Goal: Task Accomplishment & Management: Manage account settings

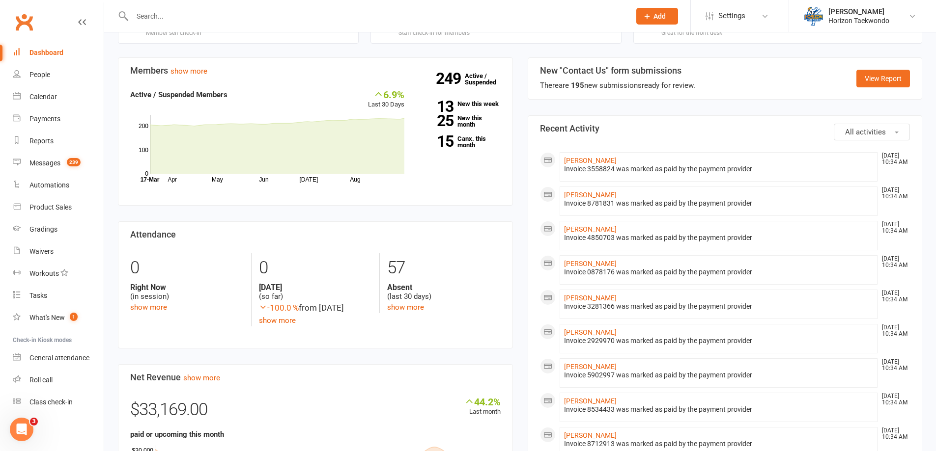
scroll to position [197, 0]
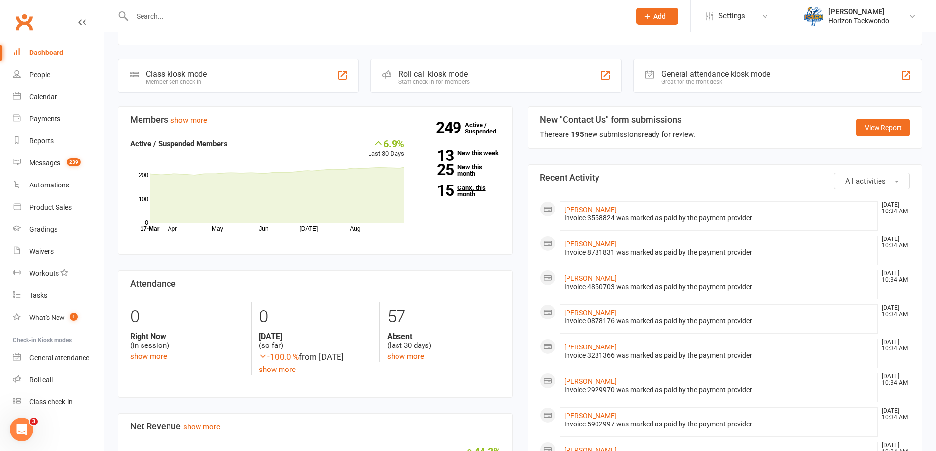
click at [464, 197] on link "15 Canx. this month" at bounding box center [460, 191] width 82 height 13
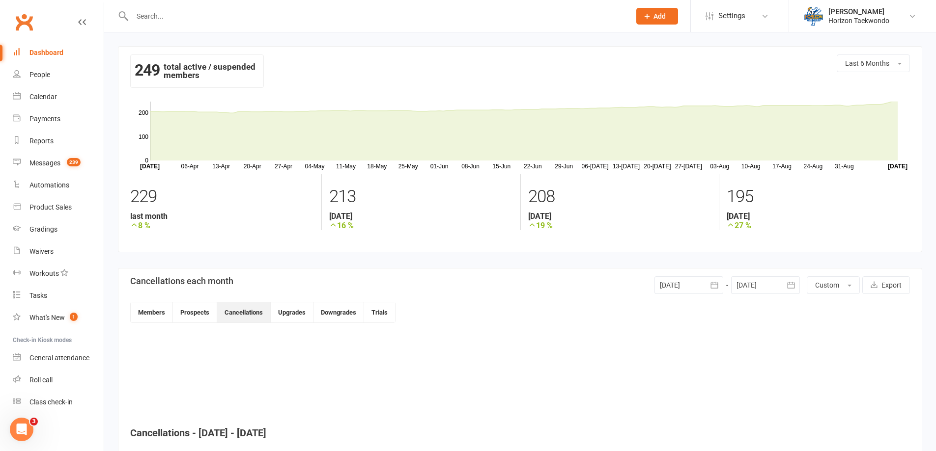
click at [42, 50] on div "Dashboard" at bounding box center [46, 53] width 34 height 8
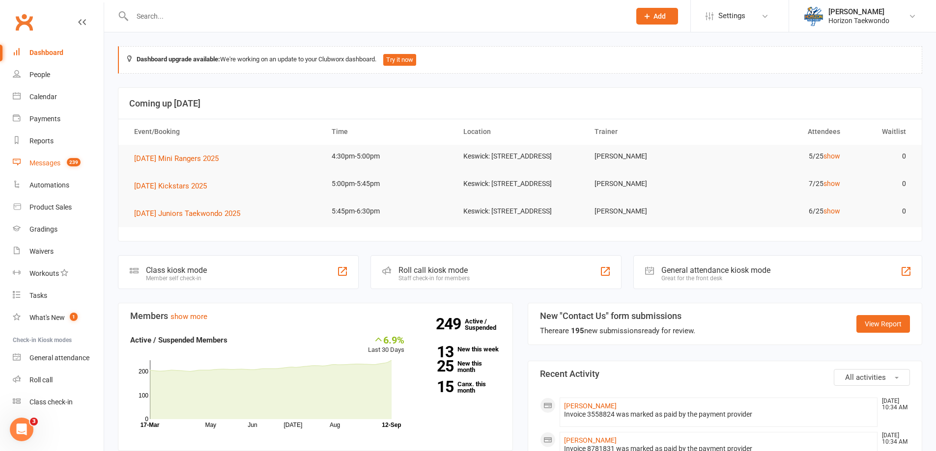
click at [55, 168] on link "Messages 239" at bounding box center [58, 163] width 91 height 22
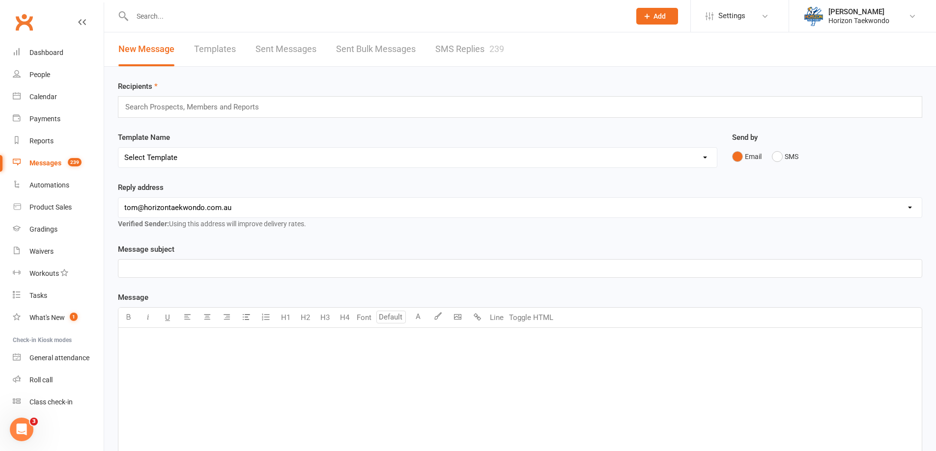
click at [202, 53] on link "Templates" at bounding box center [215, 49] width 42 height 34
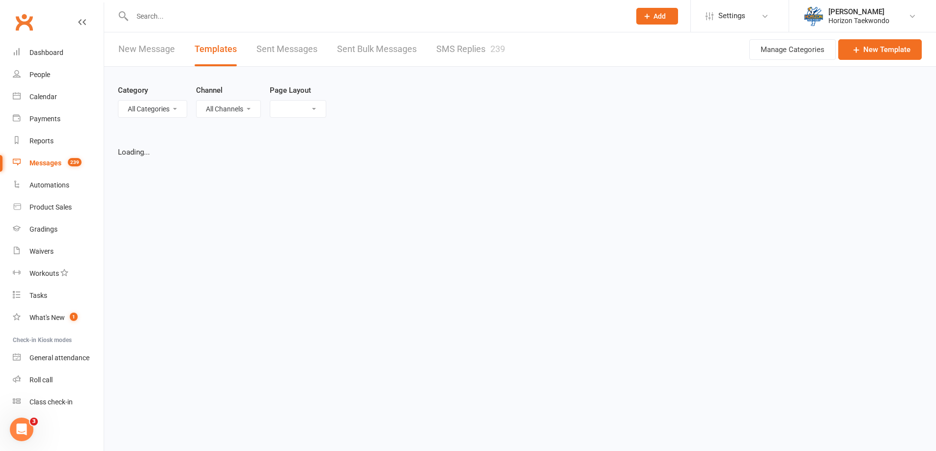
select select "list"
select select "100"
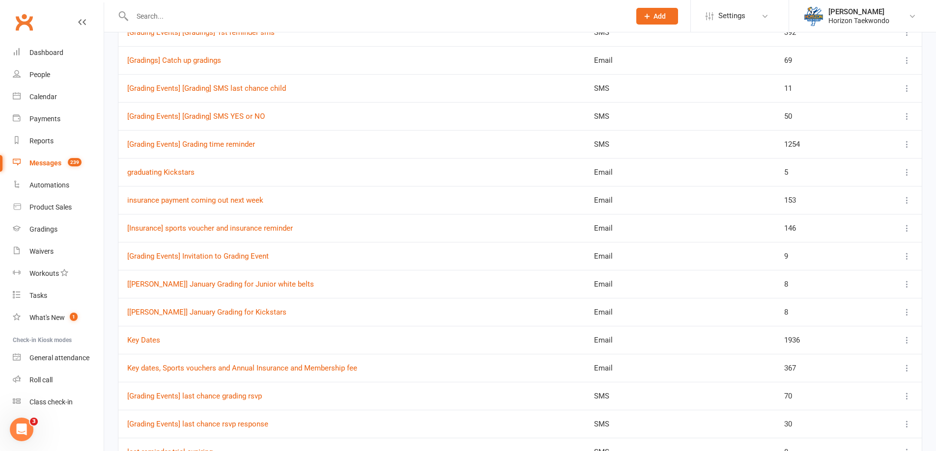
scroll to position [1523, 0]
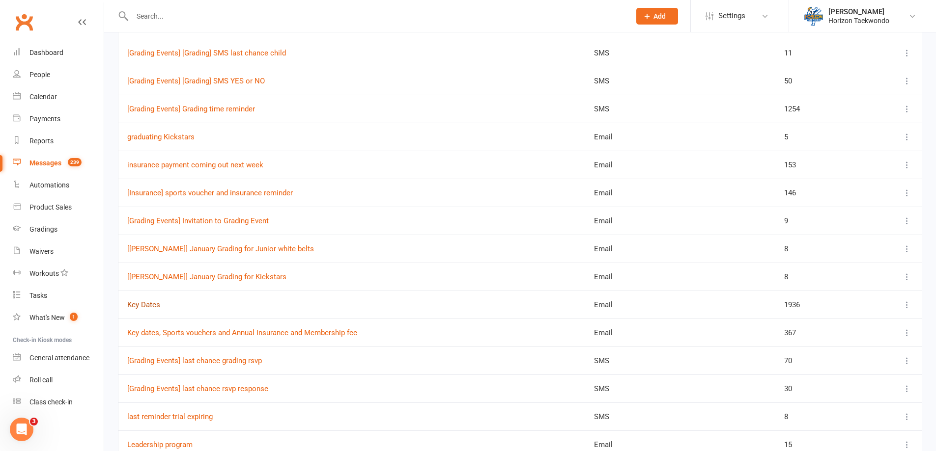
click at [155, 304] on link "Key Dates" at bounding box center [143, 305] width 33 height 9
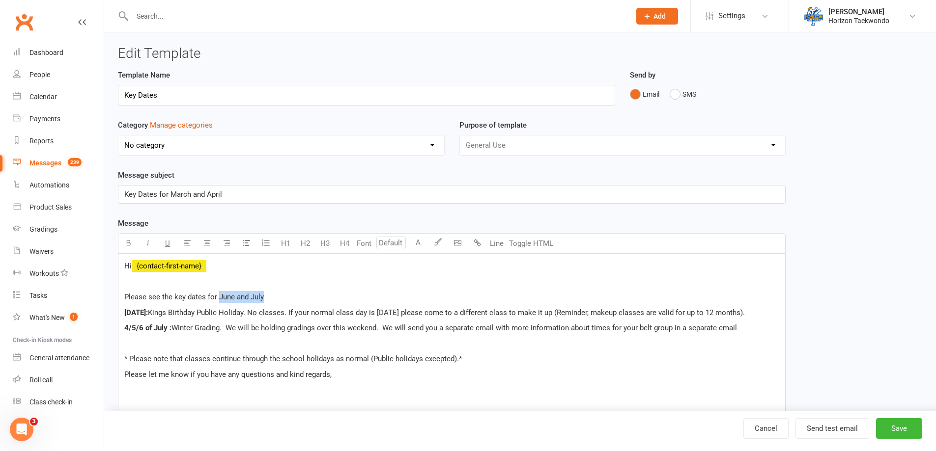
drag, startPoint x: 278, startPoint y: 297, endPoint x: 217, endPoint y: 292, distance: 61.1
click at [217, 292] on p "Please see the key dates for June and July" at bounding box center [451, 297] width 655 height 12
click at [123, 311] on div "Hi ﻿ {contact-first-name} Please see the key dates for The rest of 2025 and the…" at bounding box center [451, 352] width 667 height 196
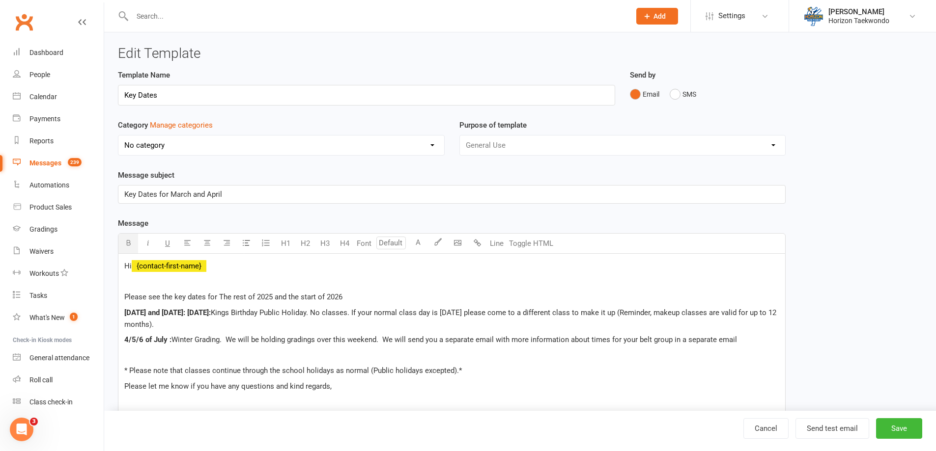
drag, startPoint x: 281, startPoint y: 310, endPoint x: 737, endPoint y: 342, distance: 457.5
click at [464, 342] on div "Hi ﻿ {contact-first-name} Please see the key dates for The rest of 2025 and the…" at bounding box center [451, 357] width 667 height 207
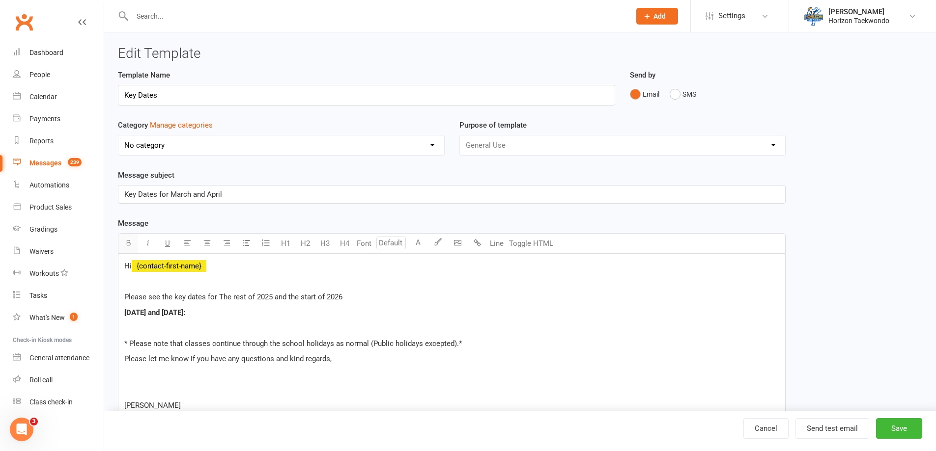
click at [128, 243] on icon "button" at bounding box center [128, 242] width 7 height 7
click at [464, 314] on span "Spring grading. Please check your invites for your grading times. Saturday clas…" at bounding box center [346, 313] width 323 height 9
click at [464, 312] on p "Saturday 20th and Sunday 21st of September: Spring grading. Please check your i…" at bounding box center [451, 313] width 655 height 12
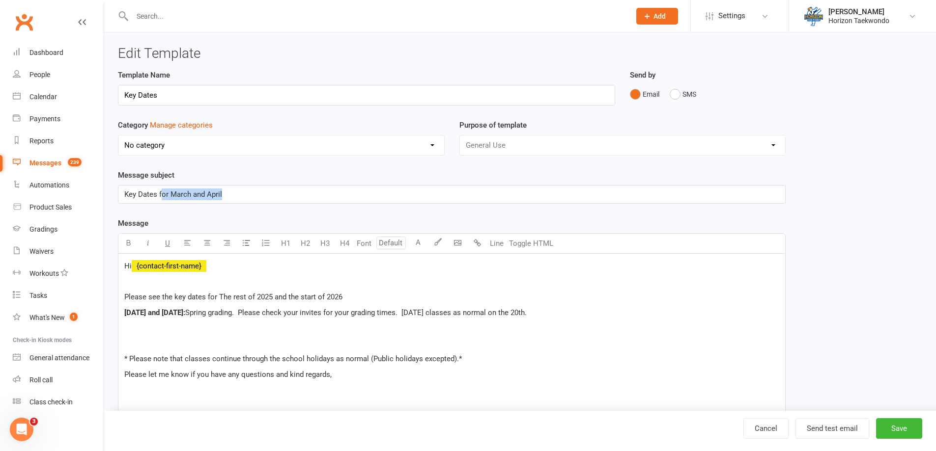
drag, startPoint x: 237, startPoint y: 194, endPoint x: 160, endPoint y: 193, distance: 76.6
click at [160, 193] on p "Key Dates for March and April" at bounding box center [451, 195] width 655 height 12
click at [187, 196] on span "Key Dates for 2025 nd start of 2026" at bounding box center [181, 194] width 115 height 9
click at [464, 311] on p "Saturday 20th and Sunday 21st of September: Spring grading. Please check your i…" at bounding box center [451, 313] width 655 height 12
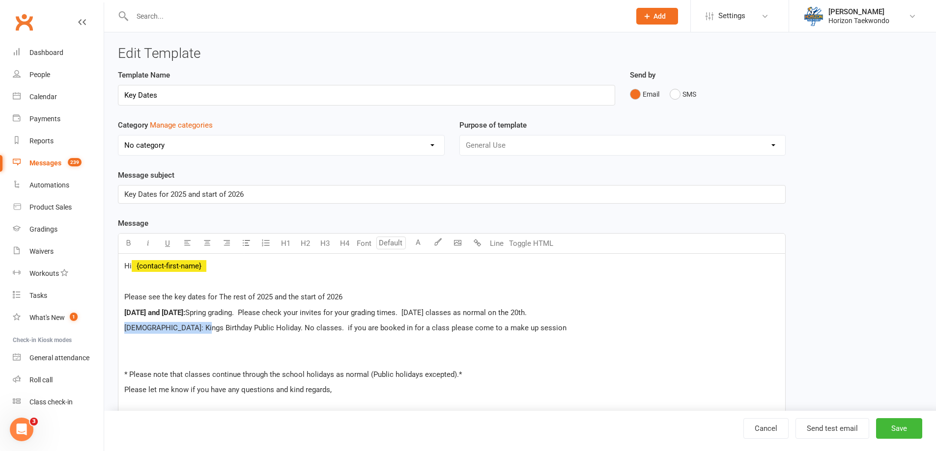
drag, startPoint x: 202, startPoint y: 328, endPoint x: 124, endPoint y: 327, distance: 77.6
click at [124, 327] on span "Monday 6th of October: Kings Birthday Public Holiday. No classes. if you are bo…" at bounding box center [345, 328] width 442 height 9
click at [126, 245] on icon "button" at bounding box center [128, 242] width 7 height 7
click at [464, 428] on button "Save" at bounding box center [899, 429] width 46 height 21
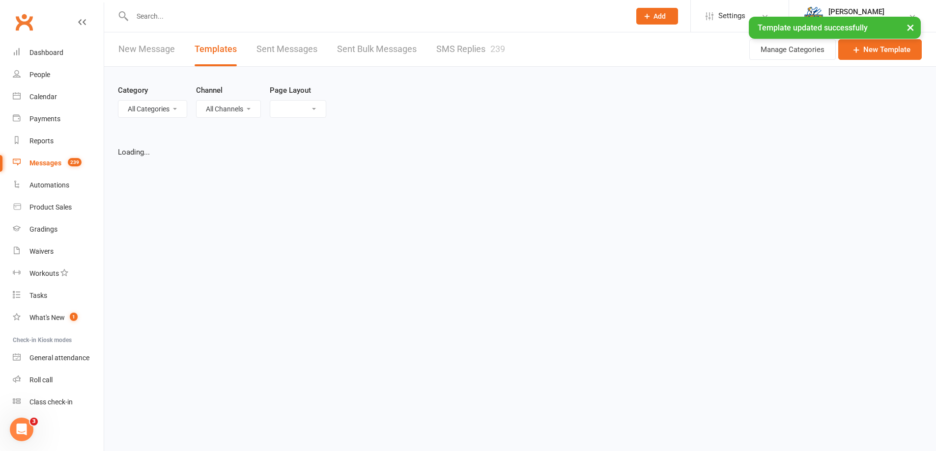
select select "list"
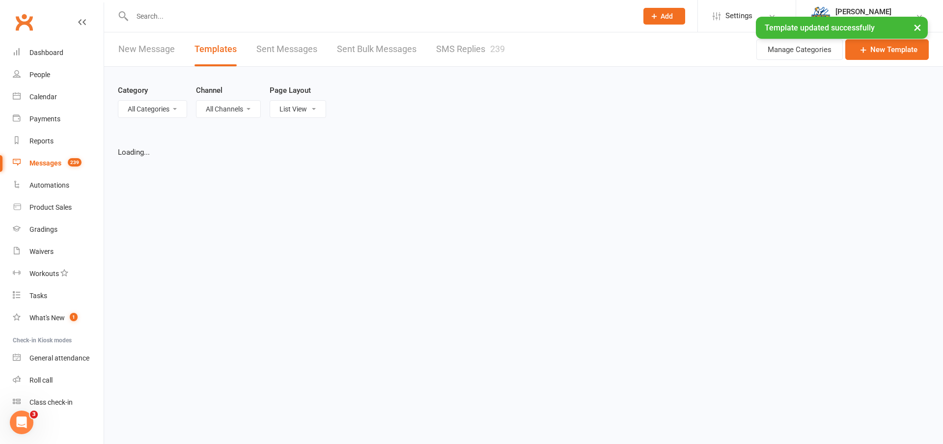
select select "100"
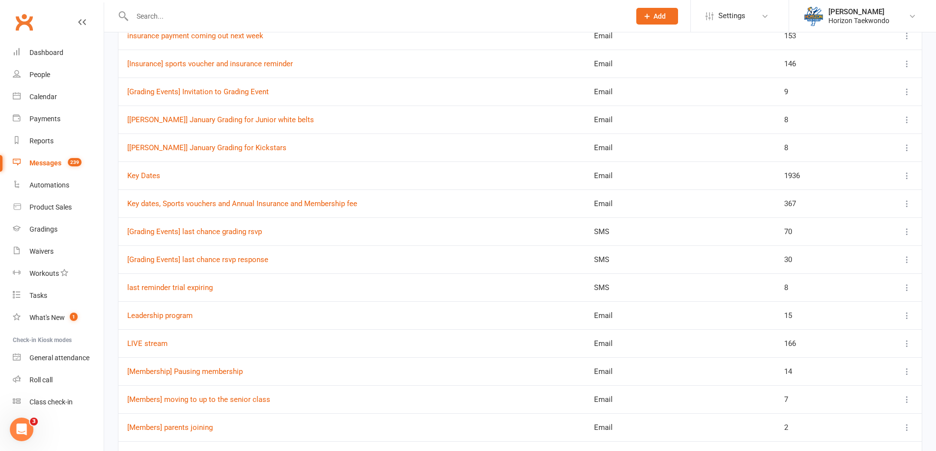
scroll to position [1670, 0]
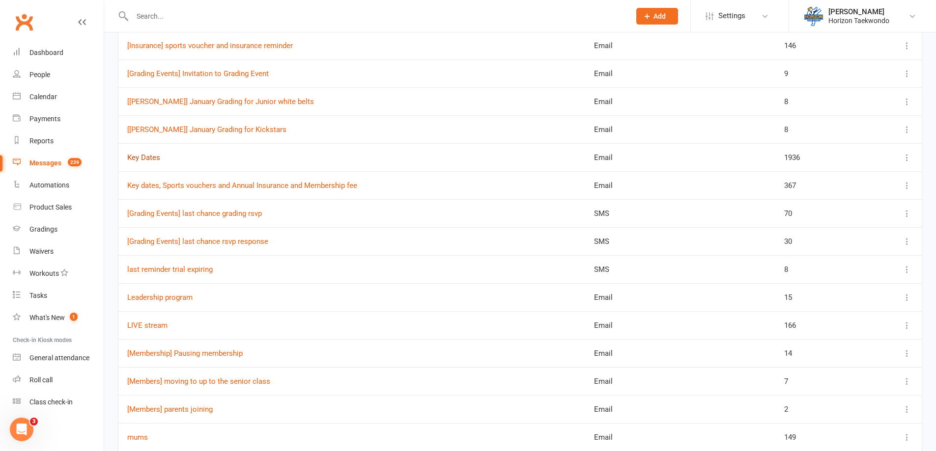
click at [156, 157] on link "Key Dates" at bounding box center [143, 157] width 33 height 9
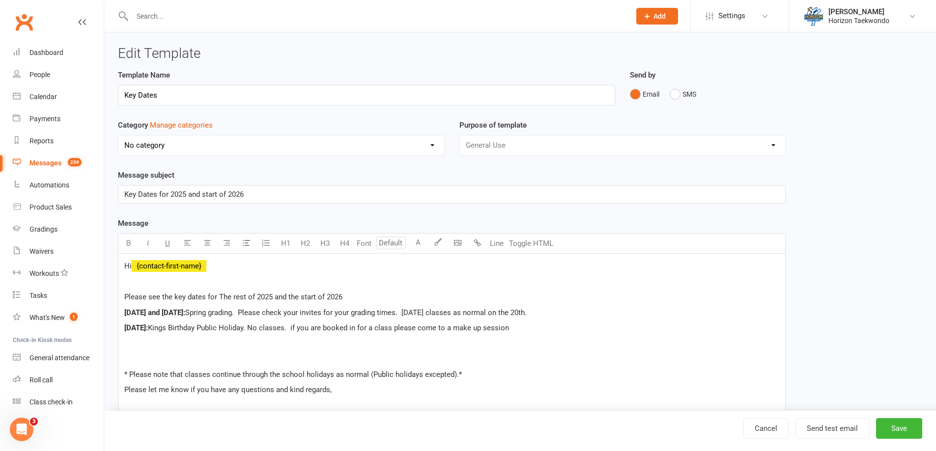
click at [464, 328] on p "Monday 6th of October: Kings Birthday Public Holiday. No classes. if you are bo…" at bounding box center [451, 328] width 655 height 12
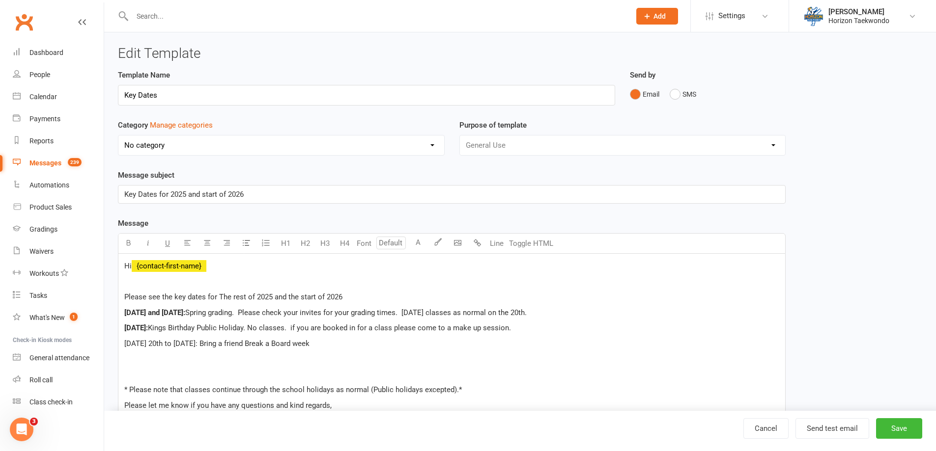
click at [298, 342] on span "Monday 20th to Saturday the 6th of October: Bring a friend Break a Board week" at bounding box center [216, 343] width 185 height 9
click at [311, 342] on span "Monday 20th to Saturday the 6th of October: Bring a Friend Break a Board week" at bounding box center [217, 343] width 187 height 9
drag, startPoint x: 269, startPoint y: 344, endPoint x: 120, endPoint y: 345, distance: 148.9
click at [120, 345] on div "Hi ﻿ {contact-first-name} Please see the key dates for The rest of 2025 and the…" at bounding box center [451, 367] width 667 height 226
click at [131, 242] on icon "button" at bounding box center [128, 242] width 7 height 7
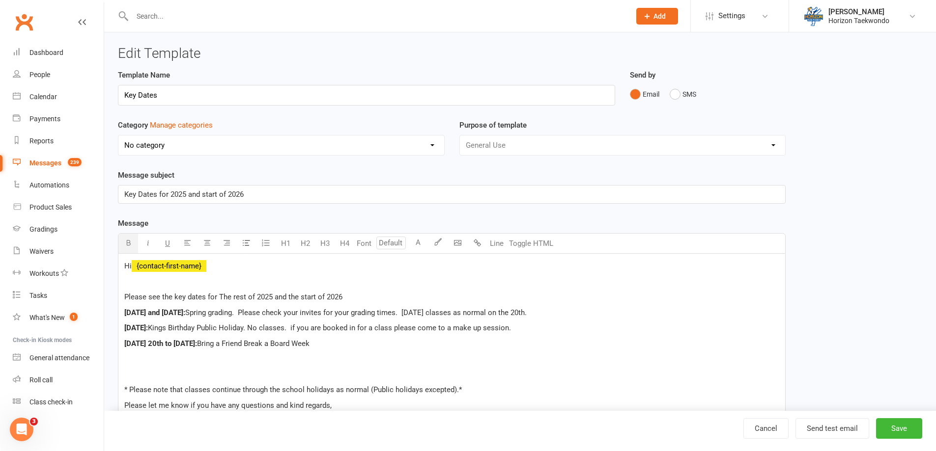
click at [391, 342] on p "Monday 20th to Saturday the 6th of October: Bring a Friend Break a Board Week" at bounding box center [451, 344] width 655 height 12
click at [464, 314] on p "Saturday 20th and Sunday 21st of September: Spring grading. Please check your i…" at bounding box center [451, 313] width 655 height 12
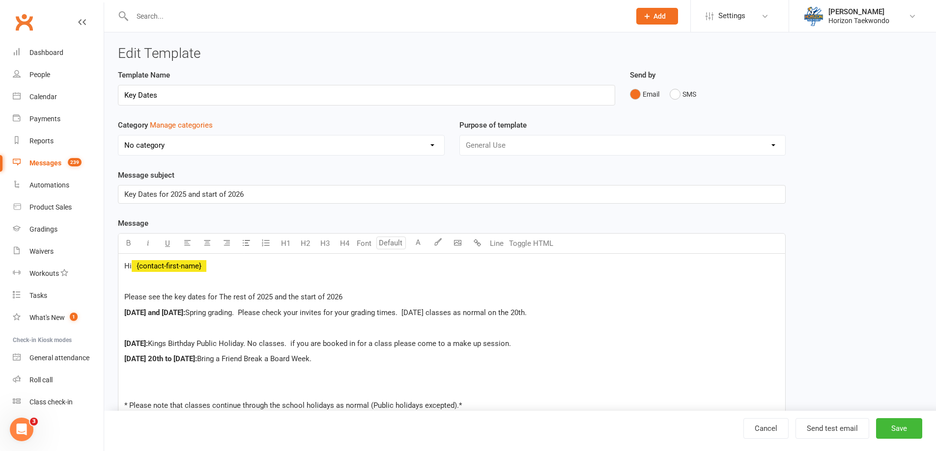
click at [145, 326] on p "﻿" at bounding box center [451, 328] width 655 height 12
click at [265, 329] on p "Monday 22nd to Saturday 28th of October" at bounding box center [451, 328] width 655 height 12
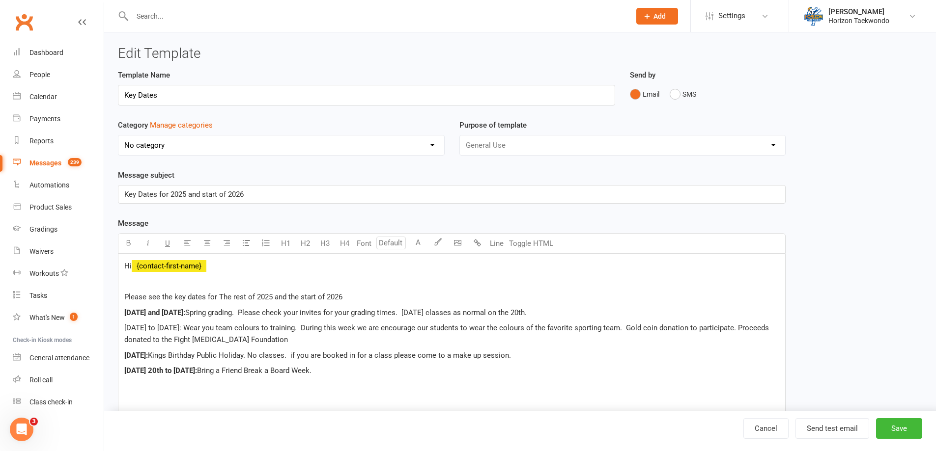
click at [334, 345] on p "Monday 22nd to Saturday 28th of October: Wear you team colours to training. Dur…" at bounding box center [451, 334] width 655 height 24
drag, startPoint x: 262, startPoint y: 327, endPoint x: 123, endPoint y: 329, distance: 139.0
click at [123, 329] on div "Hi ﻿ {contact-first-name} Please see the key dates for The rest of 2025 and the…" at bounding box center [451, 380] width 667 height 253
click at [128, 243] on icon "button" at bounding box center [128, 242] width 7 height 7
click at [337, 347] on div "Hi ﻿ {contact-first-name} Please see the key dates for The rest of 2025 and the…" at bounding box center [451, 380] width 667 height 253
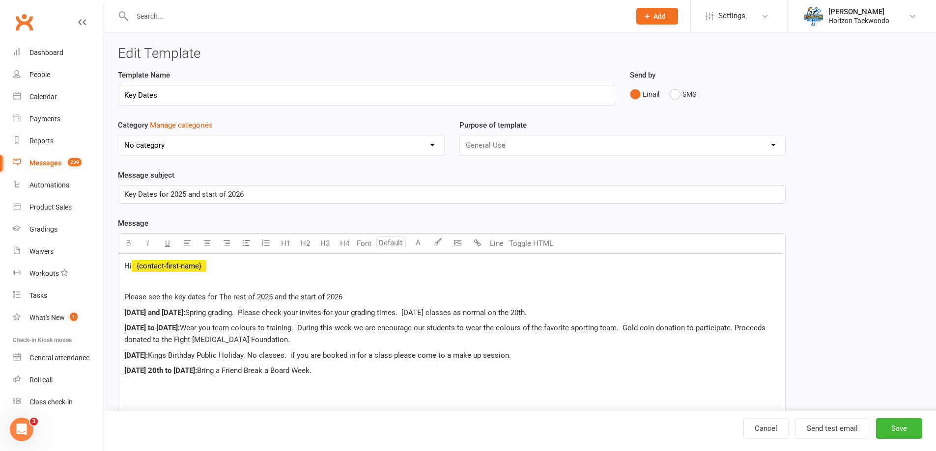
click at [391, 374] on p "Monday 20th to Saturday the 6th of October: Bring a Friend Break a Board Week." at bounding box center [451, 371] width 655 height 12
drag, startPoint x: 335, startPoint y: 330, endPoint x: 400, endPoint y: 372, distance: 77.8
click at [406, 363] on div "Hi ﻿ {contact-first-name} Please see the key dates for The rest of 2025 and the…" at bounding box center [451, 380] width 667 height 253
click at [197, 367] on span "Monday 20th to Saturday the 6th of October:" at bounding box center [160, 370] width 73 height 9
click at [393, 369] on p "Monday 20th to Saturday the 26th of October: Bring a Friend Break a Board Week." at bounding box center [451, 371] width 655 height 12
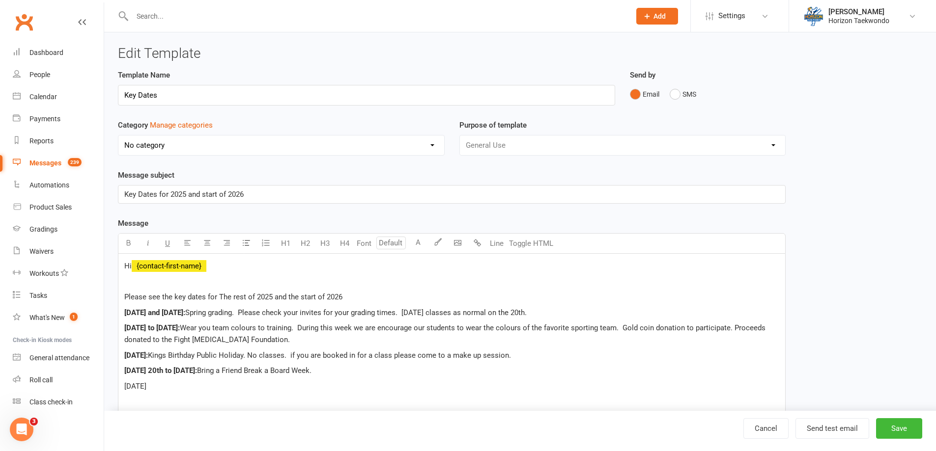
click at [197, 371] on span "Monday 20th to Saturday the 26th of October:" at bounding box center [160, 370] width 73 height 9
click at [170, 385] on p "Monday" at bounding box center [451, 387] width 655 height 12
click at [226, 388] on p "Monday 27th to Saturday" at bounding box center [451, 387] width 655 height 12
click at [167, 386] on span "Monday 27th to Saturday" at bounding box center [159, 386] width 71 height 9
click at [247, 388] on p "Monday 27th of October to Saturday" at bounding box center [451, 387] width 655 height 12
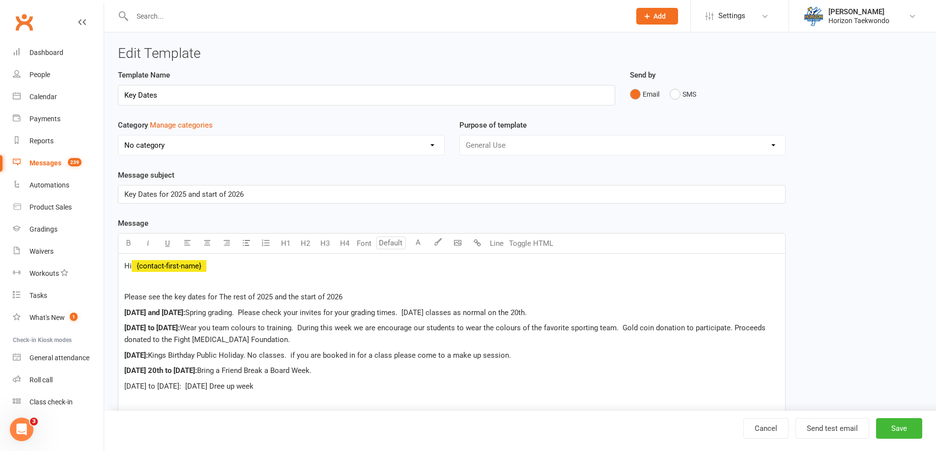
click at [253, 388] on span "Monday 27th of October to Saturday 1st of November: Halloween Dree up week" at bounding box center [188, 386] width 129 height 9
click at [393, 383] on p "Monday 27th of October to Saturday 1st of November: Halloween Dress up week" at bounding box center [451, 387] width 655 height 12
drag, startPoint x: 300, startPoint y: 387, endPoint x: 126, endPoint y: 387, distance: 174.4
click at [126, 387] on span "Monday 27th of October to Saturday 1st of November: Halloween Dress up week" at bounding box center [190, 386] width 133 height 9
click at [124, 237] on button "button" at bounding box center [128, 244] width 20 height 20
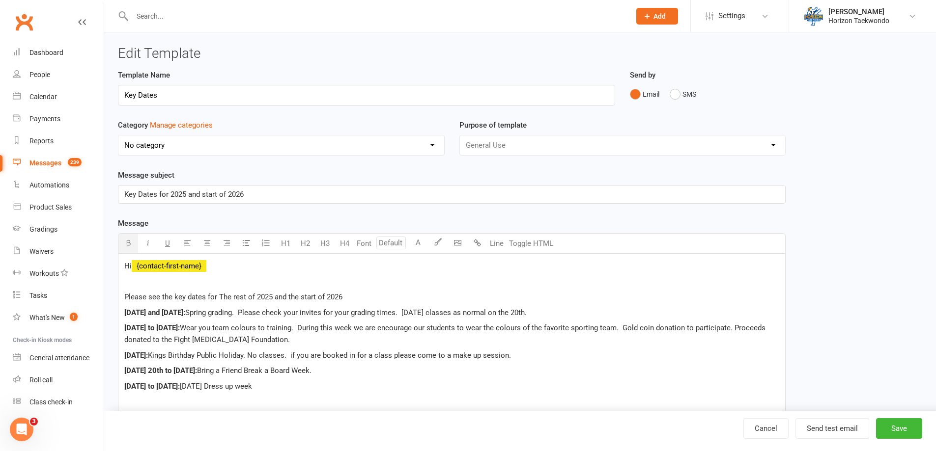
click at [358, 295] on p "Please see the key dates for The rest of 2025 and the start of 2026" at bounding box center [451, 297] width 655 height 12
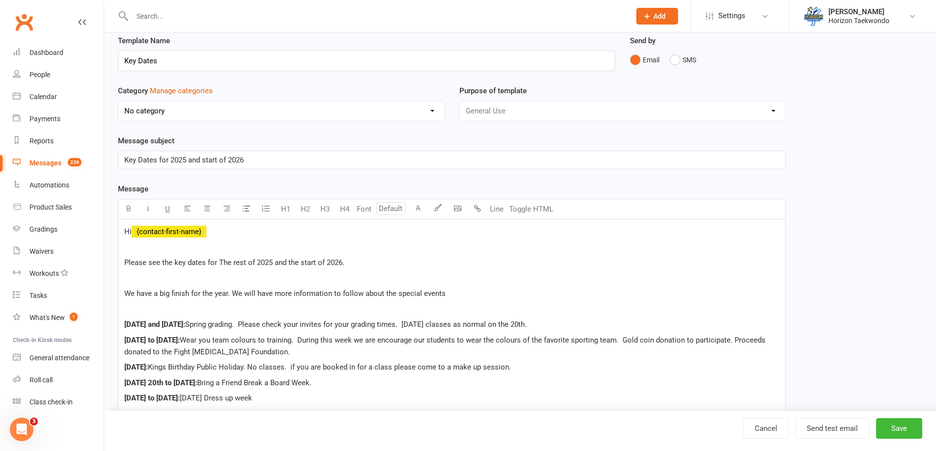
scroll to position [49, 0]
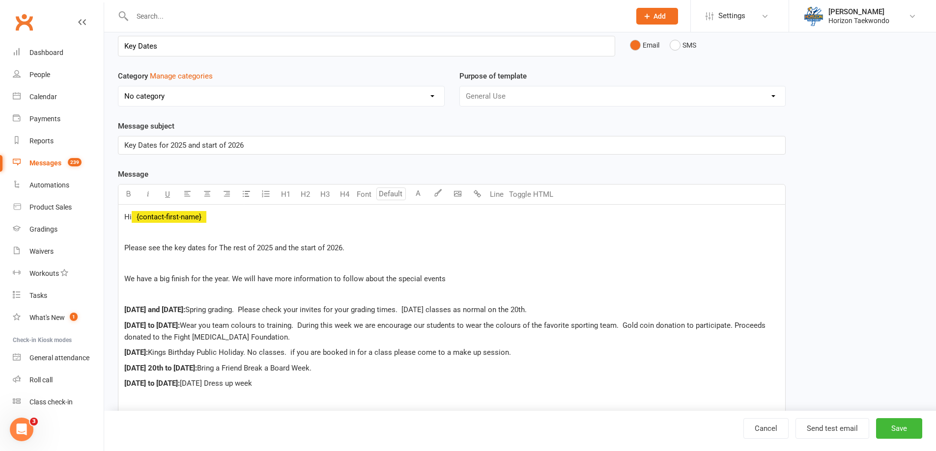
click at [403, 382] on p "Monday 27th of October to Saturday 1st of November: Halloween Dress up week" at bounding box center [451, 384] width 655 height 12
drag, startPoint x: 218, startPoint y: 396, endPoint x: 125, endPoint y: 397, distance: 92.9
click at [125, 397] on span "Saturday 15th of November: Senior class get together" at bounding box center [179, 399] width 111 height 9
click at [129, 193] on icon "button" at bounding box center [128, 193] width 7 height 7
click at [308, 398] on p "Saturday 15th of November: Senior class get together" at bounding box center [451, 399] width 655 height 12
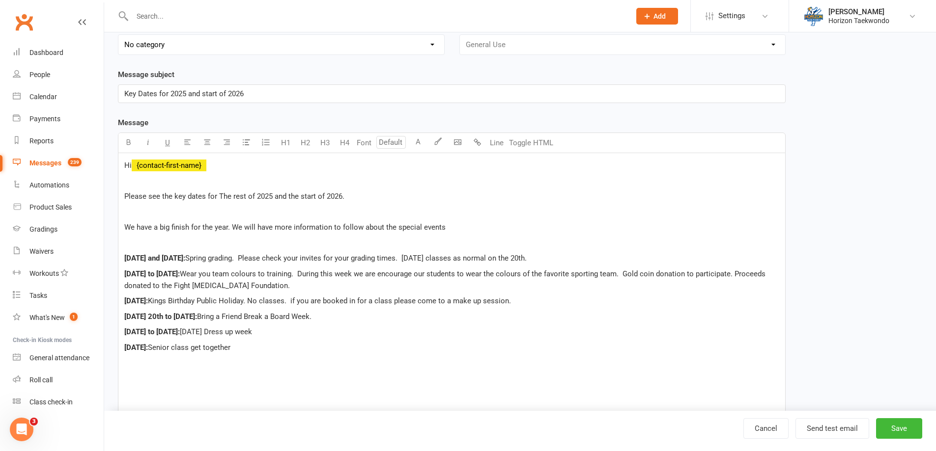
scroll to position [197, 0]
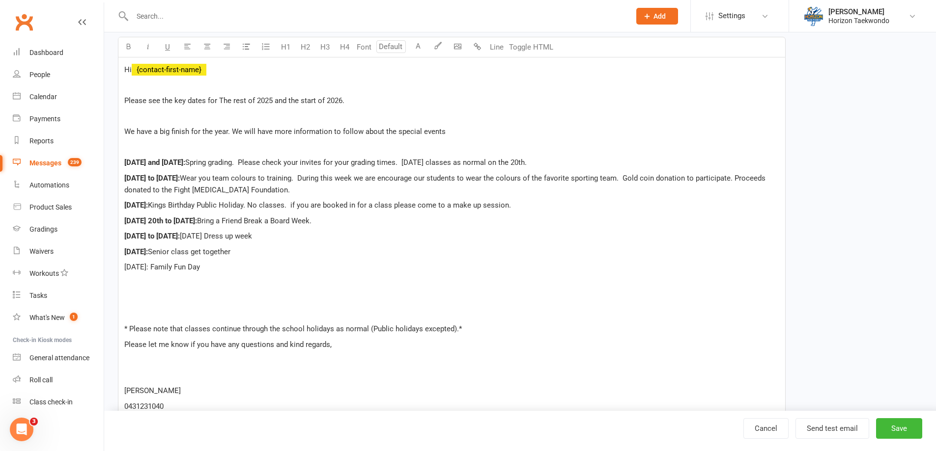
drag, startPoint x: 207, startPoint y: 268, endPoint x: 126, endPoint y: 268, distance: 81.1
click at [126, 268] on span "Sunday 7th of December: Family Fun Day" at bounding box center [162, 267] width 76 height 9
click at [124, 47] on button "button" at bounding box center [128, 47] width 20 height 20
click at [280, 267] on p "Sunday 7th of December: Family Fun Day" at bounding box center [451, 267] width 655 height 12
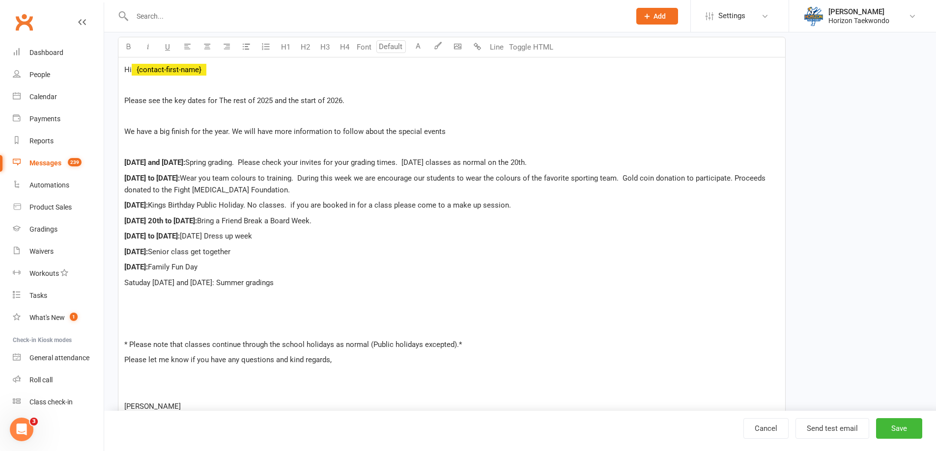
click at [274, 286] on span "Satuday 13th and Sunday 14th of December: Summer gradings" at bounding box center [198, 283] width 149 height 9
drag, startPoint x: 269, startPoint y: 283, endPoint x: 122, endPoint y: 285, distance: 146.9
click at [122, 285] on div "Hi ﻿ {contact-first-name} Please see the key dates for The rest of 2025 and the…" at bounding box center [451, 245] width 667 height 377
click at [129, 47] on icon "button" at bounding box center [128, 46] width 7 height 7
click at [337, 288] on p "Satuday 13th and Sunday 14th of December: Summer Gradings" at bounding box center [451, 283] width 655 height 12
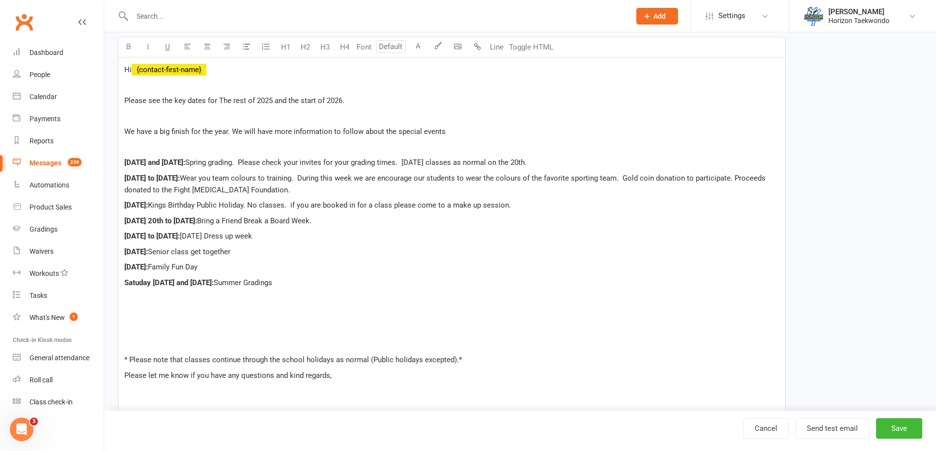
click at [124, 303] on p "﻿" at bounding box center [451, 298] width 655 height 12
drag, startPoint x: 218, startPoint y: 297, endPoint x: 122, endPoint y: 294, distance: 95.8
click at [122, 294] on div "Hi ﻿ {contact-first-name} Please see the key dates for The rest of 2025 and the…" at bounding box center [451, 253] width 667 height 393
click at [127, 50] on icon "button" at bounding box center [128, 46] width 7 height 7
click at [233, 301] on p "[DATE]:" at bounding box center [451, 298] width 655 height 12
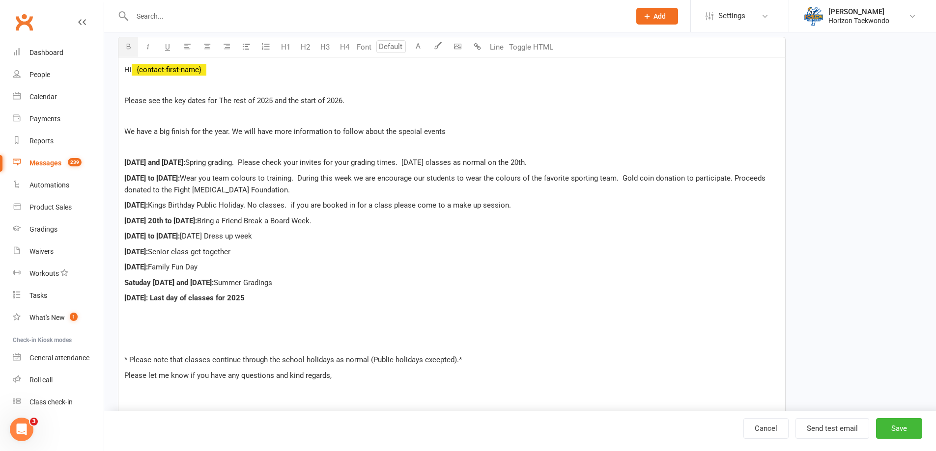
drag, startPoint x: 312, startPoint y: 298, endPoint x: 219, endPoint y: 290, distance: 93.7
click at [219, 290] on div "Hi ﻿ {contact-first-name} Please see the key dates for The rest of 2025 and the…" at bounding box center [451, 253] width 667 height 393
click at [125, 48] on icon "button" at bounding box center [128, 46] width 7 height 7
click at [332, 293] on p "Saturday 20th of December: Last day of classes for 2025" at bounding box center [451, 298] width 655 height 12
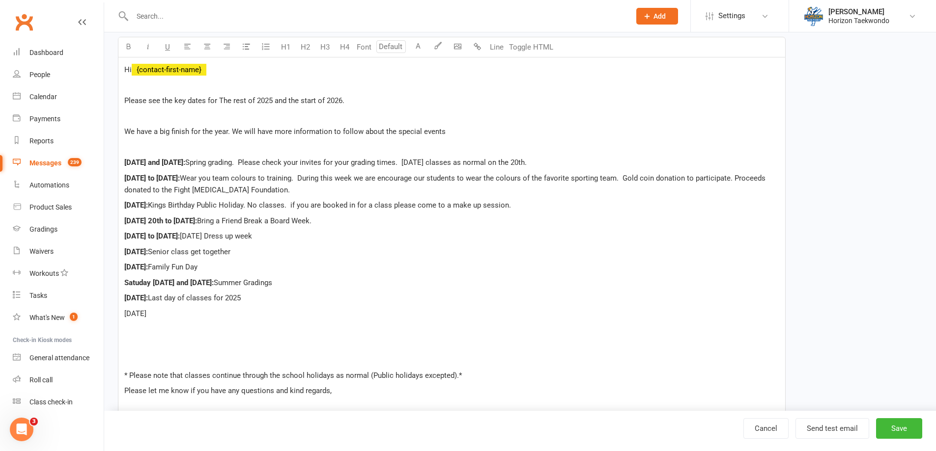
click at [161, 317] on p "Monday" at bounding box center [451, 314] width 655 height 12
drag, startPoint x: 203, startPoint y: 312, endPoint x: 126, endPoint y: 314, distance: 77.2
click at [126, 314] on span "Monday 5th of January: First day of classes for 2026" at bounding box center [183, 313] width 119 height 9
click at [128, 48] on icon "button" at bounding box center [128, 46] width 7 height 7
click at [301, 312] on p "Monday 5th of January: First day of classes for 2026" at bounding box center [451, 314] width 655 height 12
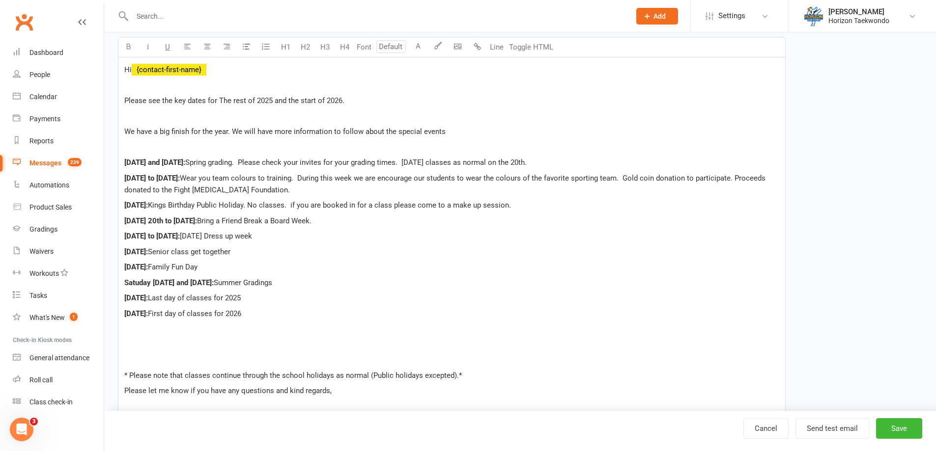
click at [122, 375] on div "Hi ﻿ {contact-first-name} Please see the key dates for The rest of 2025 and the…" at bounding box center [451, 261] width 667 height 408
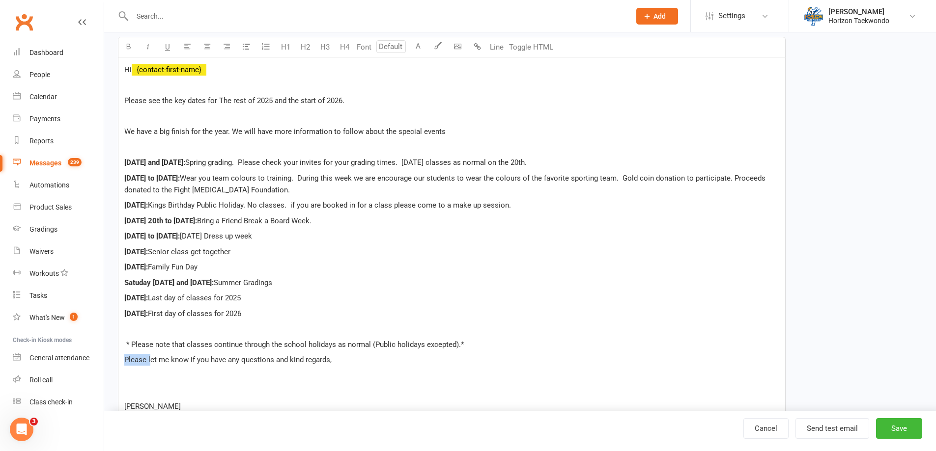
drag, startPoint x: 150, startPoint y: 360, endPoint x: 122, endPoint y: 361, distance: 28.5
click at [122, 361] on div "Hi ﻿ {contact-first-name} Please see the key dates for The rest of 2025 and the…" at bounding box center [451, 245] width 667 height 377
drag, startPoint x: 263, startPoint y: 176, endPoint x: 236, endPoint y: 177, distance: 26.5
click at [180, 177] on span "Monday 22nd to Saturday 28th of October:" at bounding box center [152, 178] width 56 height 9
click at [306, 161] on span "Spring grading. Please check your invites for your grading times. Saturday clas…" at bounding box center [355, 162] width 341 height 9
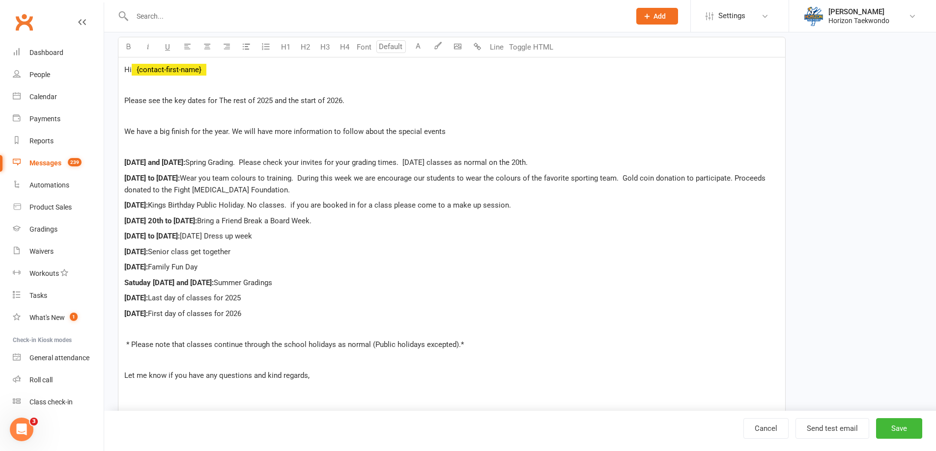
click at [368, 309] on p "Monday 5th of January: First day of classes for 2026" at bounding box center [451, 314] width 655 height 12
click at [464, 426] on button "Save" at bounding box center [899, 429] width 46 height 21
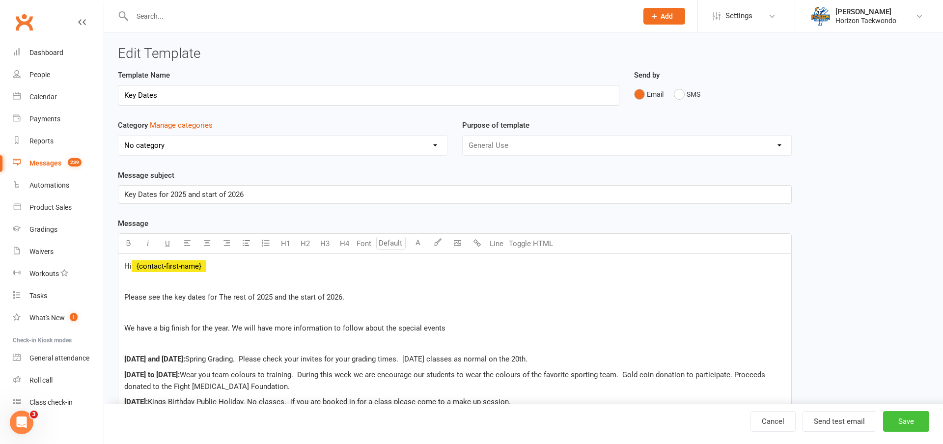
select select "100"
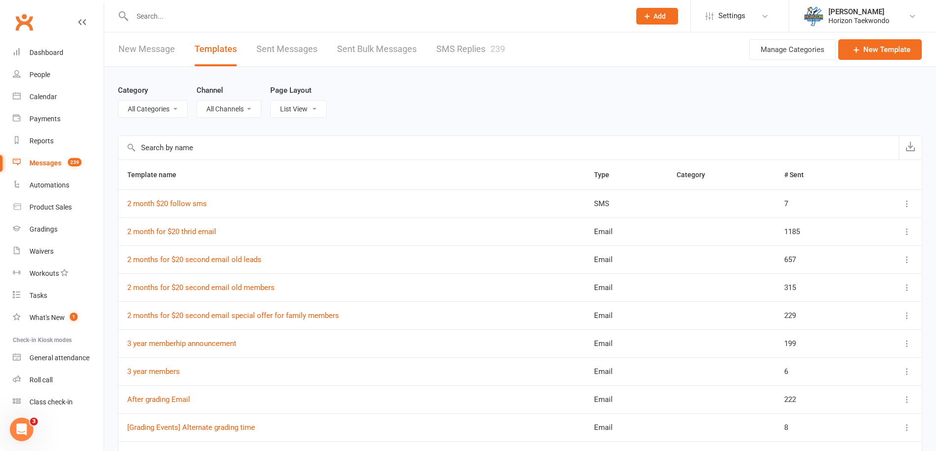
click at [168, 47] on link "New Message" at bounding box center [146, 49] width 56 height 34
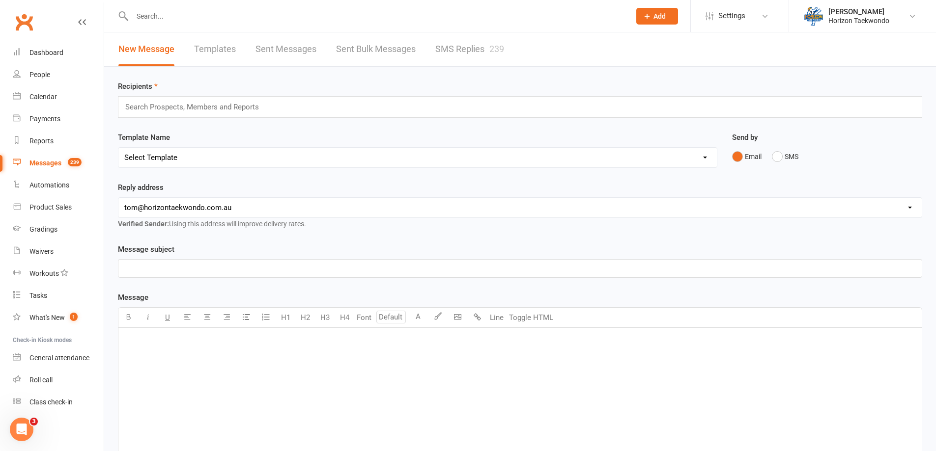
click at [257, 106] on input "text" at bounding box center [196, 107] width 144 height 13
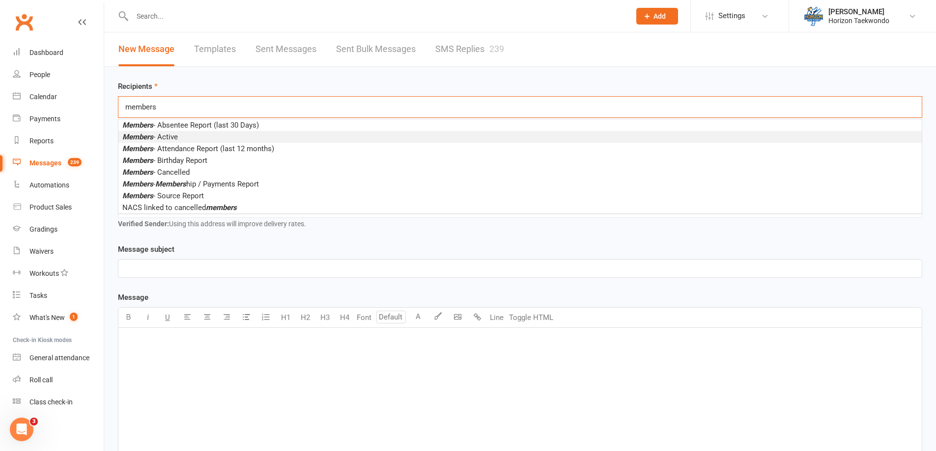
type input "members"
click at [175, 138] on span "Members - Active" at bounding box center [150, 137] width 56 height 9
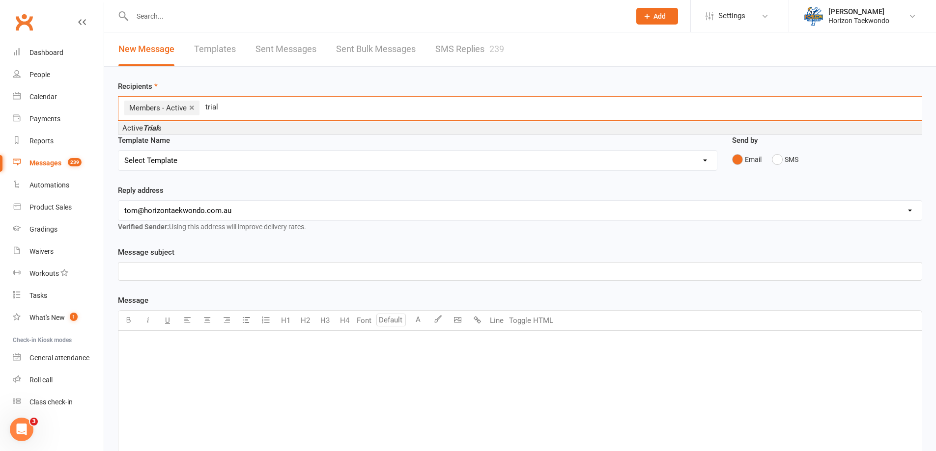
type input "trial"
click at [166, 127] on li "Active Trial s" at bounding box center [519, 128] width 803 height 12
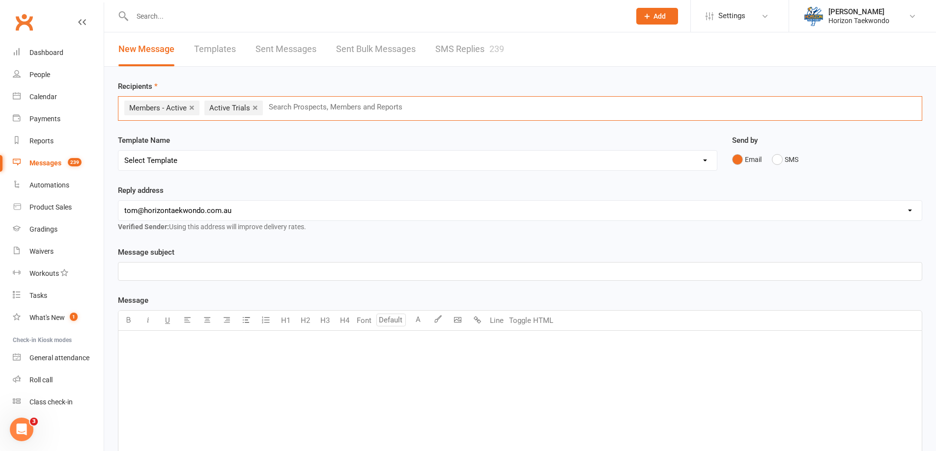
click at [199, 161] on select "Select Template [SMS] [no attendance sms] slacker text [SMS] 2 month $20 follow…" at bounding box center [417, 161] width 598 height 20
select select "45"
click at [118, 151] on select "Select Template [SMS] [no attendance sms] slacker text [SMS] 2 month $20 follow…" at bounding box center [417, 161] width 598 height 20
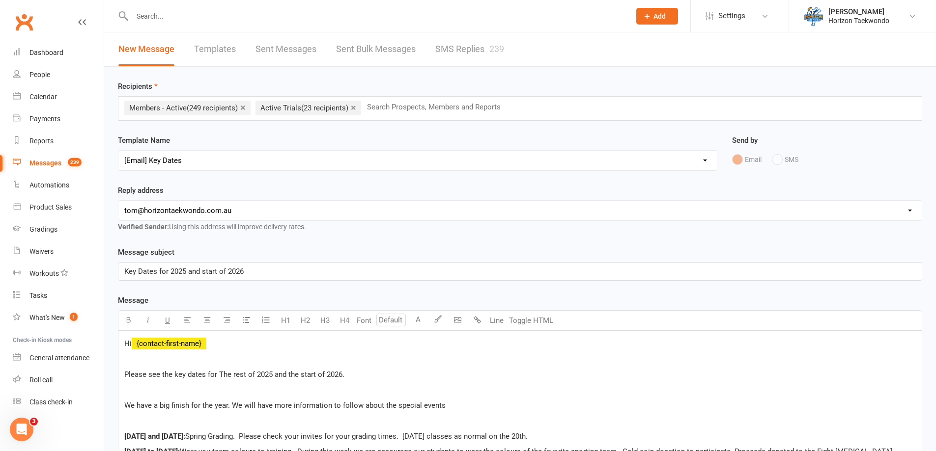
drag, startPoint x: 217, startPoint y: 342, endPoint x: 142, endPoint y: 338, distance: 75.3
click at [142, 338] on p "Hi ﻿ {contact-first-name}" at bounding box center [519, 344] width 791 height 12
drag, startPoint x: 215, startPoint y: 342, endPoint x: 144, endPoint y: 344, distance: 71.3
click at [144, 344] on p "Hi ﻿ {contact-first-name} ﻿" at bounding box center [519, 344] width 791 height 12
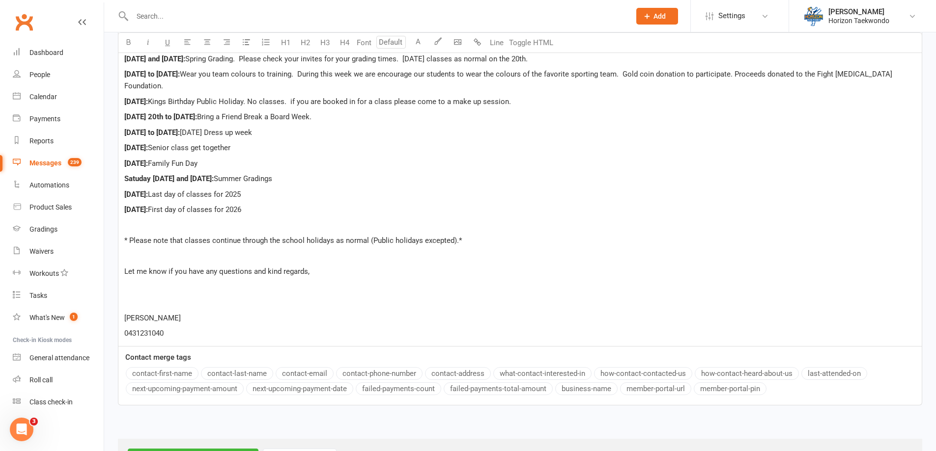
scroll to position [420, 0]
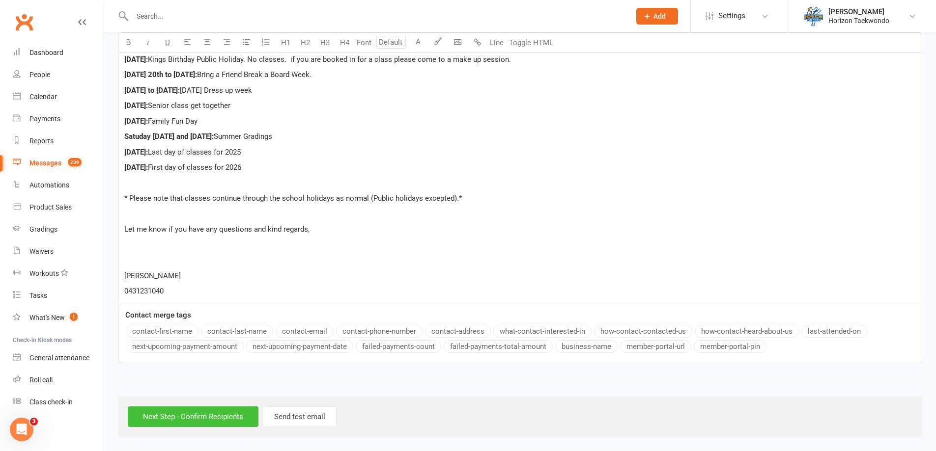
click at [200, 419] on input "Next Step - Confirm Recipients" at bounding box center [193, 417] width 131 height 21
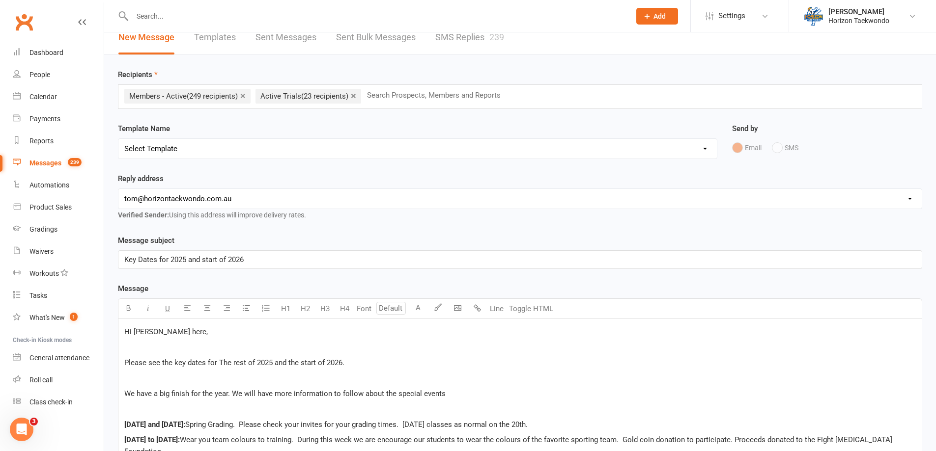
scroll to position [246, 0]
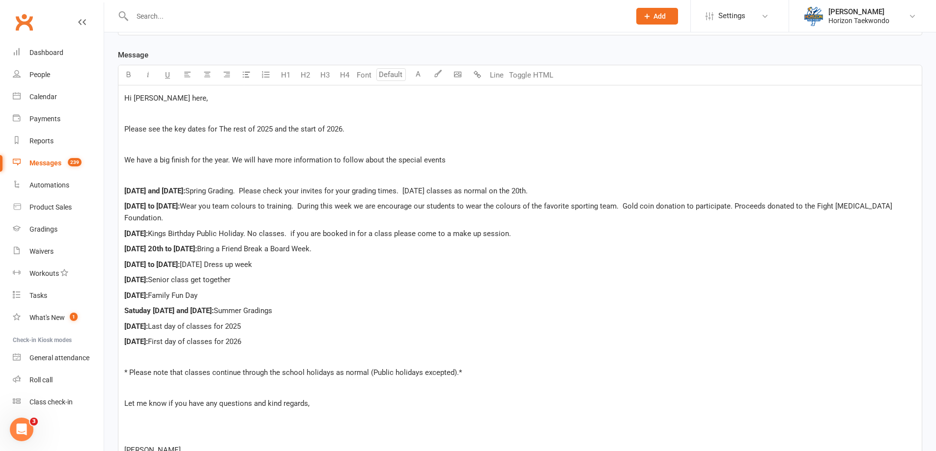
click at [140, 310] on span "Satuday 13th and Sunday 14th of December:" at bounding box center [168, 311] width 89 height 9
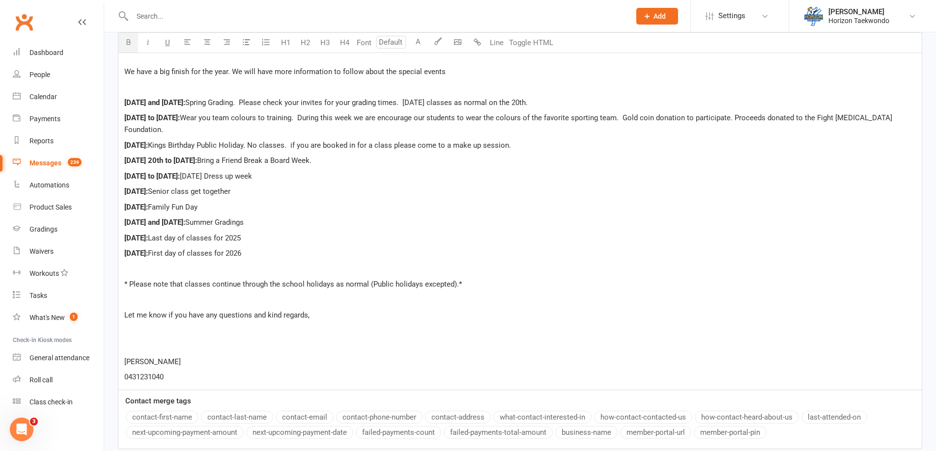
scroll to position [420, 0]
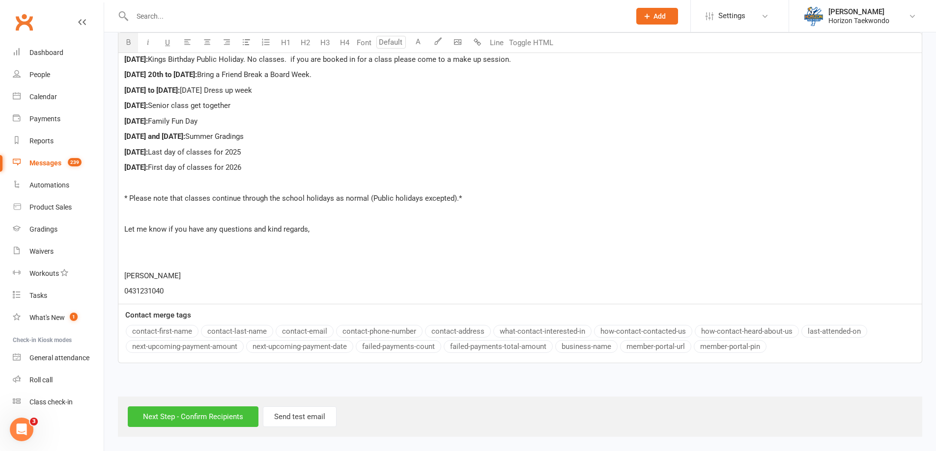
click at [224, 417] on input "Next Step - Confirm Recipients" at bounding box center [193, 417] width 131 height 21
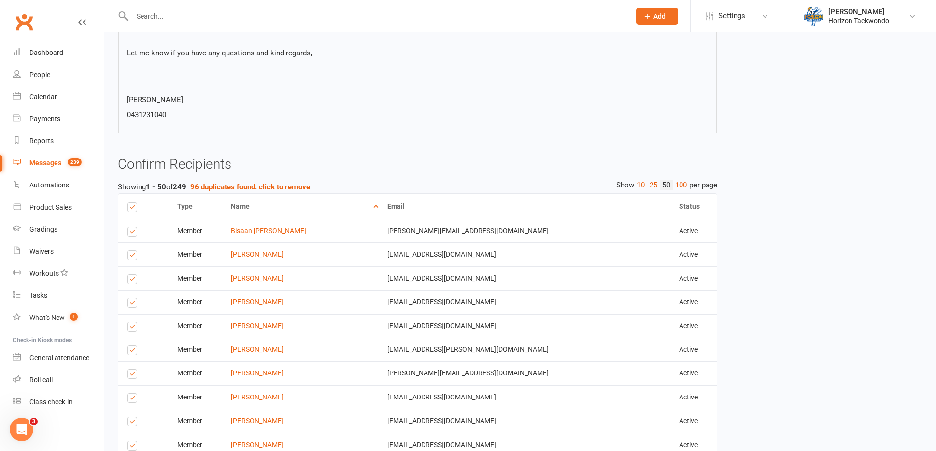
scroll to position [442, 0]
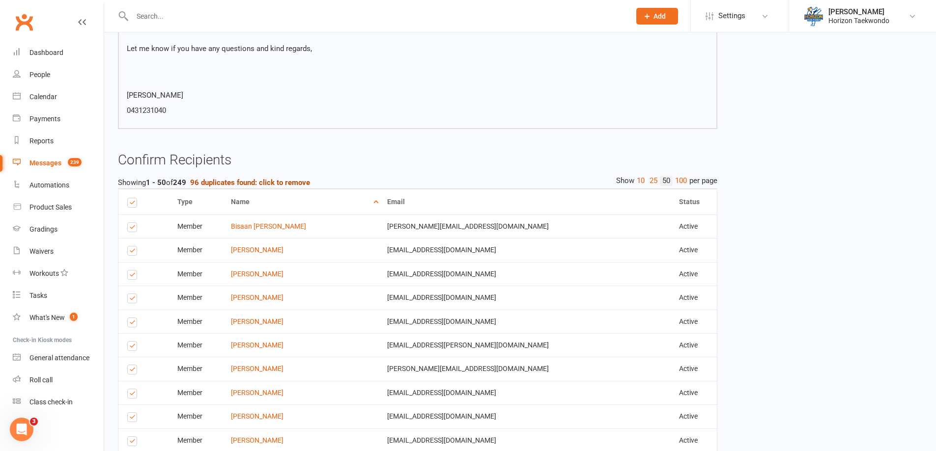
click at [243, 183] on strong "96 duplicates found: click to remove" at bounding box center [250, 182] width 120 height 9
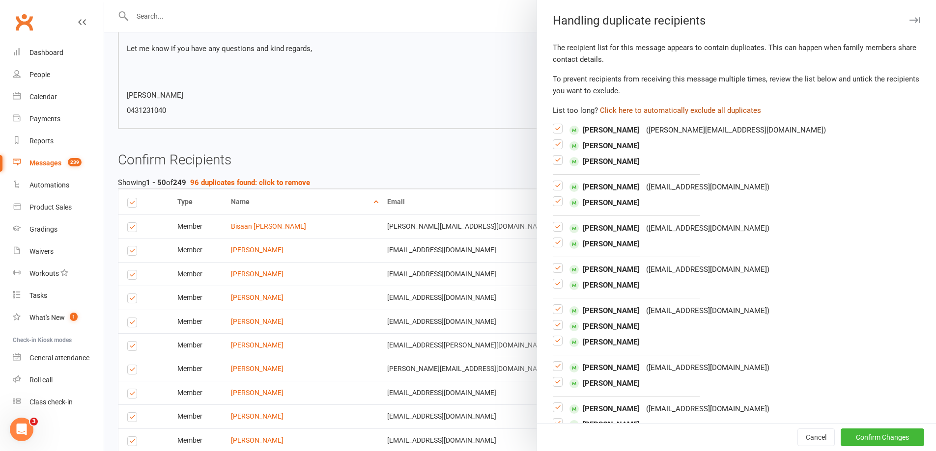
click at [464, 109] on button "Click here to automatically exclude all duplicates" at bounding box center [680, 111] width 161 height 12
click at [464, 440] on button "Confirm Changes" at bounding box center [883, 438] width 84 height 18
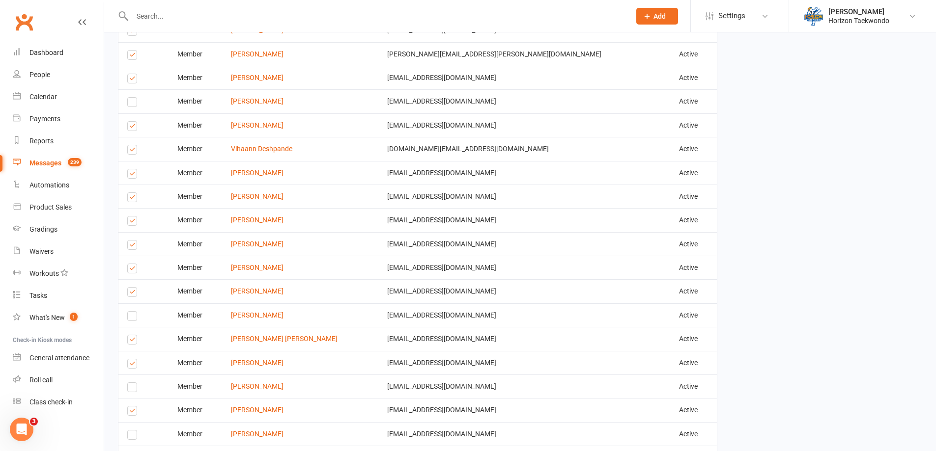
scroll to position [1492, 0]
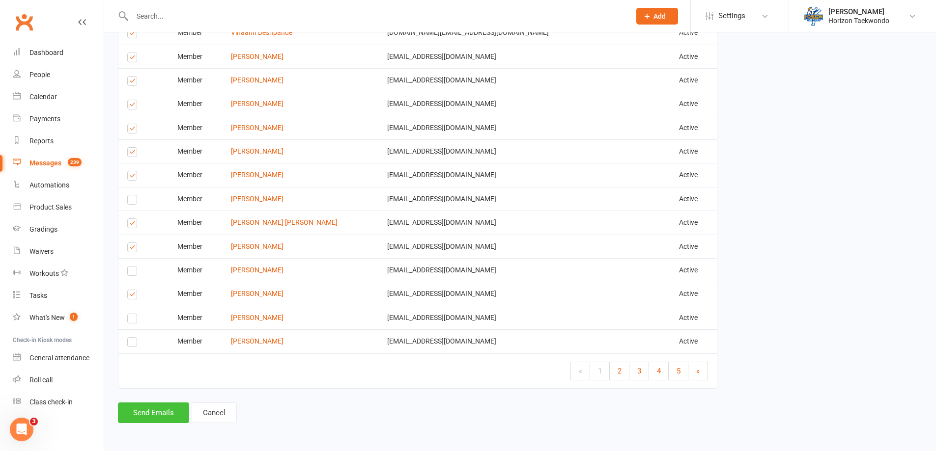
click at [159, 410] on button "Send Emails" at bounding box center [153, 413] width 71 height 21
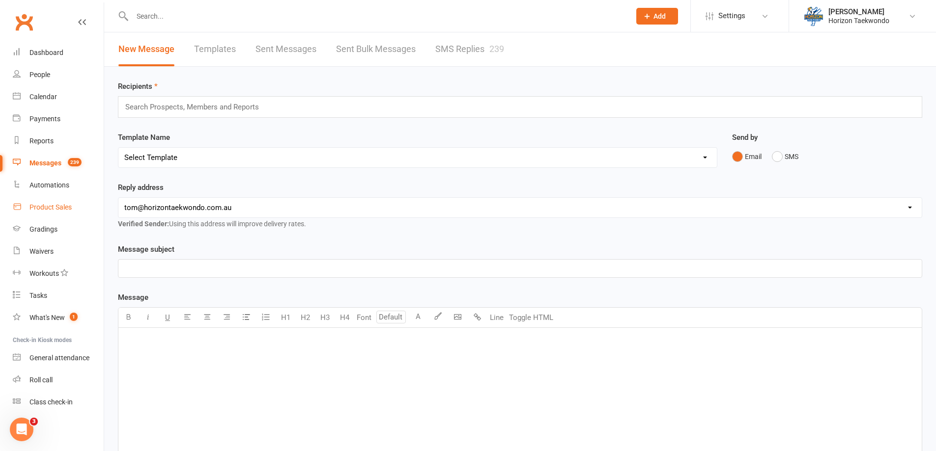
click at [55, 211] on div "Product Sales" at bounding box center [50, 207] width 42 height 8
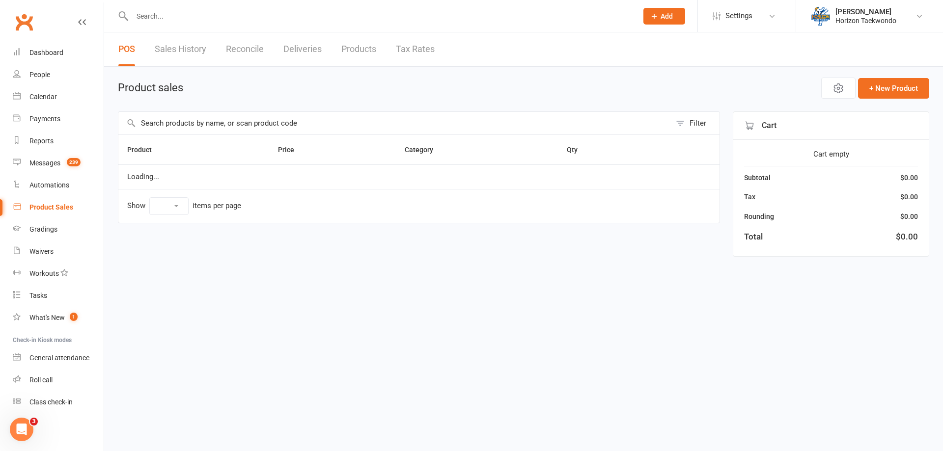
select select "100"
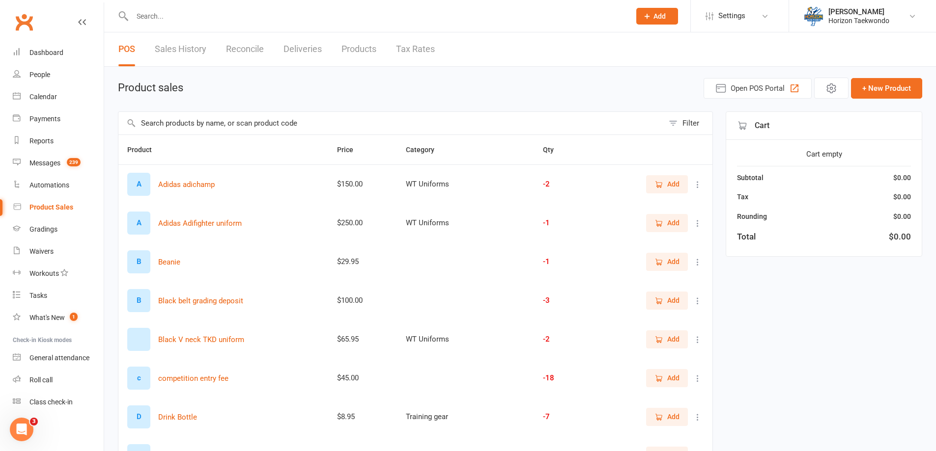
click at [464, 338] on button "Add" at bounding box center [667, 340] width 42 height 18
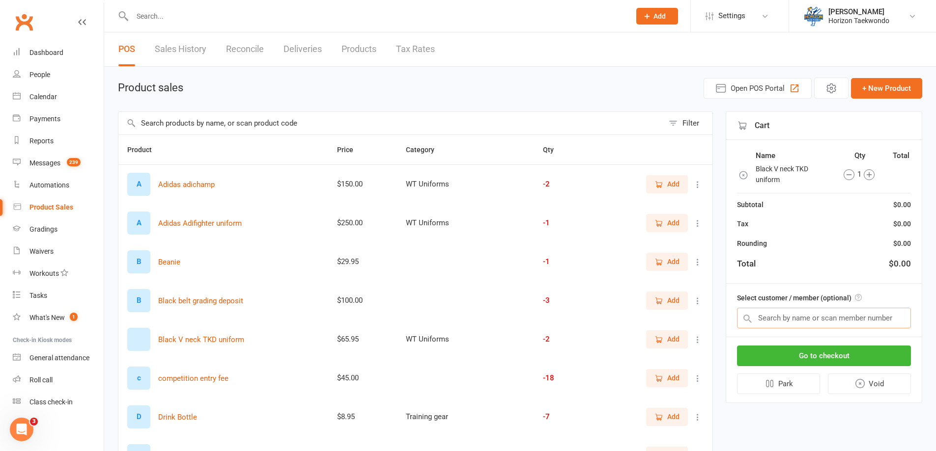
click at [464, 313] on input "text" at bounding box center [824, 318] width 174 height 21
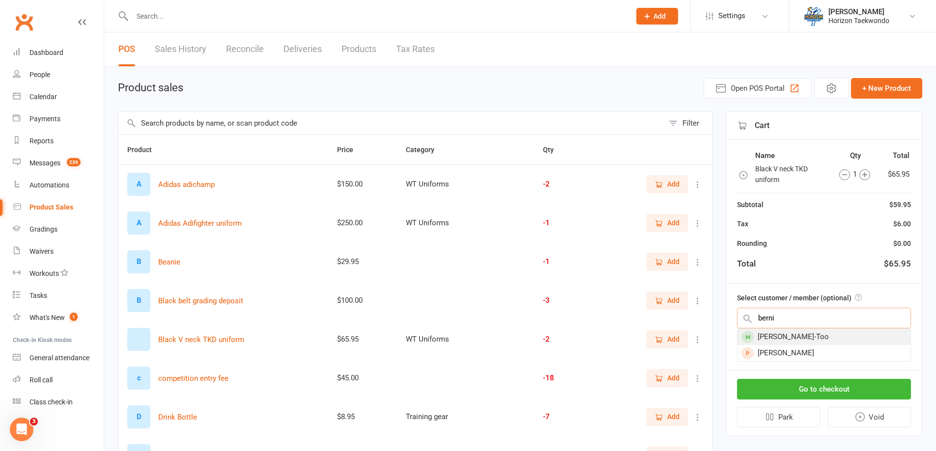
type input "berni"
click at [464, 333] on div "[PERSON_NAME]-Too" at bounding box center [823, 337] width 173 height 16
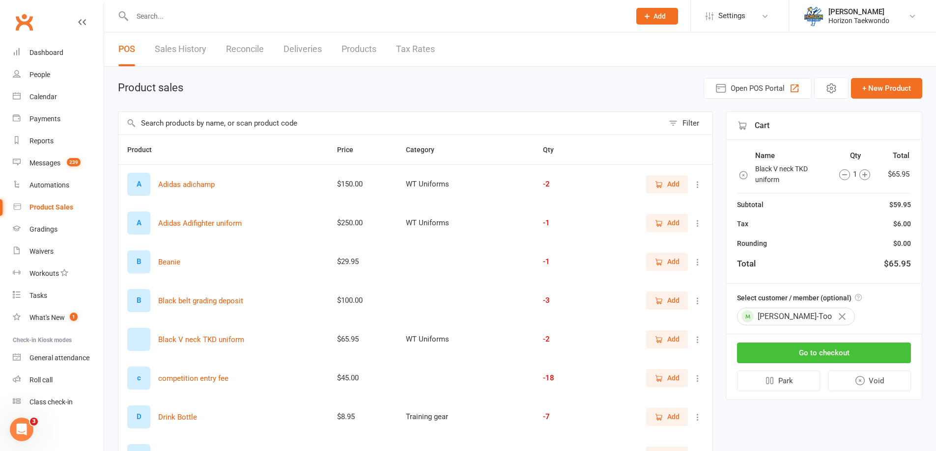
click at [464, 347] on button "Go to checkout" at bounding box center [824, 353] width 174 height 21
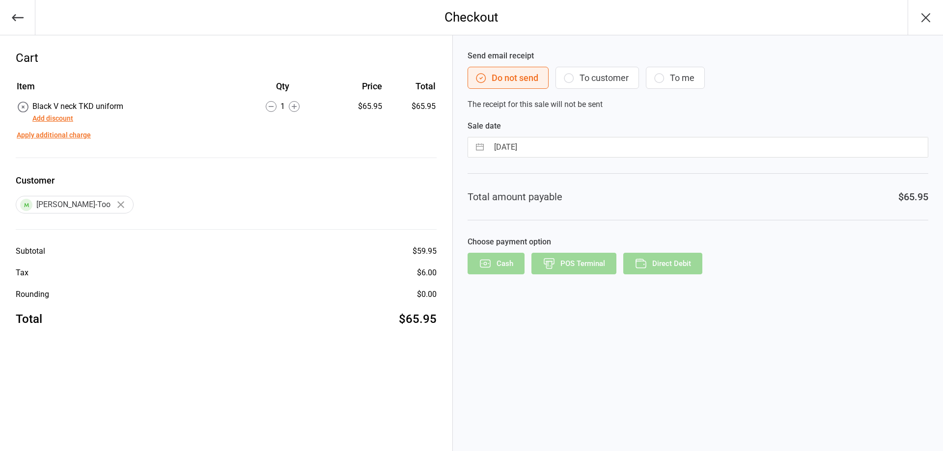
click at [569, 148] on input "[DATE]" at bounding box center [708, 148] width 439 height 20
select select "7"
select select "2025"
select select "8"
select select "2025"
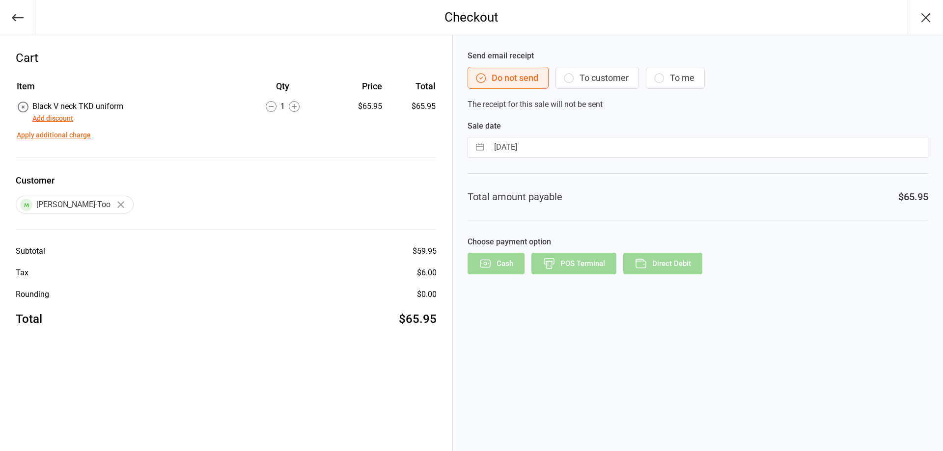
select select "9"
select select "2025"
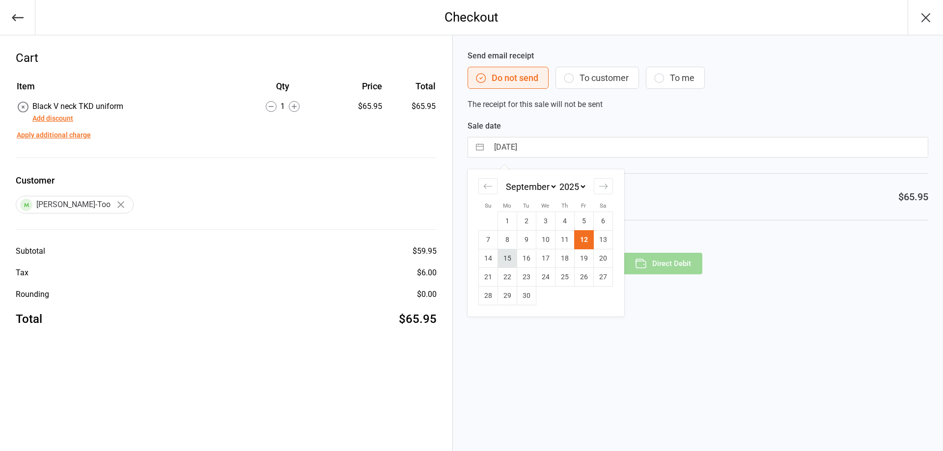
click at [513, 259] on td "15" at bounding box center [507, 259] width 19 height 19
type input "[DATE]"
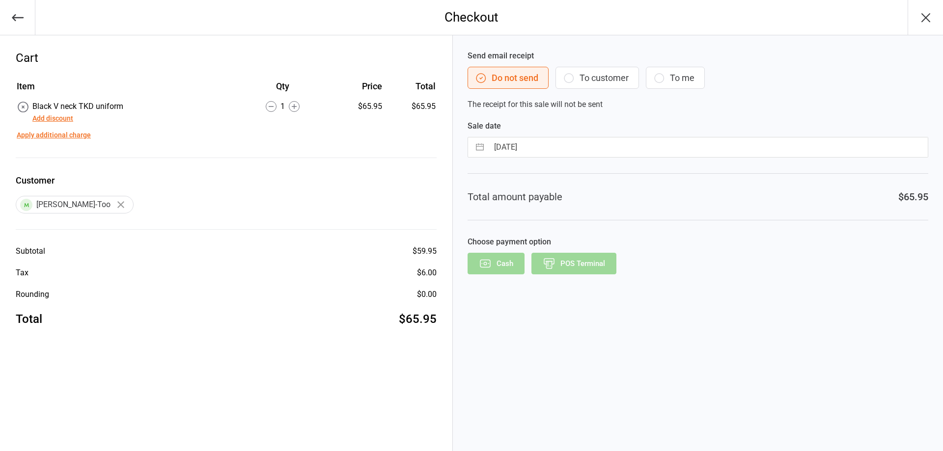
click at [641, 238] on label "Choose payment option" at bounding box center [698, 242] width 461 height 12
click at [670, 245] on label "Choose payment option" at bounding box center [698, 242] width 461 height 12
click at [669, 245] on label "Choose payment option" at bounding box center [698, 242] width 461 height 12
click at [572, 190] on div "Total amount payable $65.95" at bounding box center [698, 196] width 461 height 47
click at [610, 117] on div "Send email receipt Do not send To customer To me The receipt for this sale will…" at bounding box center [698, 243] width 490 height 416
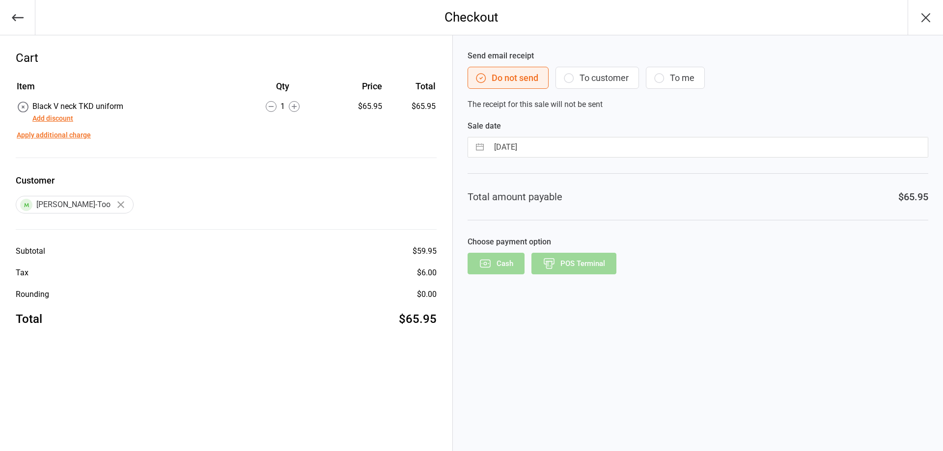
click at [485, 150] on button "button" at bounding box center [480, 148] width 18 height 20
select select "7"
select select "2025"
select select "8"
select select "2025"
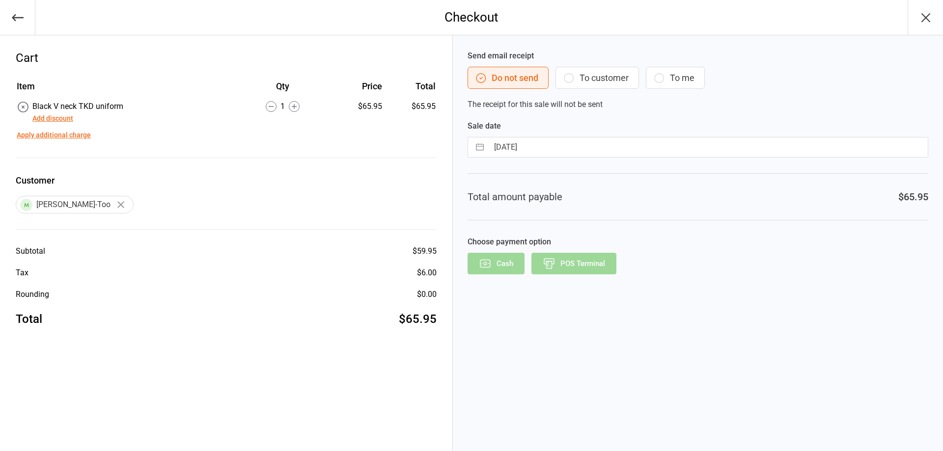
select select "9"
select select "2025"
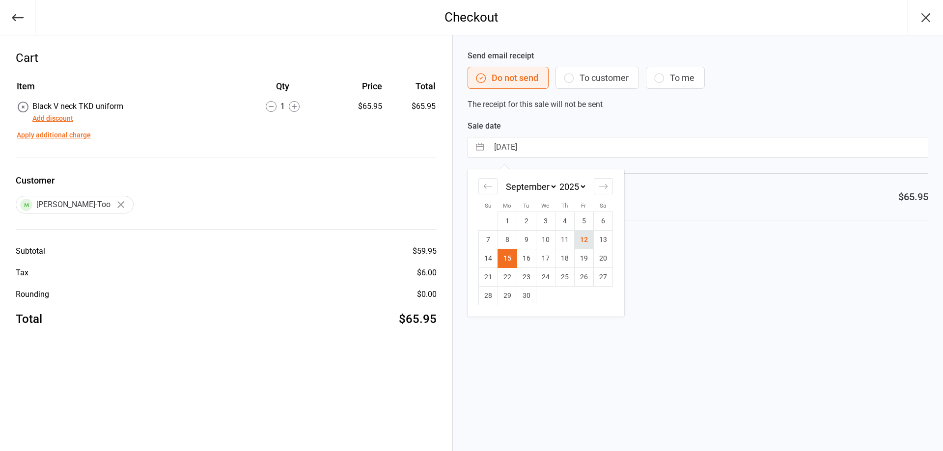
click at [580, 236] on td "12" at bounding box center [583, 240] width 19 height 19
type input "12 Sep 2025"
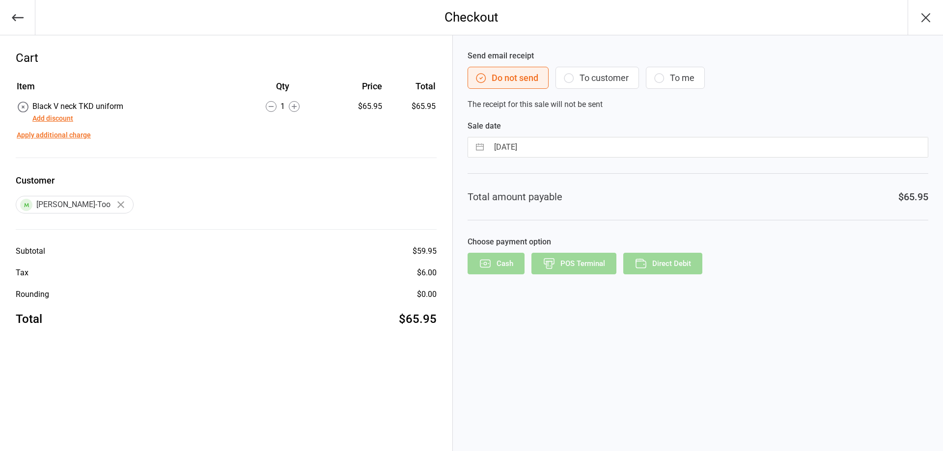
click at [660, 265] on div "Cash POS Terminal Direct Debit" at bounding box center [698, 264] width 461 height 22
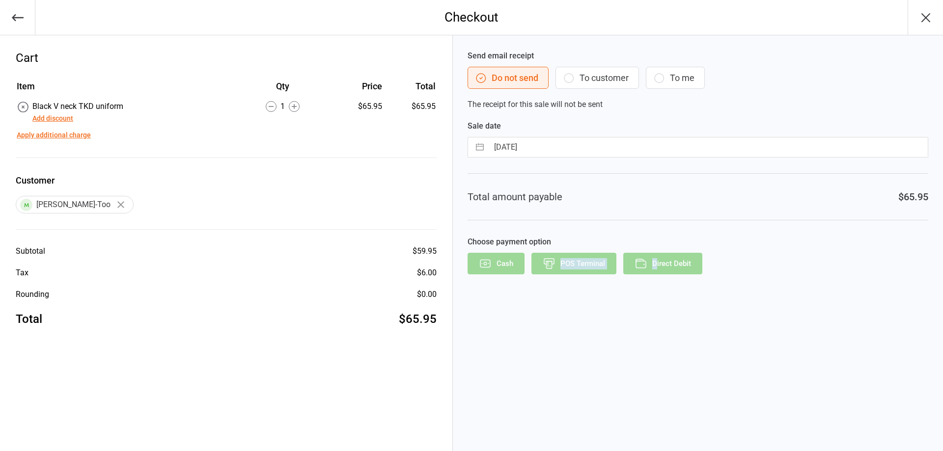
click at [660, 265] on div "Cash POS Terminal Direct Debit" at bounding box center [698, 264] width 461 height 22
click at [793, 262] on div "Cash POS Terminal Direct Debit" at bounding box center [698, 264] width 461 height 22
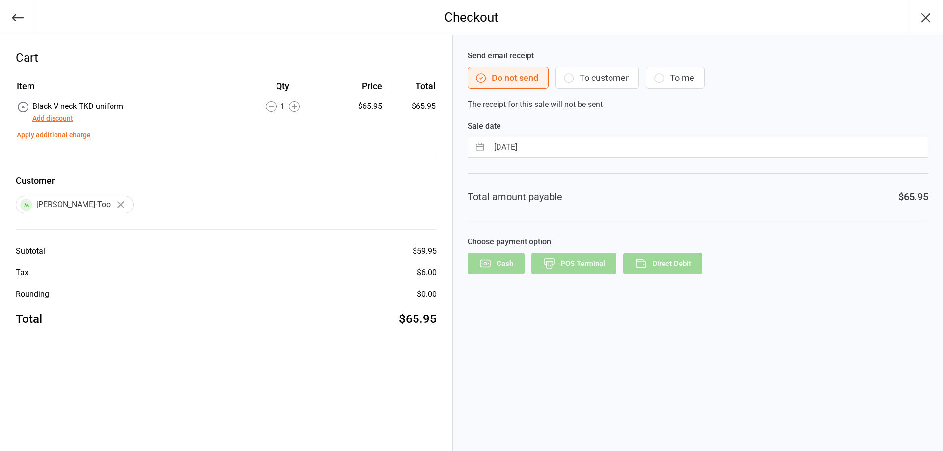
click at [20, 24] on icon "button" at bounding box center [18, 18] width 14 height 14
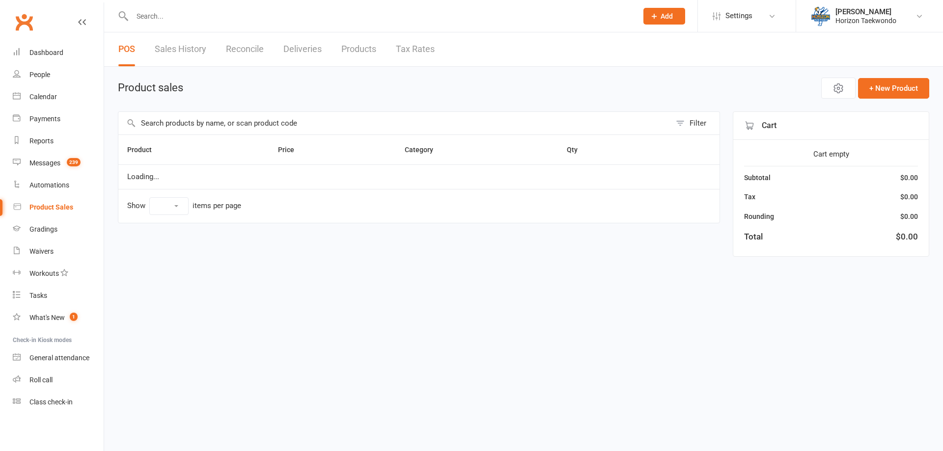
select select "100"
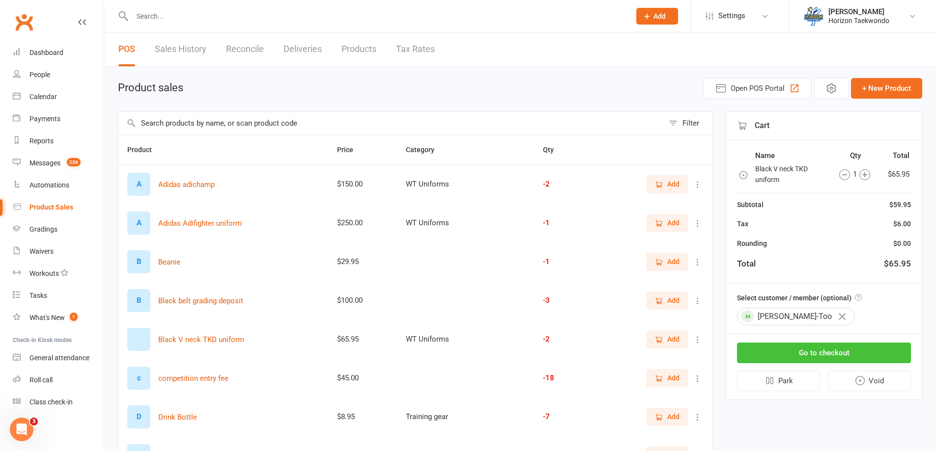
click at [838, 350] on button "Go to checkout" at bounding box center [824, 353] width 174 height 21
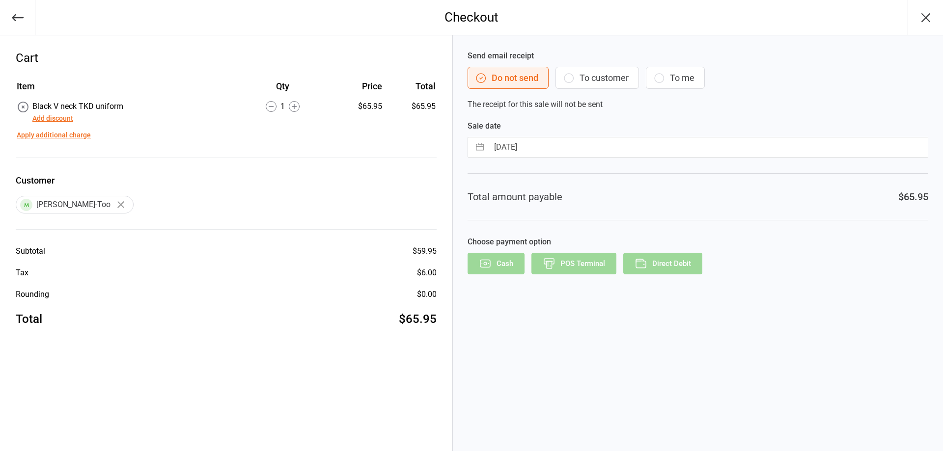
click at [574, 82] on icon "button" at bounding box center [569, 78] width 12 height 12
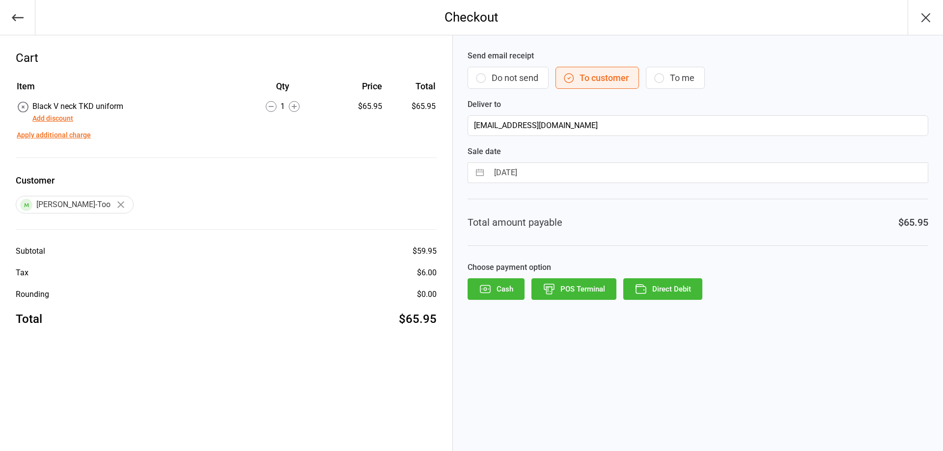
click at [508, 86] on button "Do not send" at bounding box center [508, 78] width 81 height 22
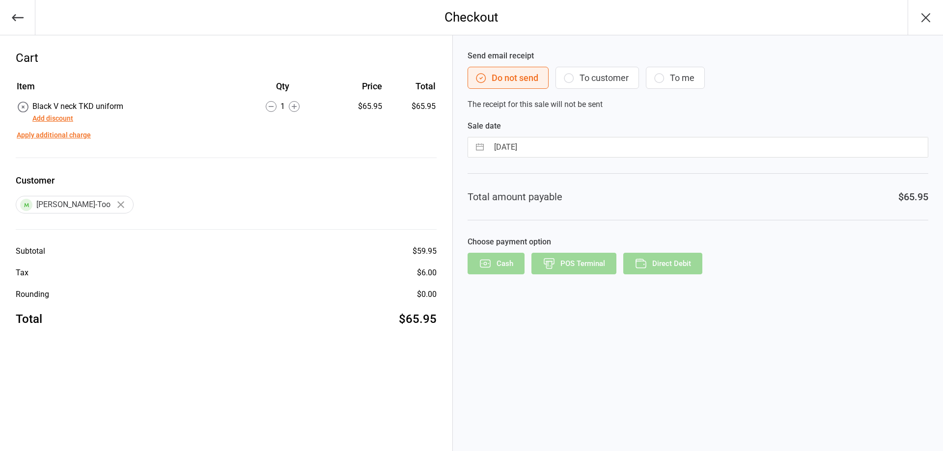
click at [596, 83] on button "To customer" at bounding box center [598, 78] width 84 height 22
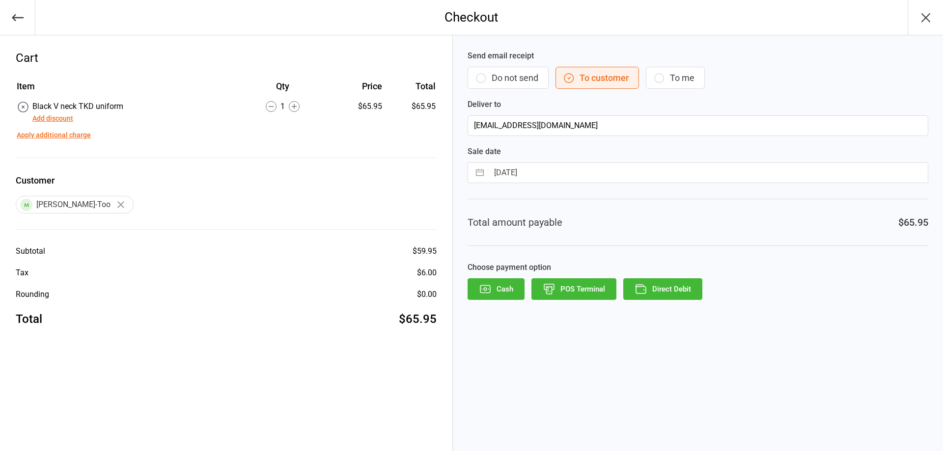
click at [478, 172] on button "button" at bounding box center [480, 173] width 18 height 20
select select "7"
select select "2025"
select select "8"
select select "2025"
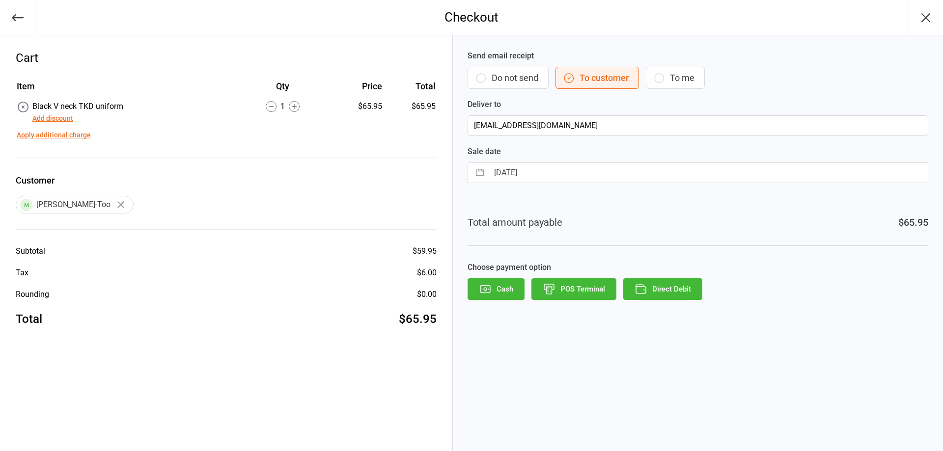
select select "9"
select select "2025"
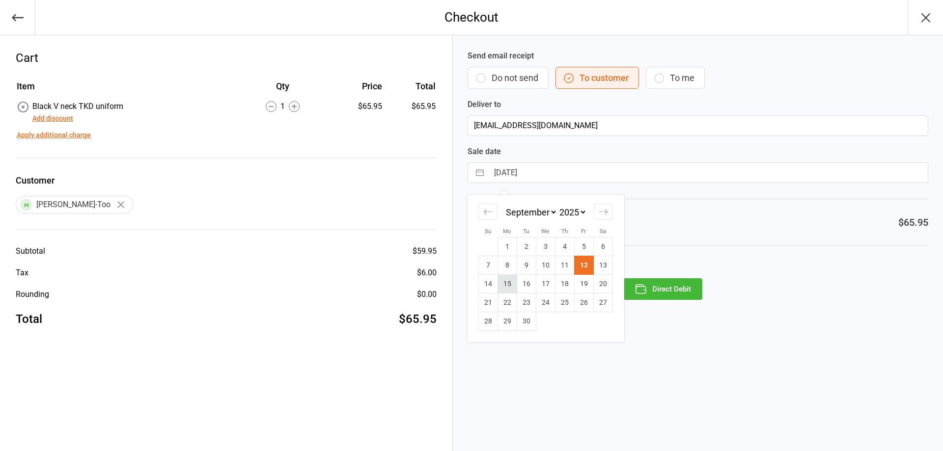
click at [509, 286] on td "15" at bounding box center [507, 284] width 19 height 19
type input "15 Sep 2025"
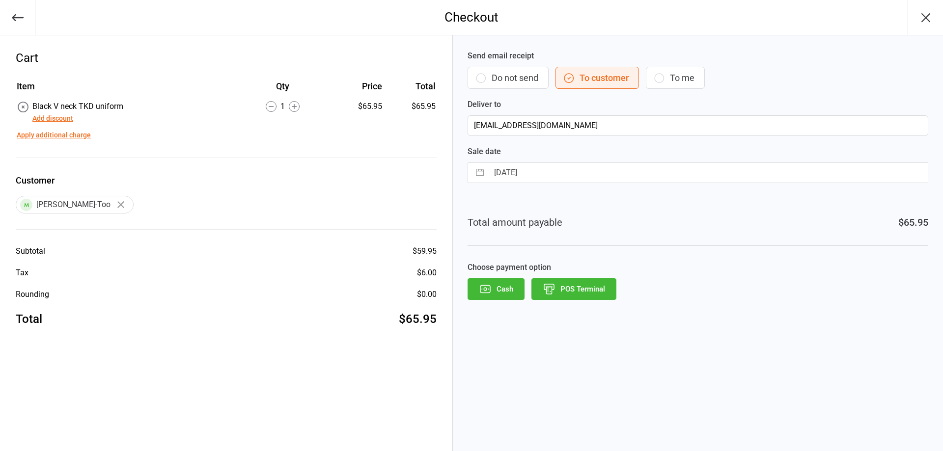
click at [484, 174] on button "button" at bounding box center [480, 173] width 18 height 20
select select "7"
select select "2025"
select select "8"
select select "2025"
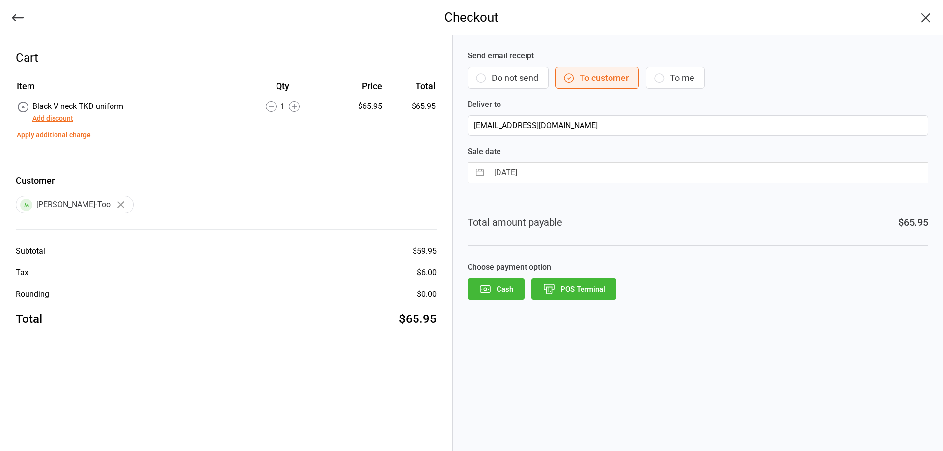
select select "9"
select select "2025"
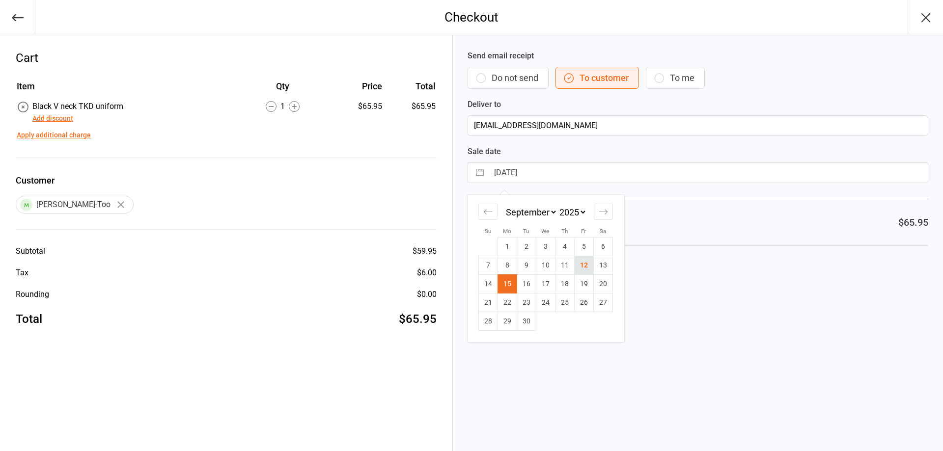
click at [581, 269] on td "12" at bounding box center [583, 265] width 19 height 19
type input "12 Sep 2025"
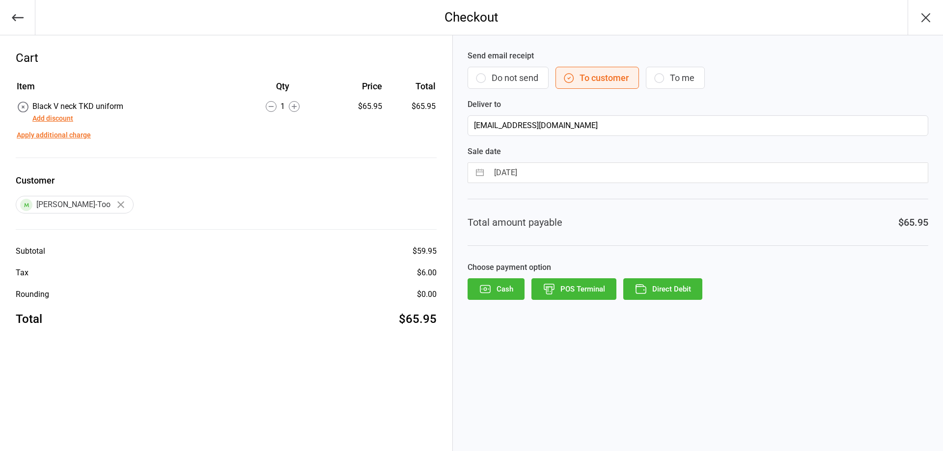
click at [658, 292] on button "Direct Debit" at bounding box center [662, 290] width 79 height 22
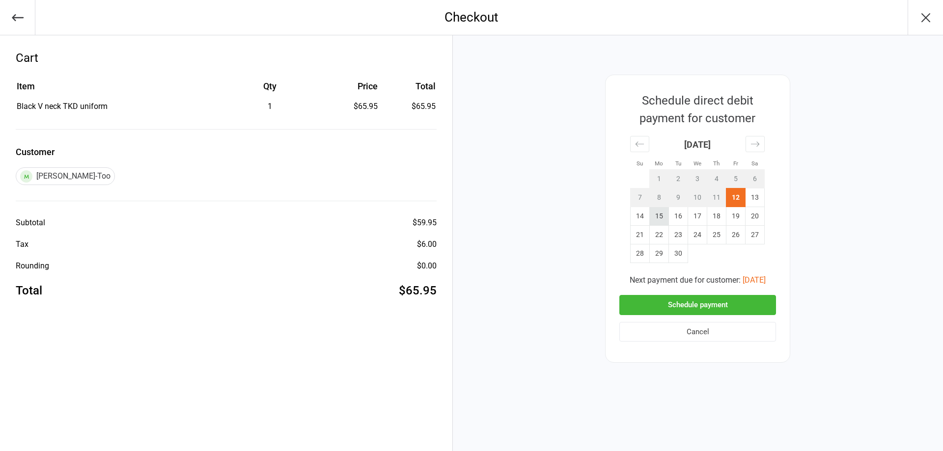
click at [654, 215] on td "15" at bounding box center [659, 216] width 19 height 19
click at [687, 303] on button "Schedule payment" at bounding box center [697, 305] width 157 height 20
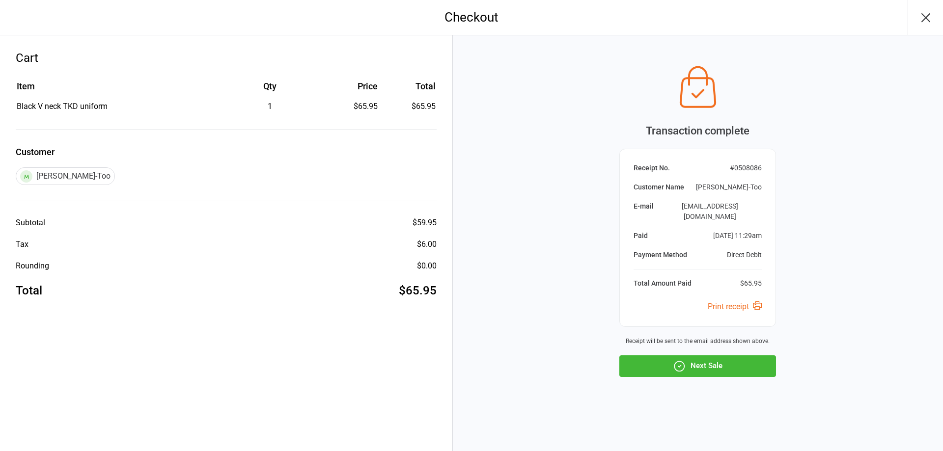
click at [712, 361] on button "Next Sale" at bounding box center [697, 367] width 157 height 22
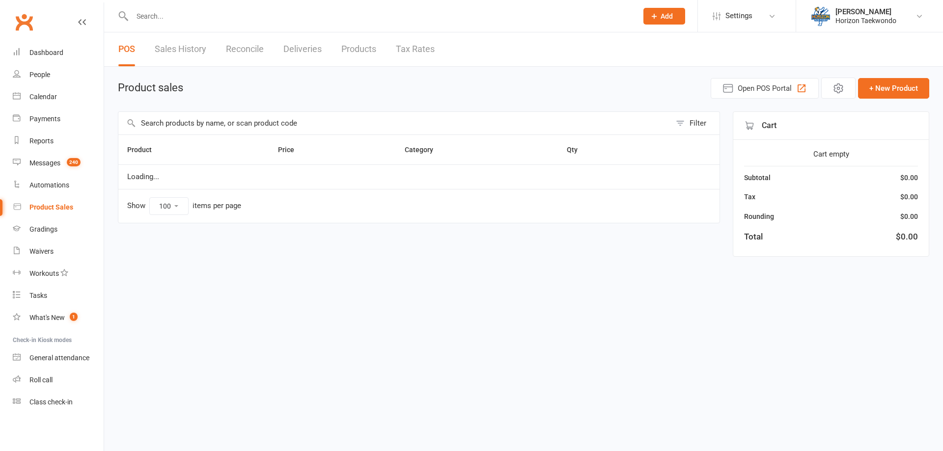
select select "100"
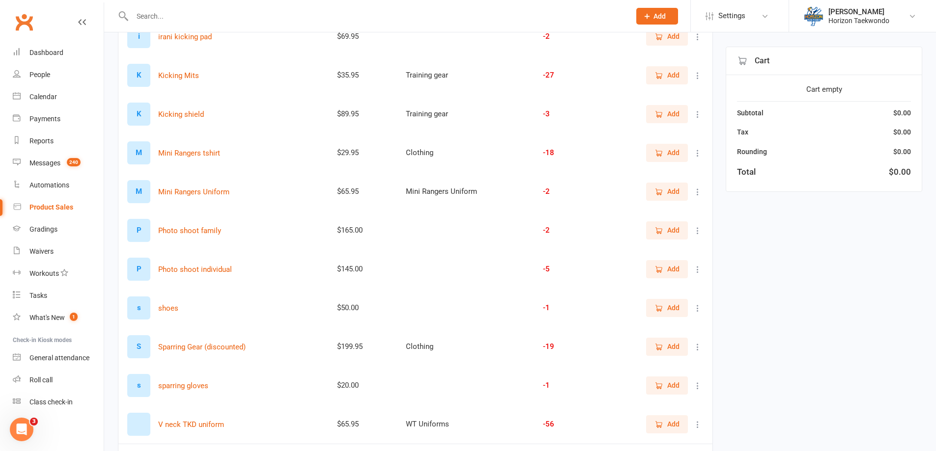
scroll to position [566, 0]
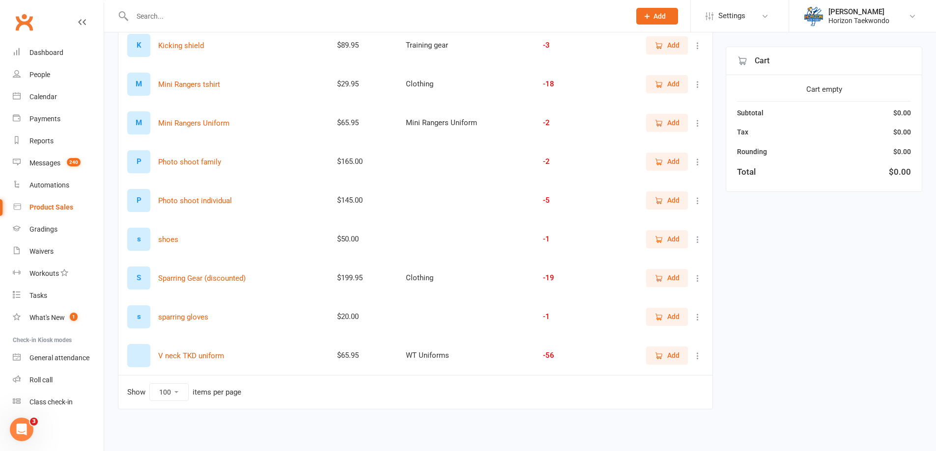
click at [671, 121] on span "Add" at bounding box center [673, 122] width 12 height 11
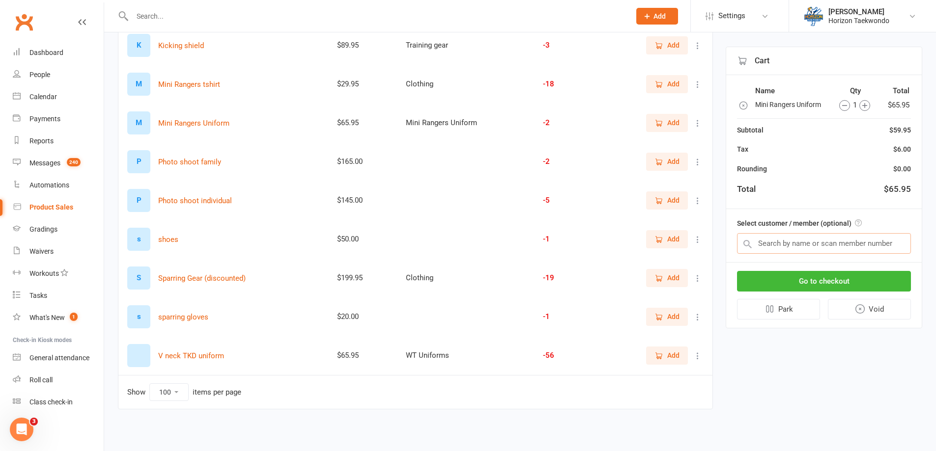
click at [801, 239] on input "text" at bounding box center [824, 243] width 174 height 21
click at [198, 16] on input "text" at bounding box center [376, 16] width 494 height 14
click at [773, 241] on input "text" at bounding box center [824, 243] width 174 height 21
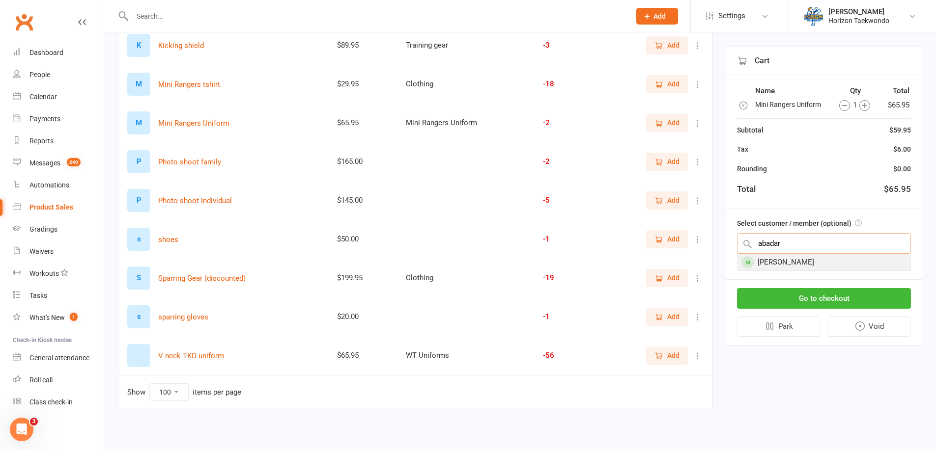
type input "abadar"
click at [775, 263] on div "[PERSON_NAME]" at bounding box center [823, 262] width 173 height 16
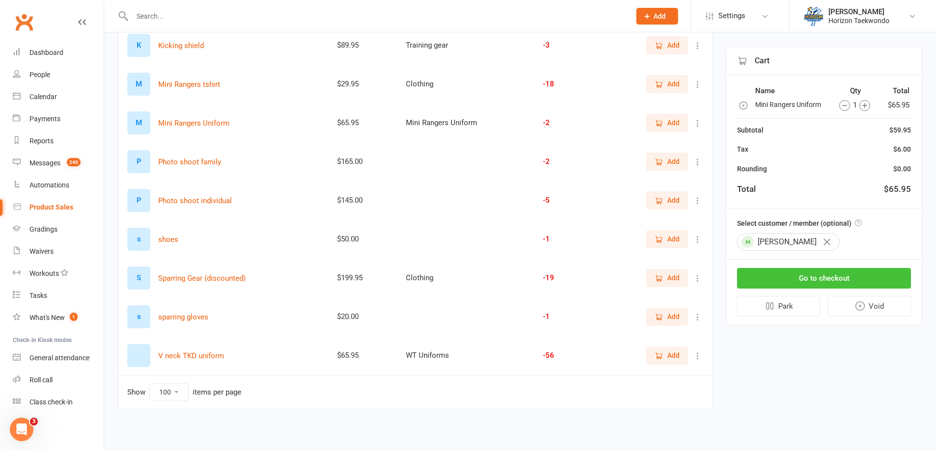
click at [808, 275] on button "Go to checkout" at bounding box center [824, 278] width 174 height 21
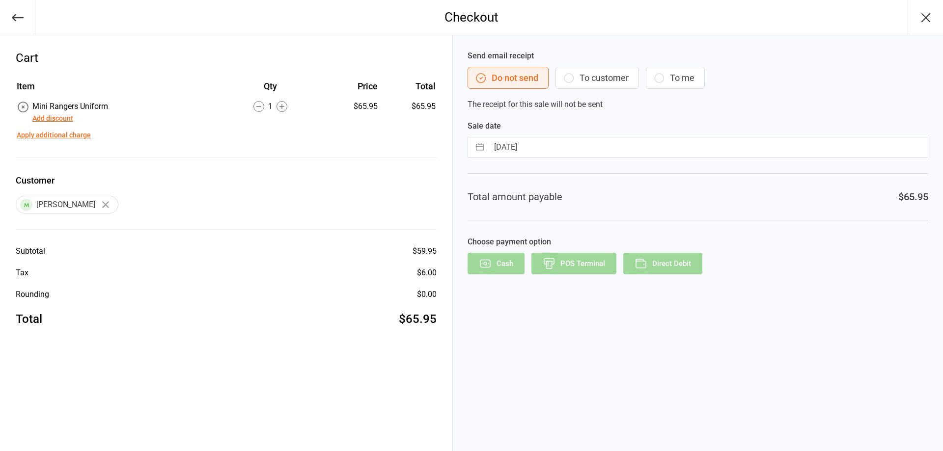
click at [576, 81] on button "To customer" at bounding box center [598, 78] width 84 height 22
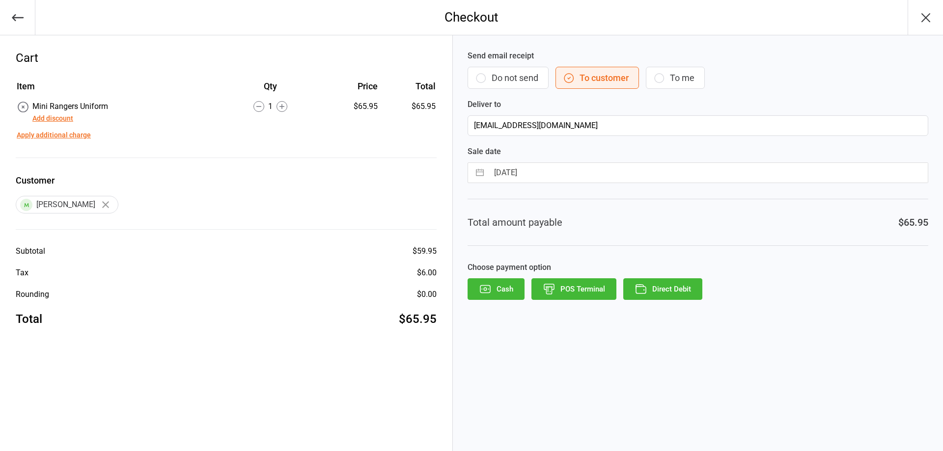
click at [676, 292] on button "Direct Debit" at bounding box center [662, 290] width 79 height 22
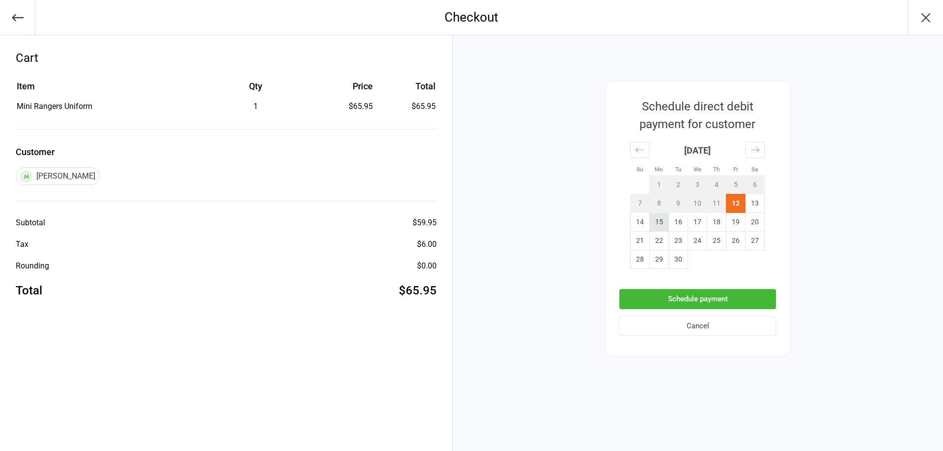
click at [665, 224] on td "15" at bounding box center [659, 222] width 19 height 19
click at [699, 298] on button "Schedule payment" at bounding box center [697, 299] width 157 height 20
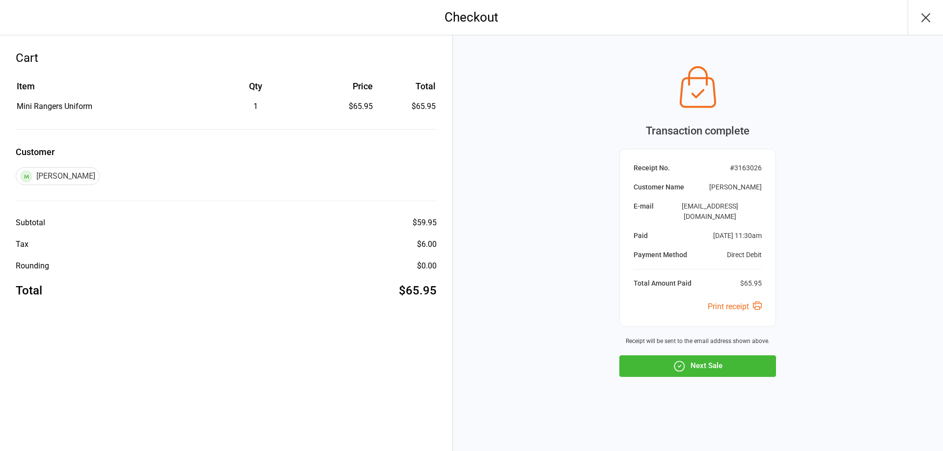
click at [927, 20] on icon "button" at bounding box center [926, 18] width 16 height 16
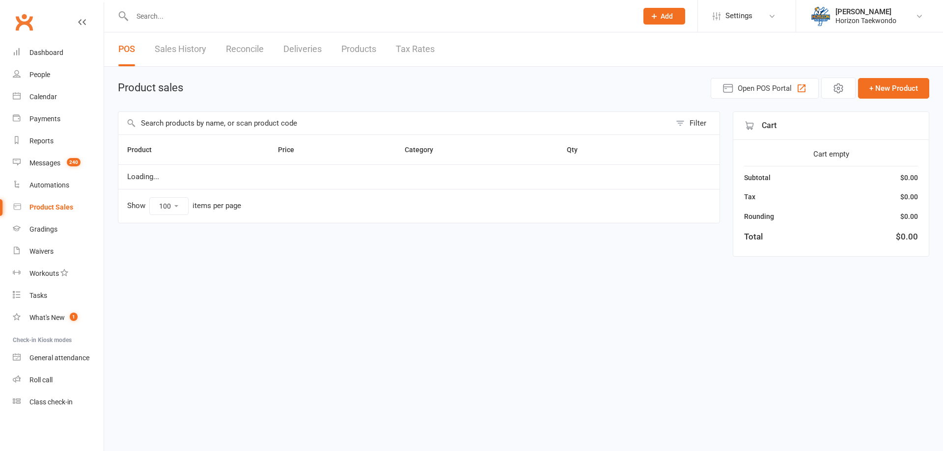
select select "100"
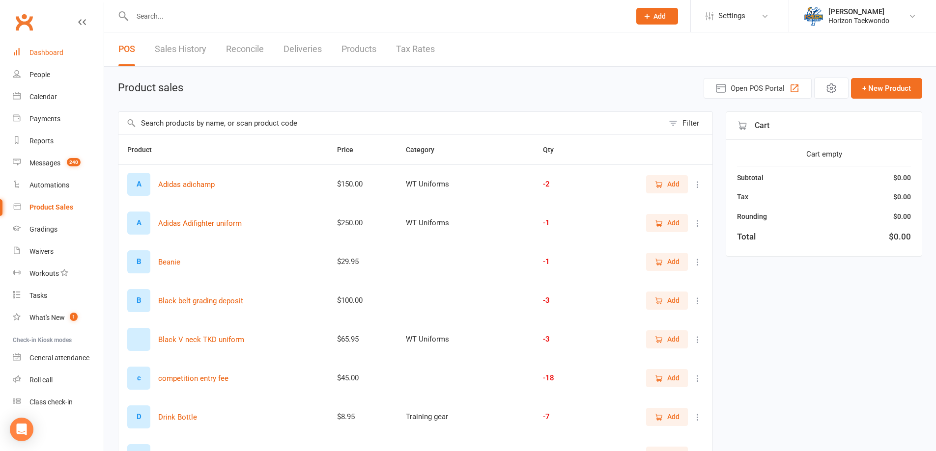
click at [51, 51] on div "Dashboard" at bounding box center [46, 53] width 34 height 8
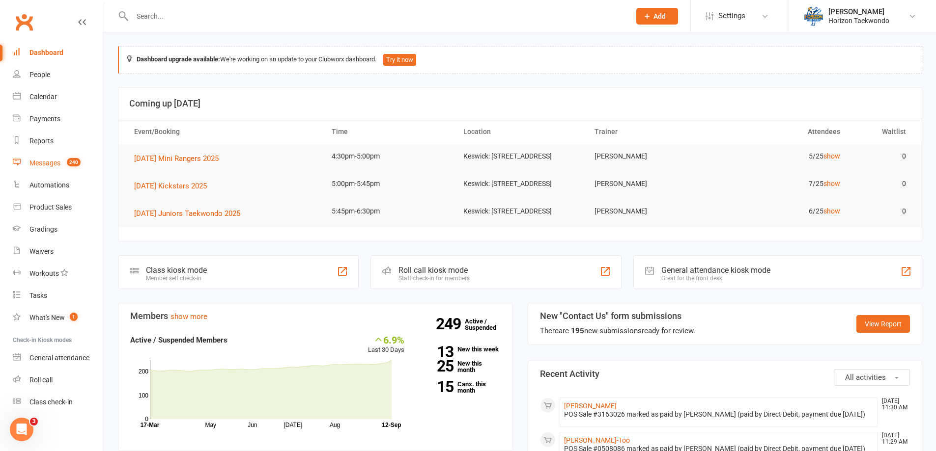
click at [49, 163] on div "Messages" at bounding box center [44, 163] width 31 height 8
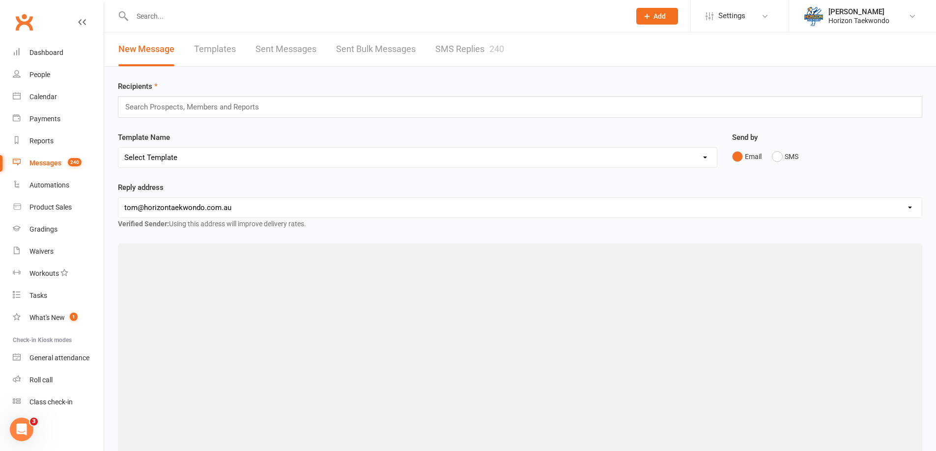
click at [476, 50] on link "SMS Replies 240" at bounding box center [469, 49] width 69 height 34
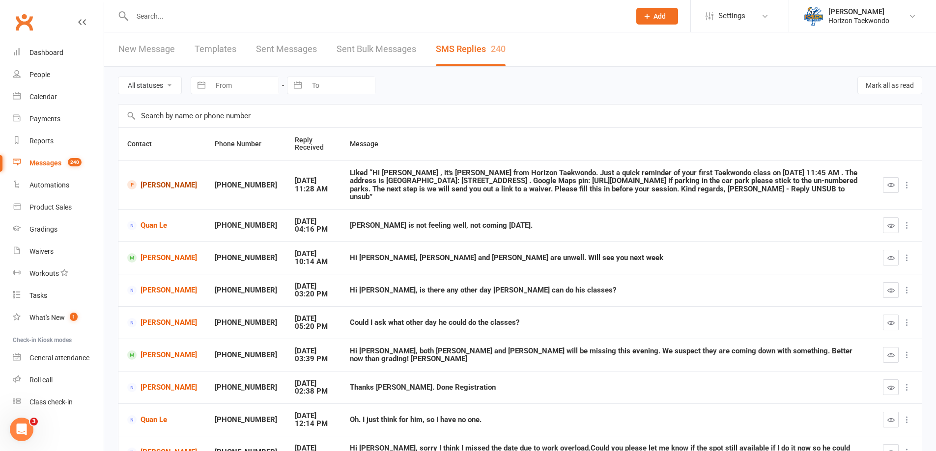
click at [149, 183] on link "[PERSON_NAME]" at bounding box center [162, 184] width 70 height 9
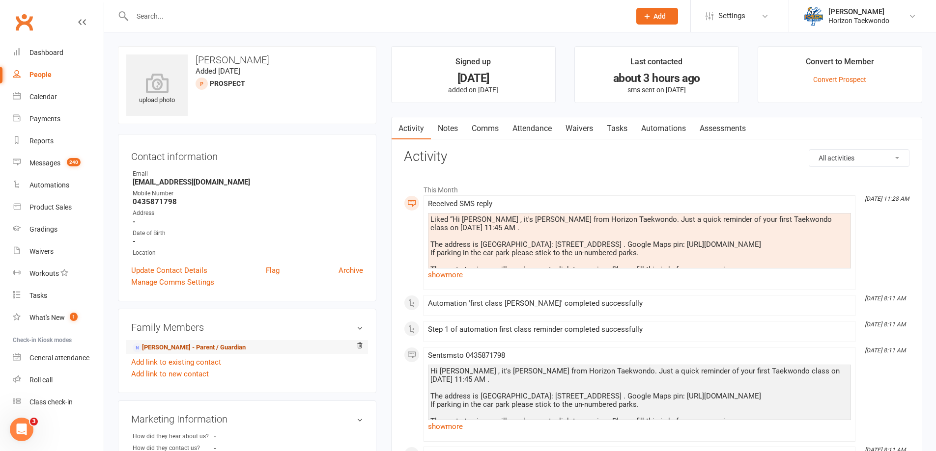
click at [208, 346] on link "[PERSON_NAME] - Parent / Guardian" at bounding box center [189, 348] width 113 height 10
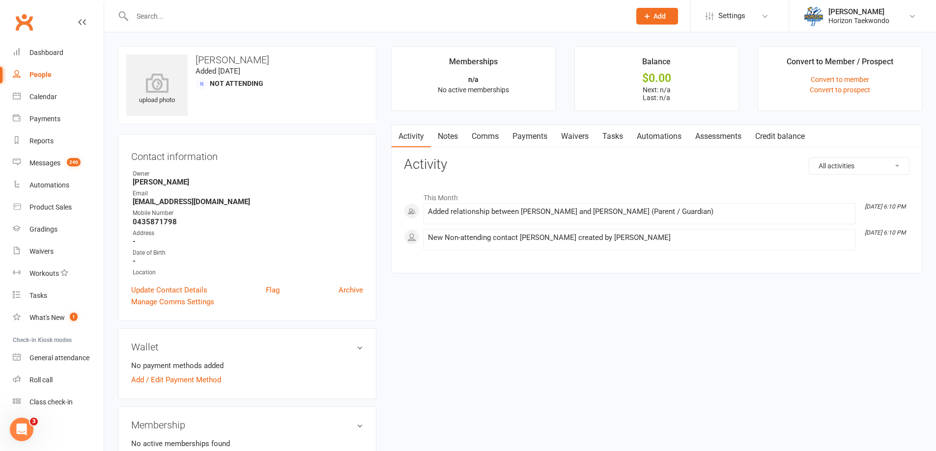
click at [582, 135] on link "Waivers" at bounding box center [574, 136] width 41 height 23
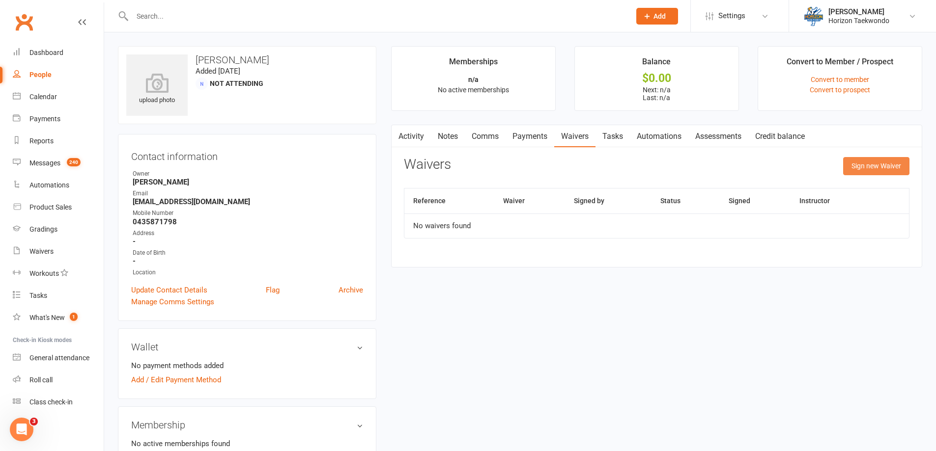
click at [865, 170] on button "Sign new Waiver" at bounding box center [876, 166] width 66 height 18
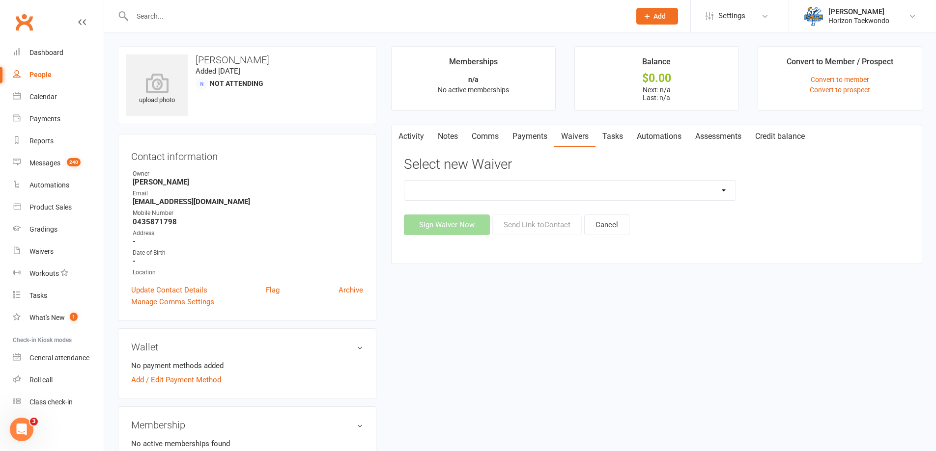
click at [724, 190] on select "2 months for $20 2 months for $20 adults Christmas Special Membership Form Adul…" at bounding box center [569, 191] width 331 height 20
select select "11795"
click at [404, 181] on select "2 months for $20 2 months for $20 adults Christmas Special Membership Form Adul…" at bounding box center [569, 191] width 331 height 20
click at [541, 227] on button "Send Link to Contact" at bounding box center [536, 225] width 89 height 21
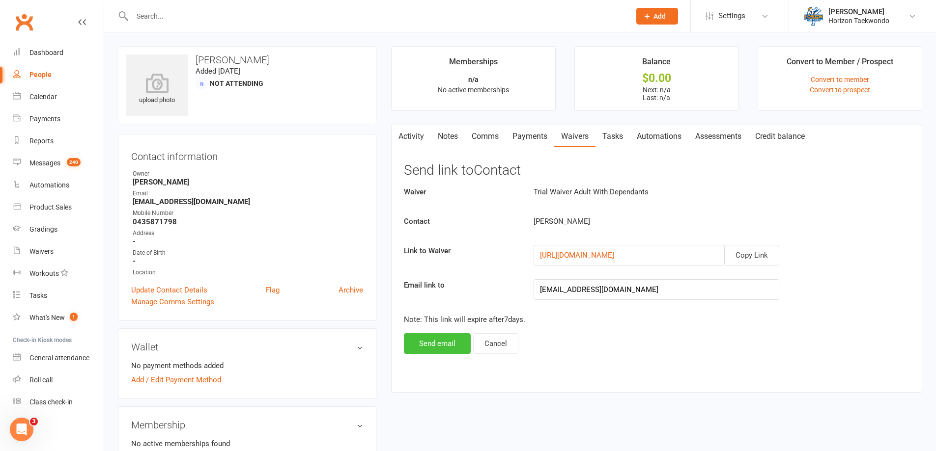
click at [452, 338] on button "Send email" at bounding box center [437, 344] width 67 height 21
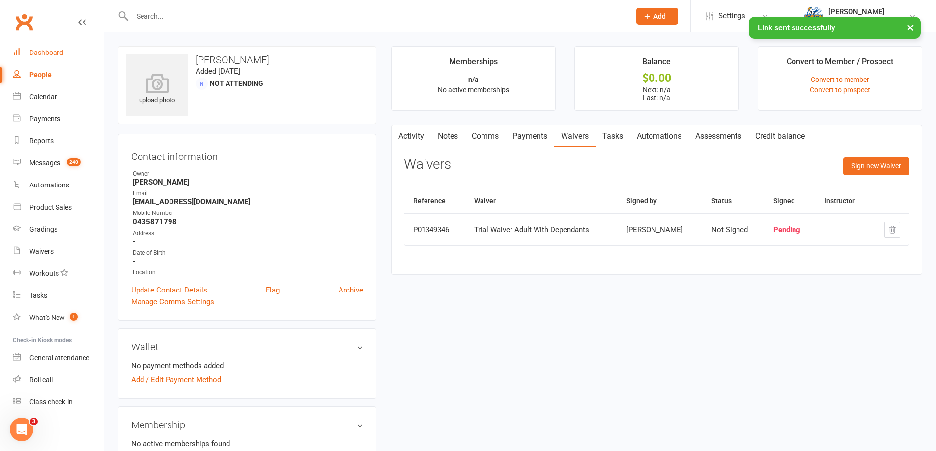
click at [53, 52] on div "Dashboard" at bounding box center [46, 53] width 34 height 8
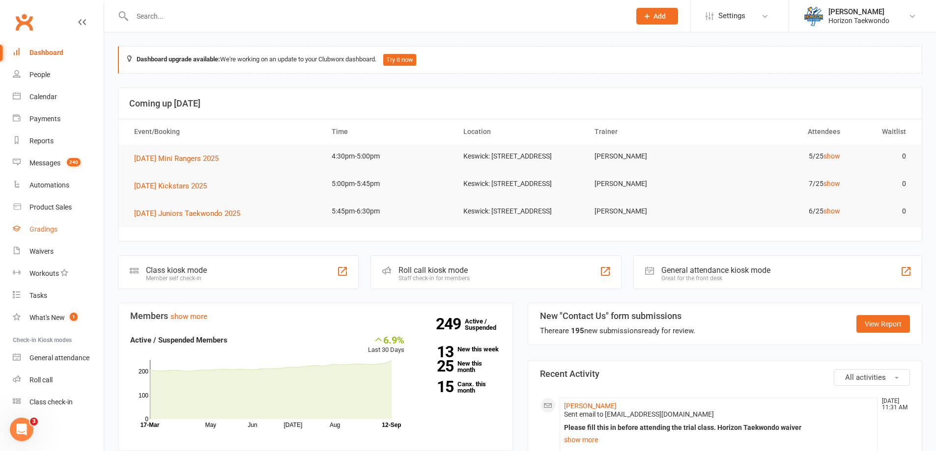
click at [52, 228] on div "Gradings" at bounding box center [43, 229] width 28 height 8
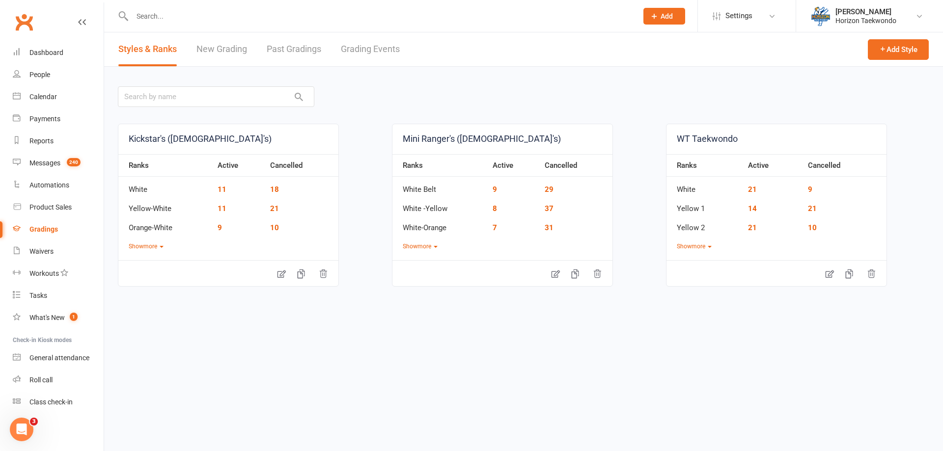
click at [359, 52] on link "Grading Events" at bounding box center [370, 49] width 59 height 34
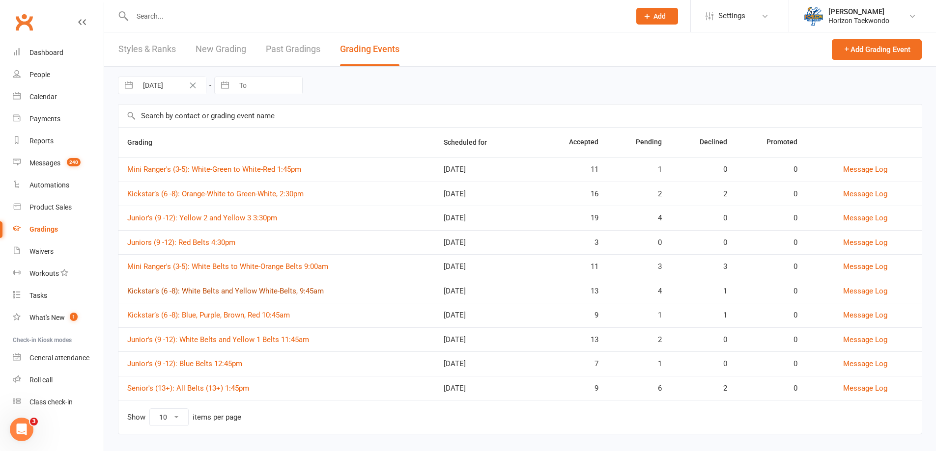
click at [315, 290] on link "Kickstar’s (6 -8): White Belts and Yellow White-Belts, 9:45am" at bounding box center [225, 291] width 197 height 9
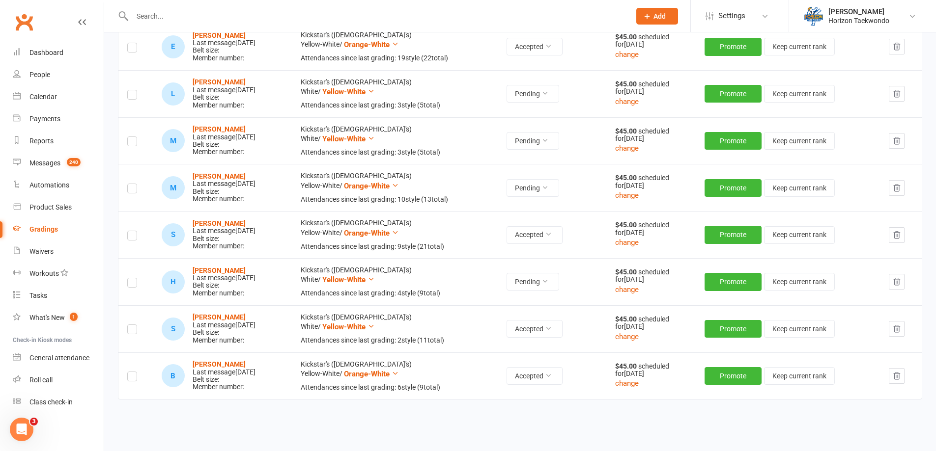
scroll to position [688, 0]
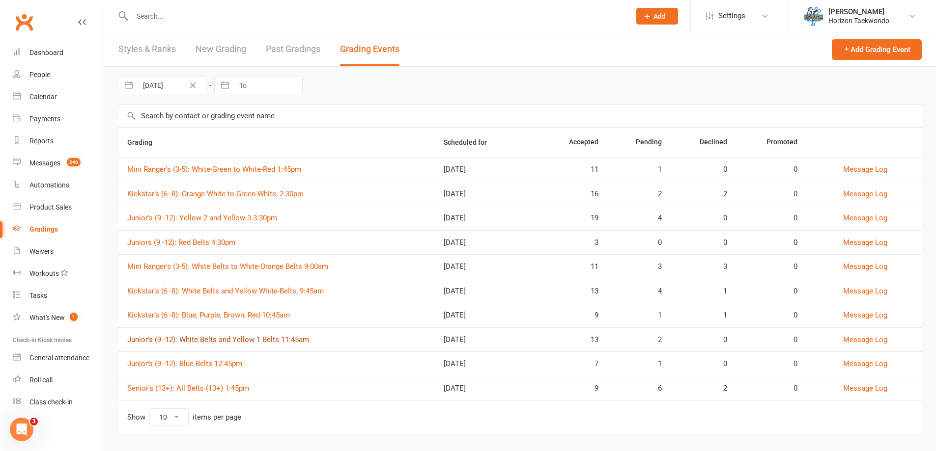
click at [254, 339] on link "Junior's (9 -12): White Belts and Yellow 1 Belts 11:45am" at bounding box center [218, 340] width 182 height 9
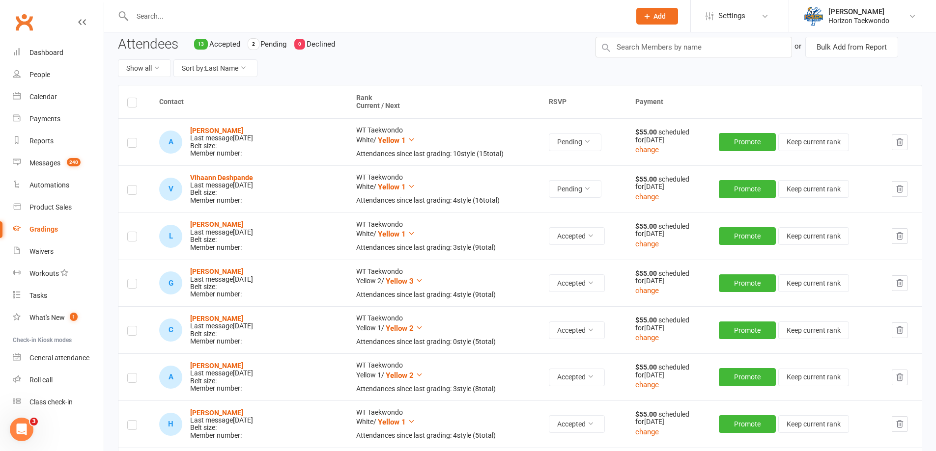
scroll to position [29, 0]
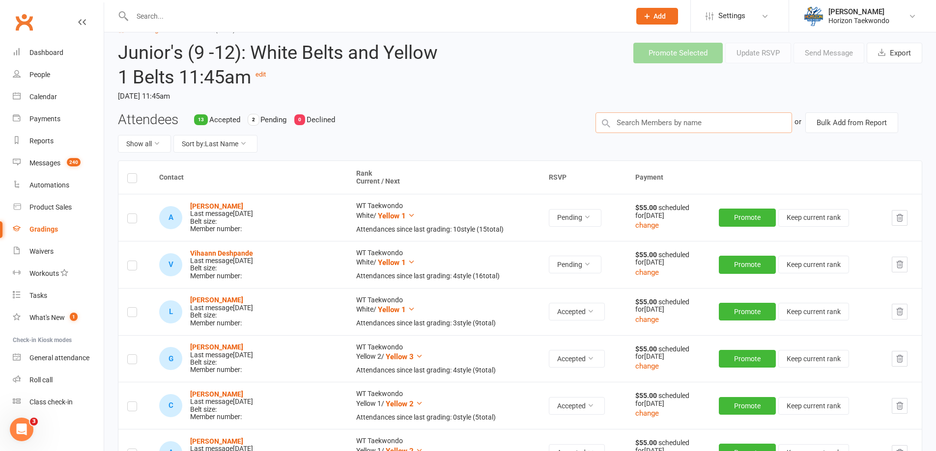
click at [661, 120] on input "text" at bounding box center [693, 122] width 197 height 21
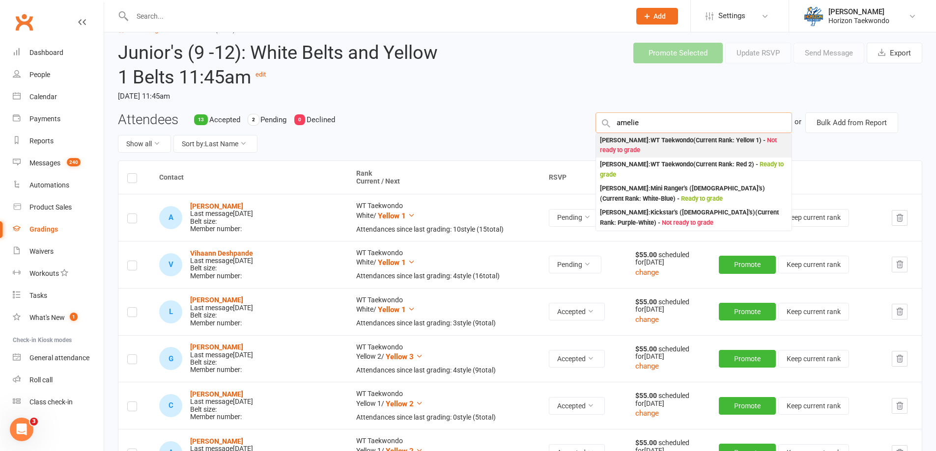
type input "amelie"
click at [637, 140] on div "[PERSON_NAME] : WT Taekwondo (Current Rank: Yellow 1 ) - Not ready to grade" at bounding box center [694, 146] width 188 height 20
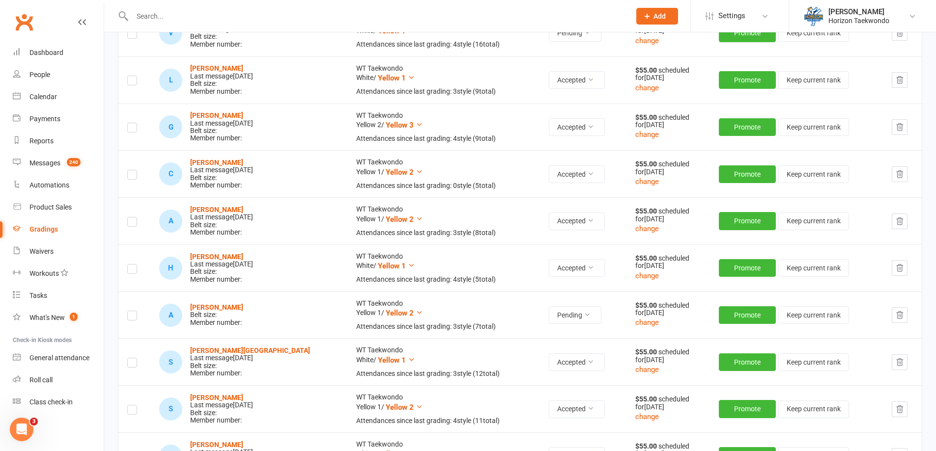
scroll to position [275, 0]
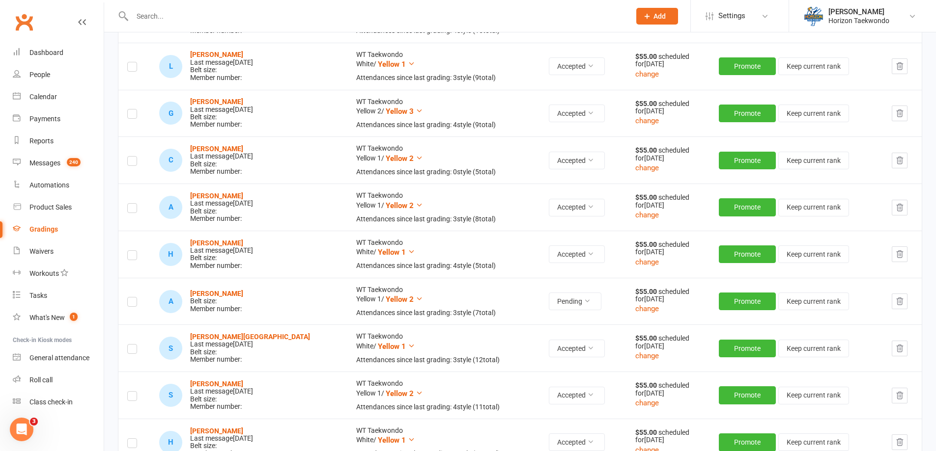
click at [133, 304] on label at bounding box center [132, 304] width 10 height 0
click at [133, 298] on input "checkbox" at bounding box center [132, 298] width 10 height 0
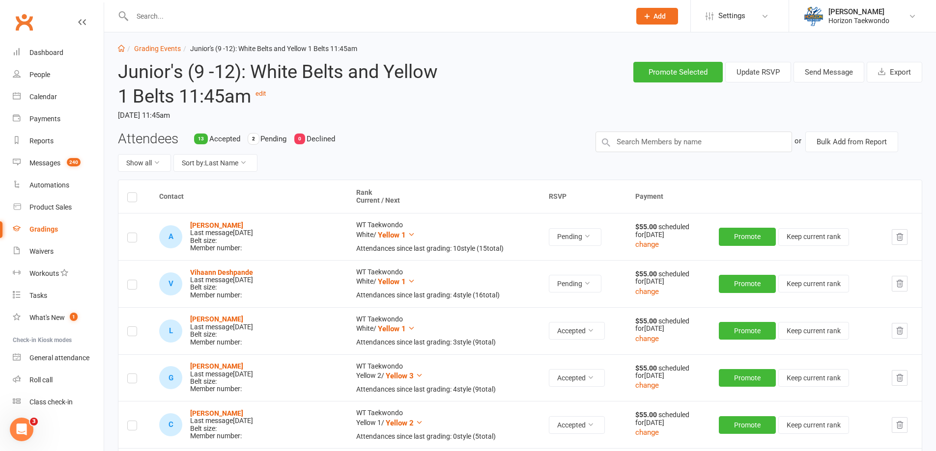
scroll to position [0, 0]
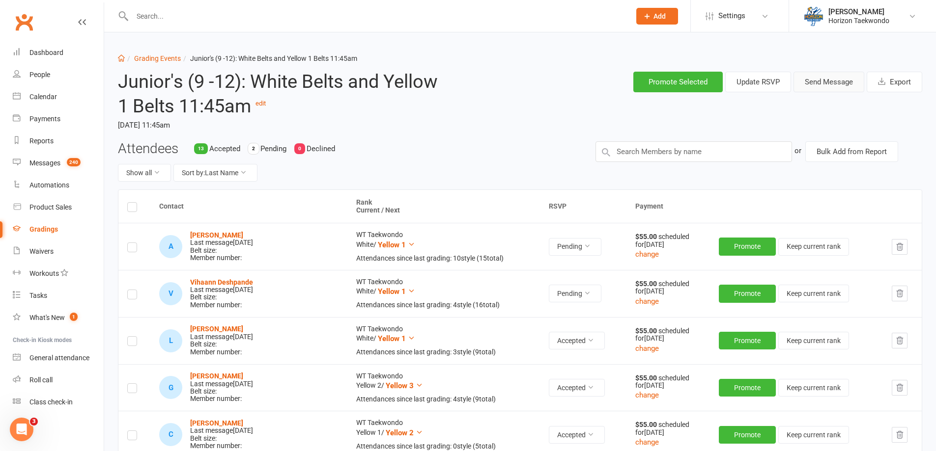
click at [839, 83] on button "Send Message" at bounding box center [828, 82] width 71 height 21
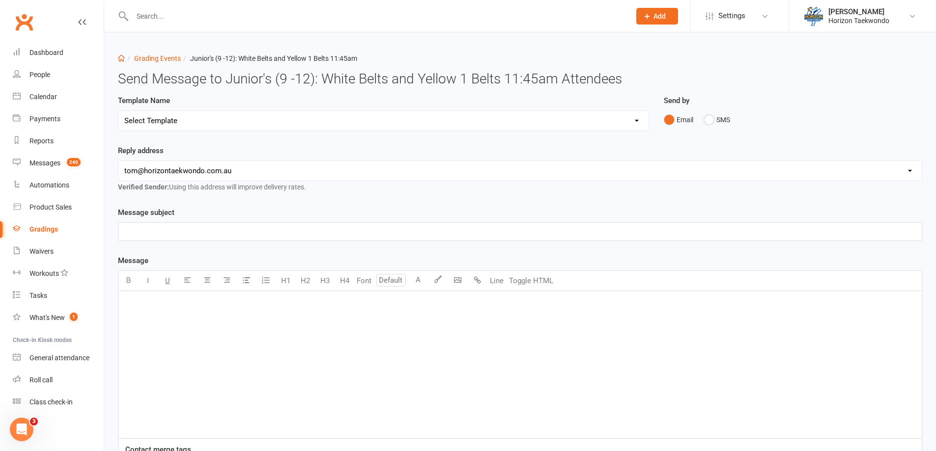
click at [283, 122] on select "Select Template [Email] New blue belts [Email] Alternate grading time [Email] C…" at bounding box center [383, 121] width 530 height 20
select select "5"
click at [118, 111] on select "Select Template [Email] New blue belts [Email] Alternate grading time [Email] C…" at bounding box center [383, 121] width 530 height 20
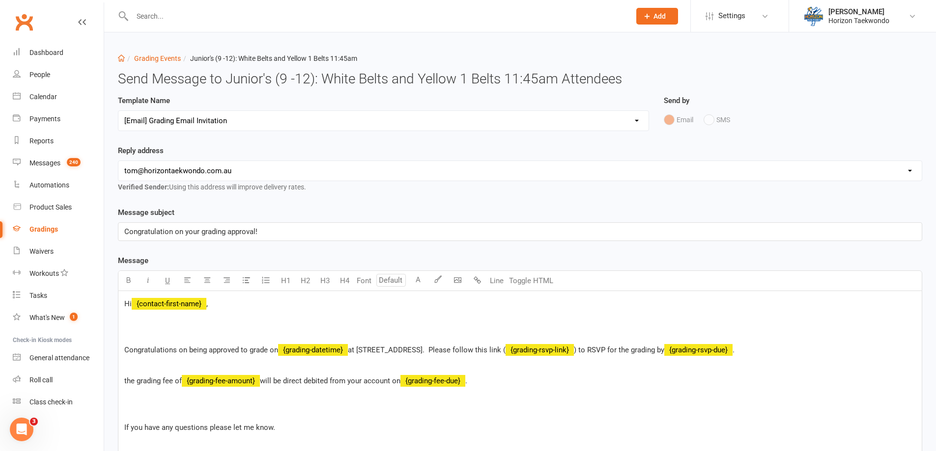
scroll to position [246, 0]
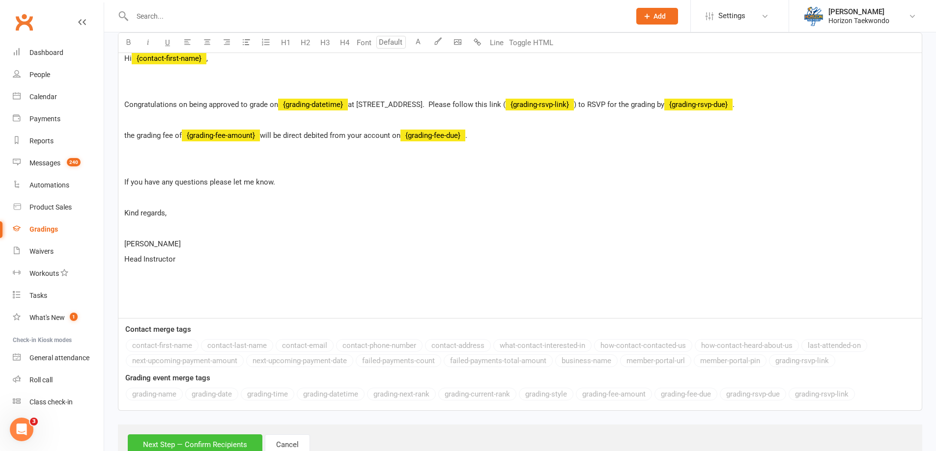
click at [232, 441] on button "Next Step — Confirm Recipients" at bounding box center [195, 445] width 135 height 21
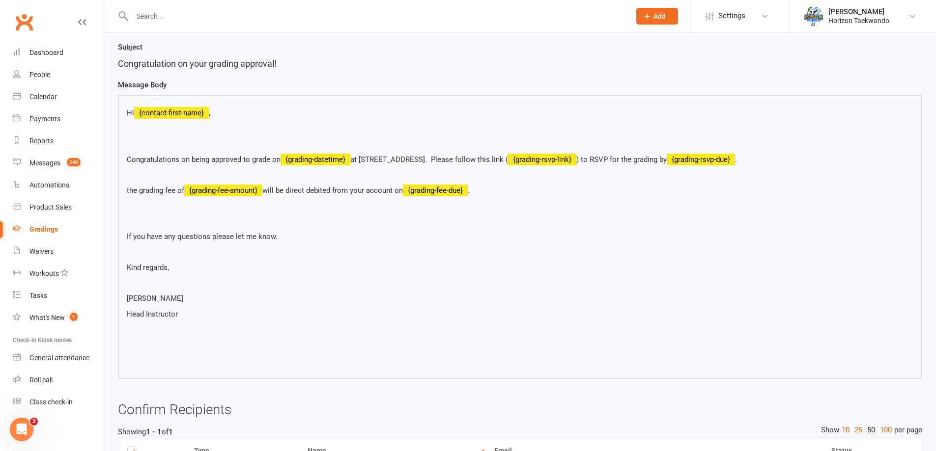
scroll to position [197, 0]
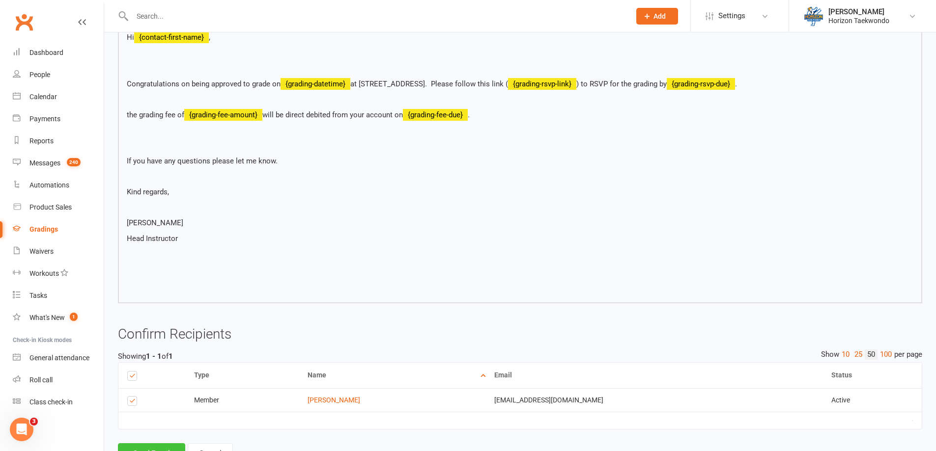
click at [173, 447] on button "Send Email" at bounding box center [151, 454] width 67 height 21
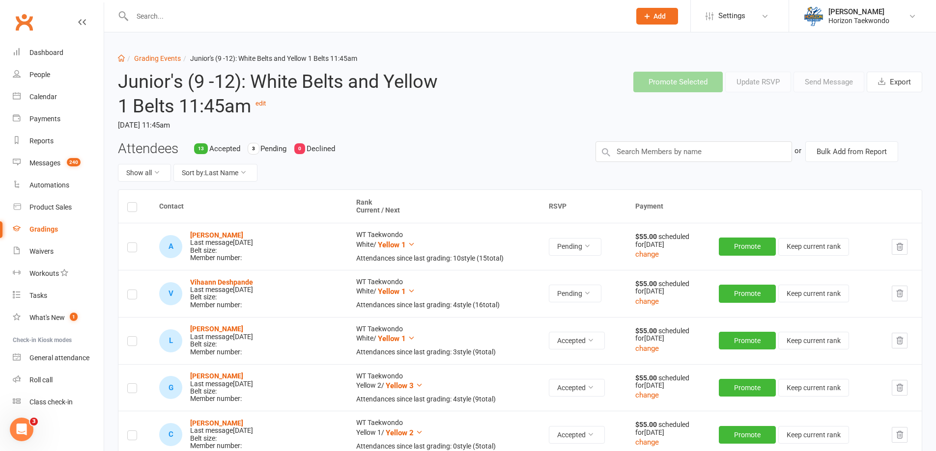
click at [417, 154] on div "Attendees 13 Accepted 3 Pending 0 Declined Show all Sort by: Last Name" at bounding box center [349, 165] width 477 height 49
click at [167, 61] on link "Grading Events" at bounding box center [157, 59] width 47 height 8
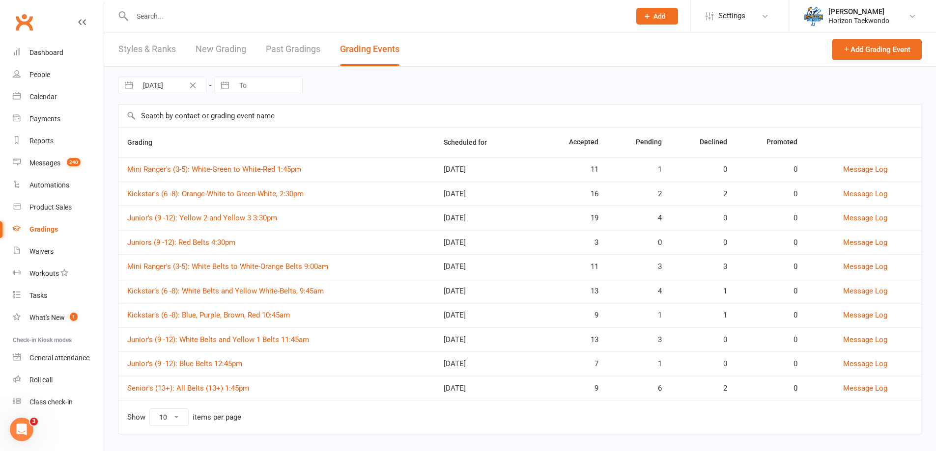
click at [200, 393] on td "Senior's (13+): All Belts (13+) 1:45pm" at bounding box center [276, 388] width 316 height 25
click at [202, 389] on link "Senior's (13+): All Belts (13+) 1:45pm" at bounding box center [188, 388] width 122 height 9
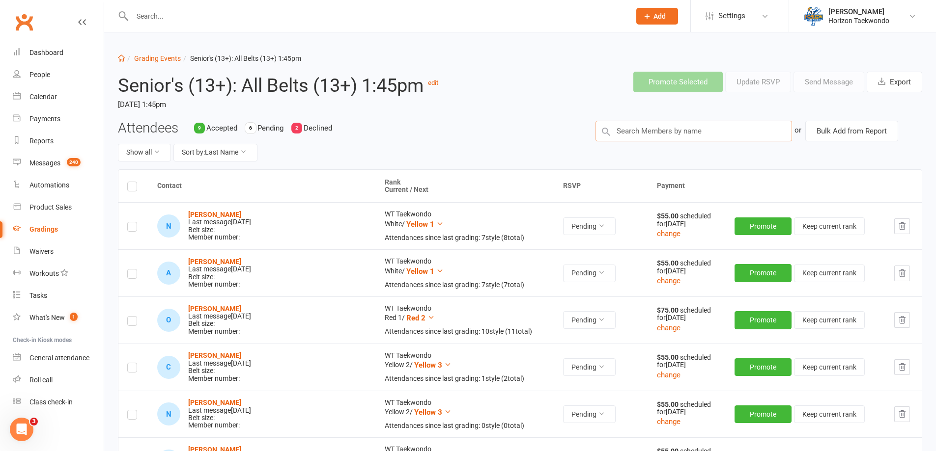
click at [622, 134] on input "text" at bounding box center [693, 131] width 197 height 21
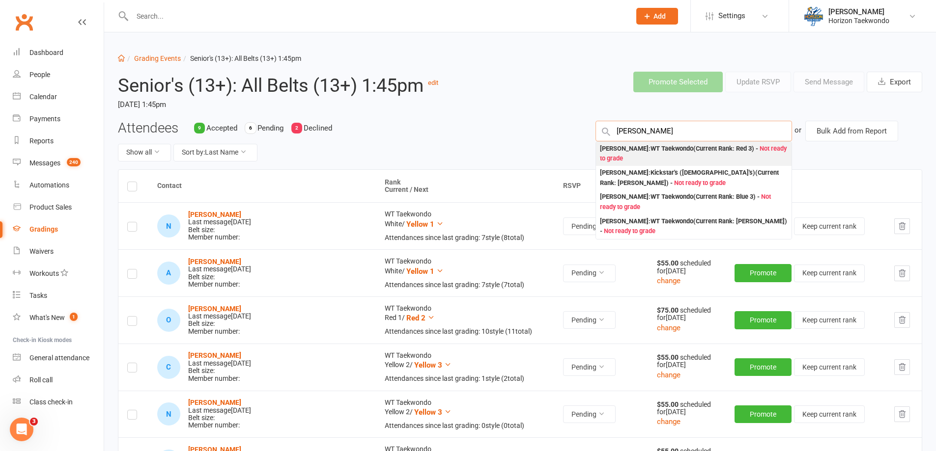
type input "[PERSON_NAME]"
click at [635, 149] on div "[PERSON_NAME] : [PERSON_NAME] (Current Rank: Red 3 ) - Not ready to grade" at bounding box center [694, 154] width 188 height 20
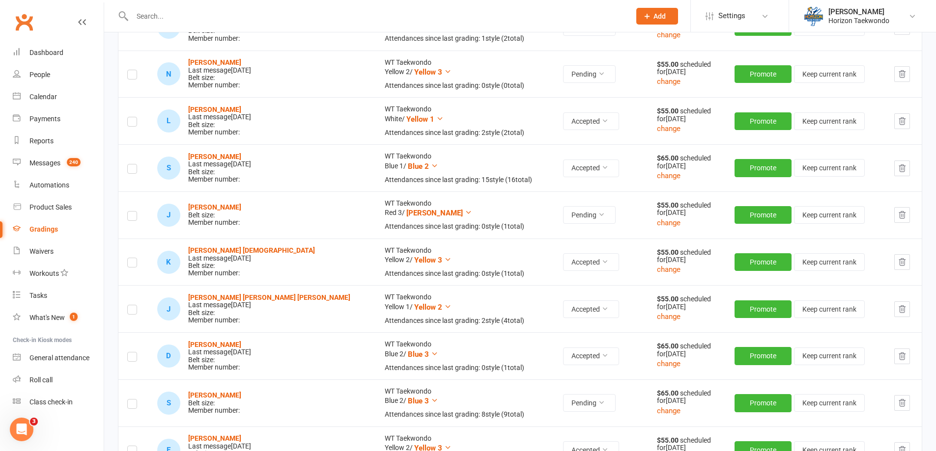
scroll to position [442, 0]
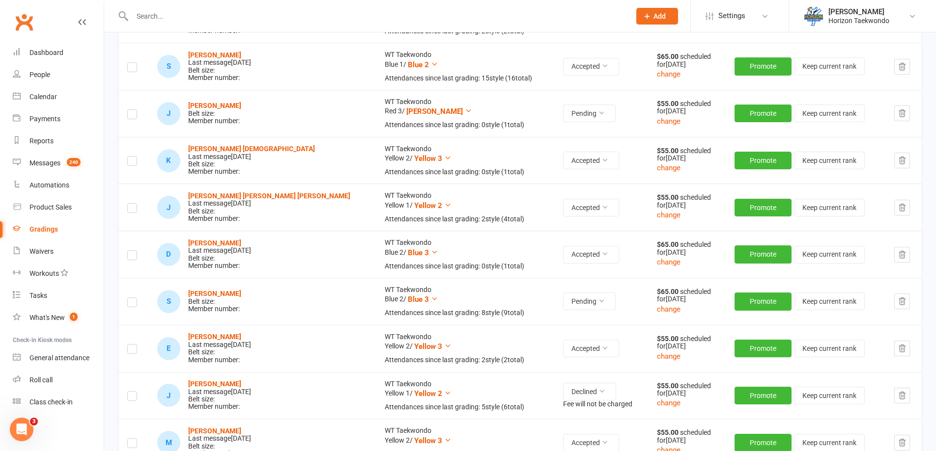
click at [125, 308] on td at bounding box center [133, 301] width 30 height 47
click at [130, 304] on label at bounding box center [132, 304] width 10 height 0
click at [130, 298] on input "checkbox" at bounding box center [132, 298] width 10 height 0
click at [657, 124] on button "change" at bounding box center [669, 121] width 24 height 12
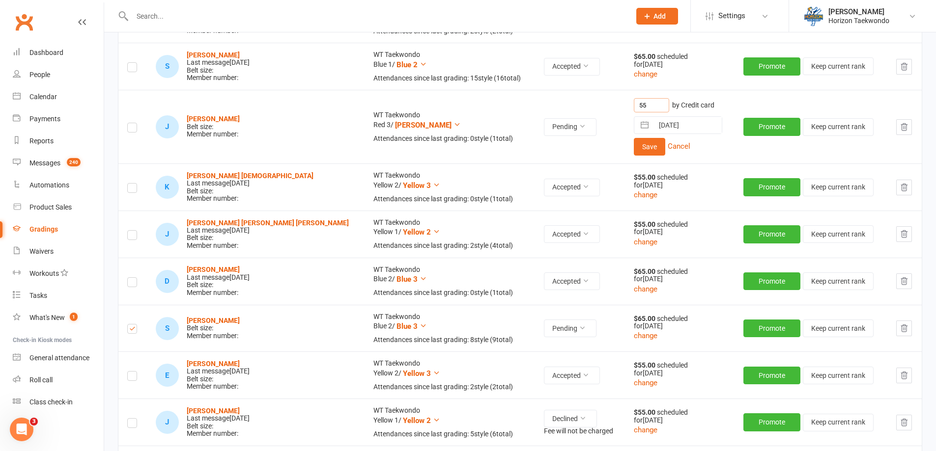
drag, startPoint x: 620, startPoint y: 107, endPoint x: 595, endPoint y: 107, distance: 25.1
click at [625, 107] on td "55 by Credit card [DATE] Navigate forward to interact with the calendar and sel…" at bounding box center [680, 127] width 110 height 74
type input "0"
click at [634, 144] on button "Save" at bounding box center [649, 147] width 31 height 18
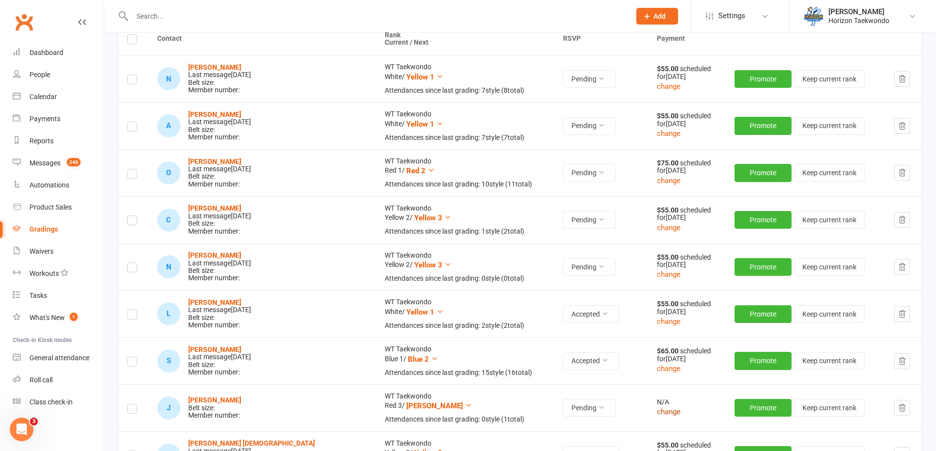
scroll to position [0, 0]
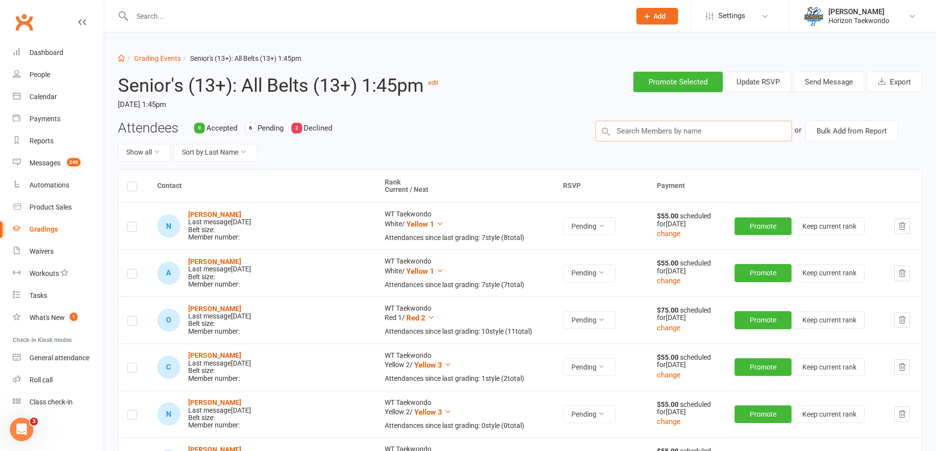
click at [631, 126] on input "text" at bounding box center [693, 131] width 197 height 21
type input "y"
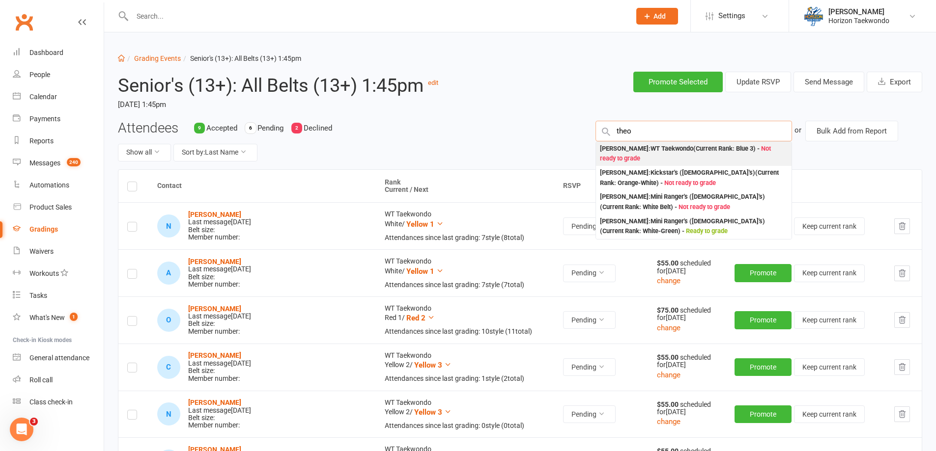
type input "theo"
click at [643, 148] on div "[PERSON_NAME] : [PERSON_NAME] (Current Rank: Blue 3 ) - Not ready to grade" at bounding box center [694, 154] width 188 height 20
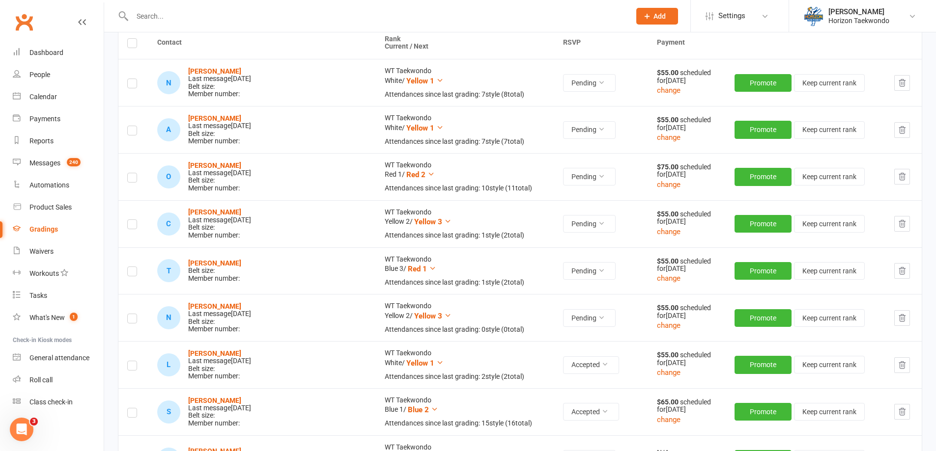
scroll to position [147, 0]
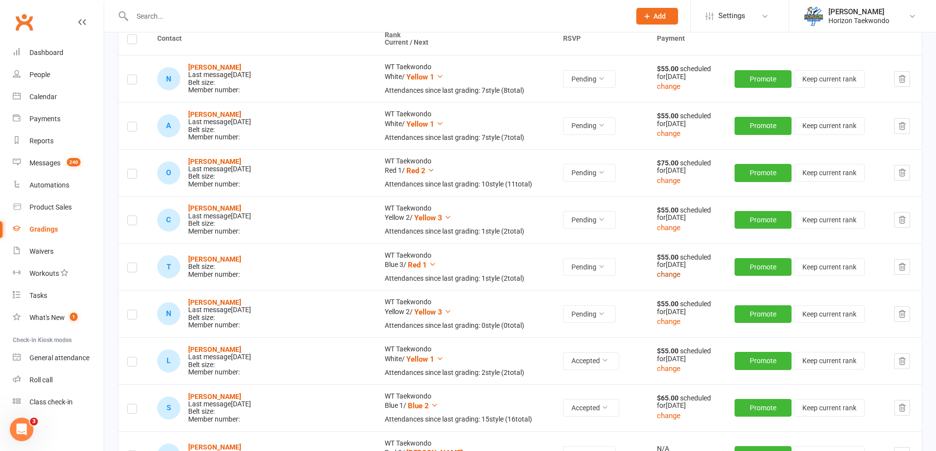
click at [657, 274] on button "change" at bounding box center [669, 275] width 24 height 12
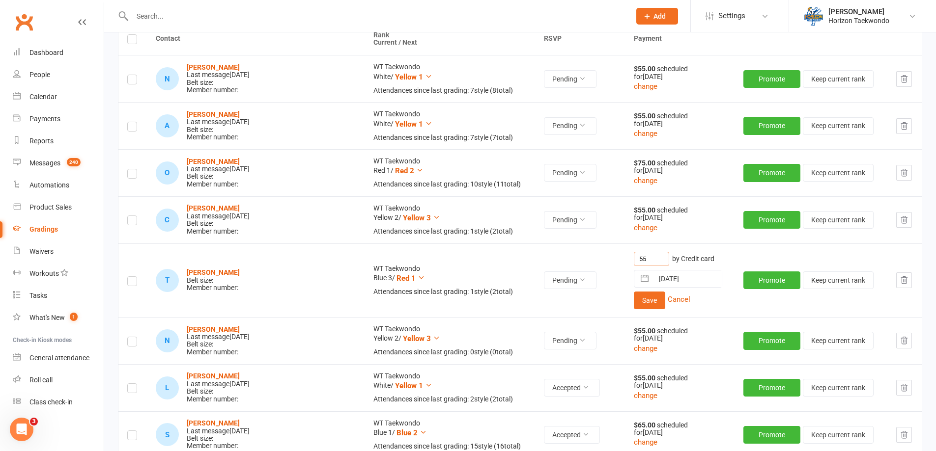
drag, startPoint x: 621, startPoint y: 257, endPoint x: 586, endPoint y: 257, distance: 34.9
click at [586, 257] on tr "T [PERSON_NAME] Belt size: Member number: WT Taekwondo Blue 3 / Red 1 Attendanc…" at bounding box center [519, 281] width 803 height 74
type input "65"
click at [634, 300] on button "Save" at bounding box center [649, 301] width 31 height 18
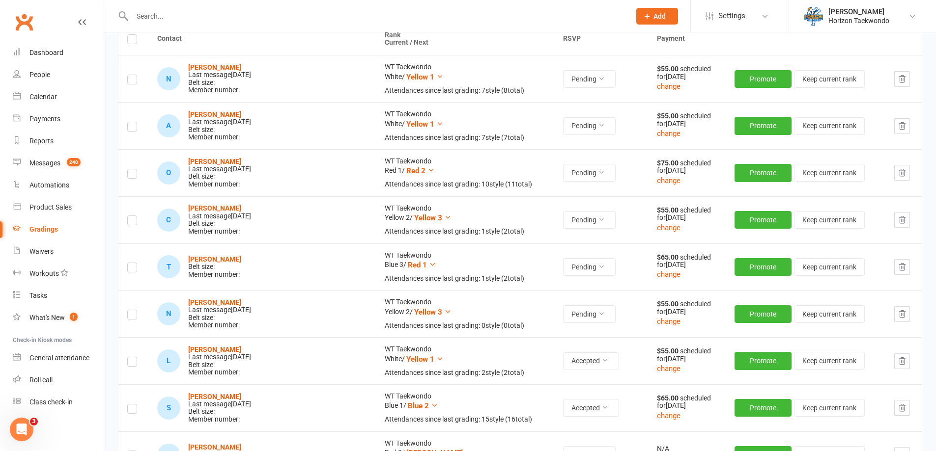
click at [131, 269] on label at bounding box center [132, 269] width 10 height 0
click at [131, 263] on input "checkbox" at bounding box center [132, 263] width 10 height 0
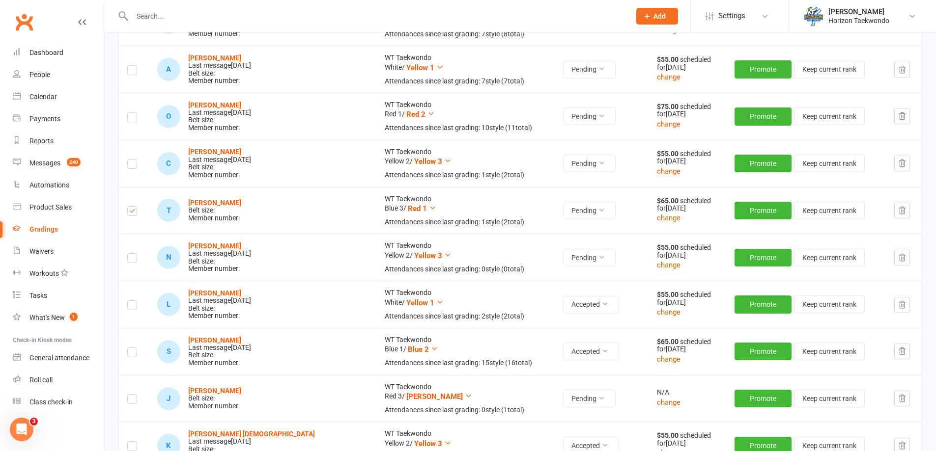
scroll to position [295, 0]
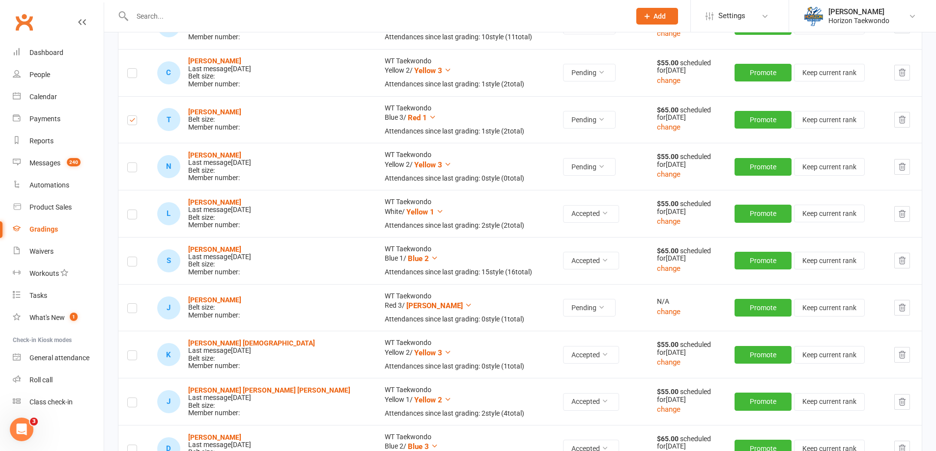
click at [135, 310] on label at bounding box center [132, 310] width 10 height 0
click at [135, 304] on input "checkbox" at bounding box center [132, 304] width 10 height 0
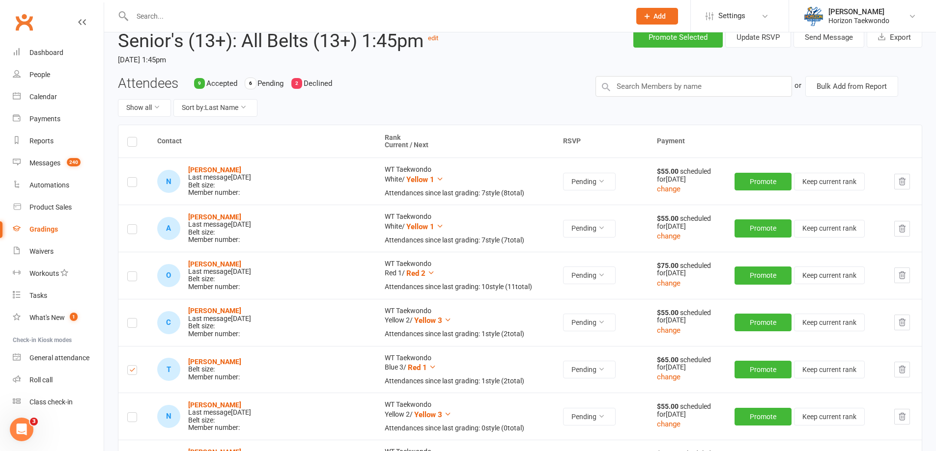
scroll to position [0, 0]
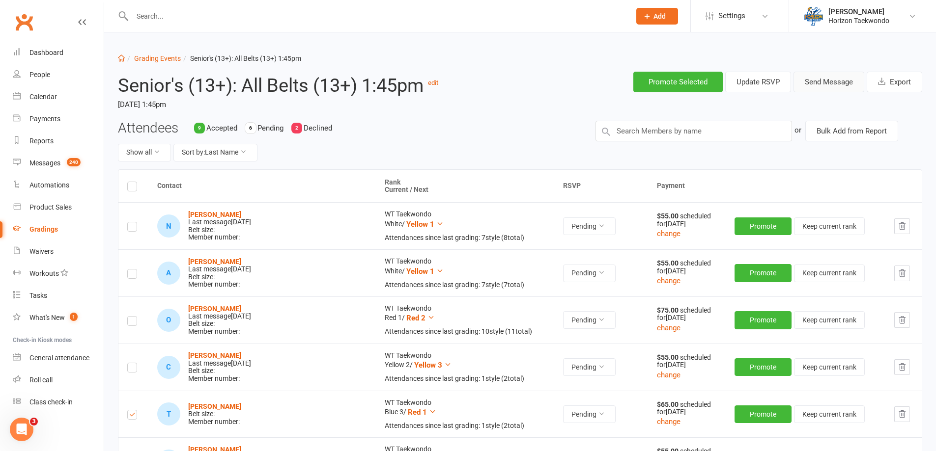
click at [817, 82] on button "Send Message" at bounding box center [828, 82] width 71 height 21
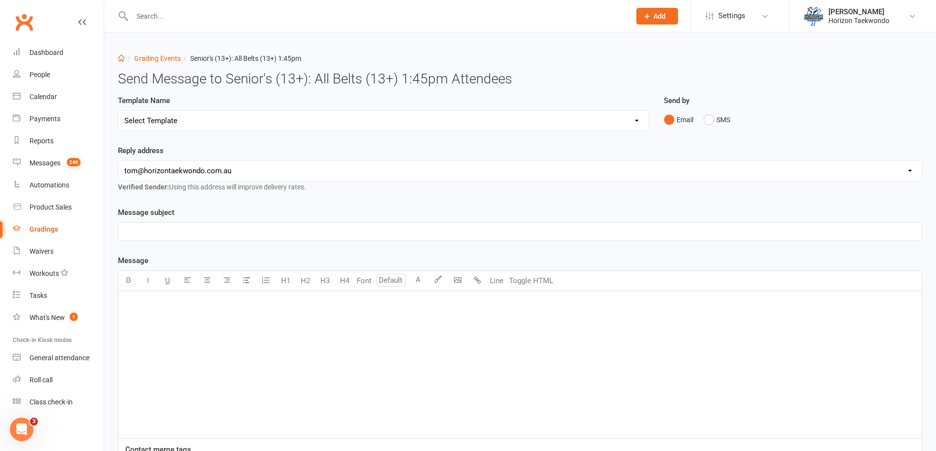
click at [311, 126] on select "Select Template [Email] New blue belts [Email] Alternate grading time [Email] C…" at bounding box center [383, 121] width 530 height 20
select select "5"
click at [118, 111] on select "Select Template [Email] New blue belts [Email] Alternate grading time [Email] C…" at bounding box center [383, 121] width 530 height 20
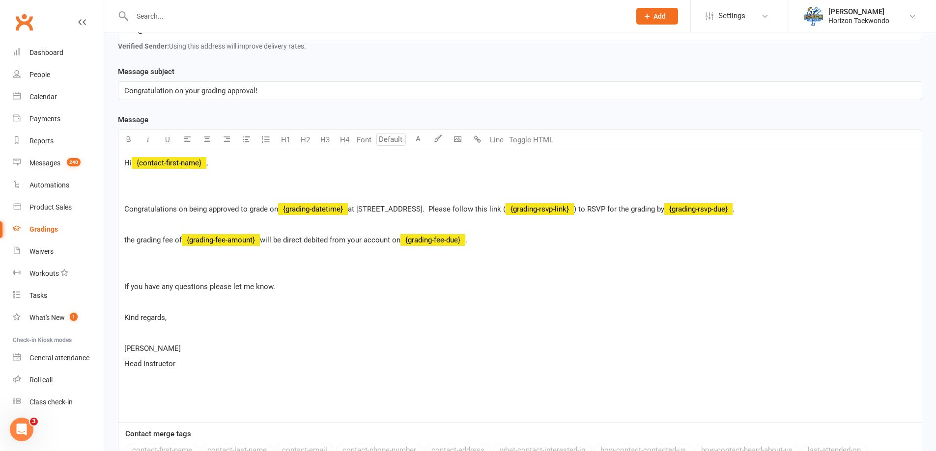
scroll to position [282, 0]
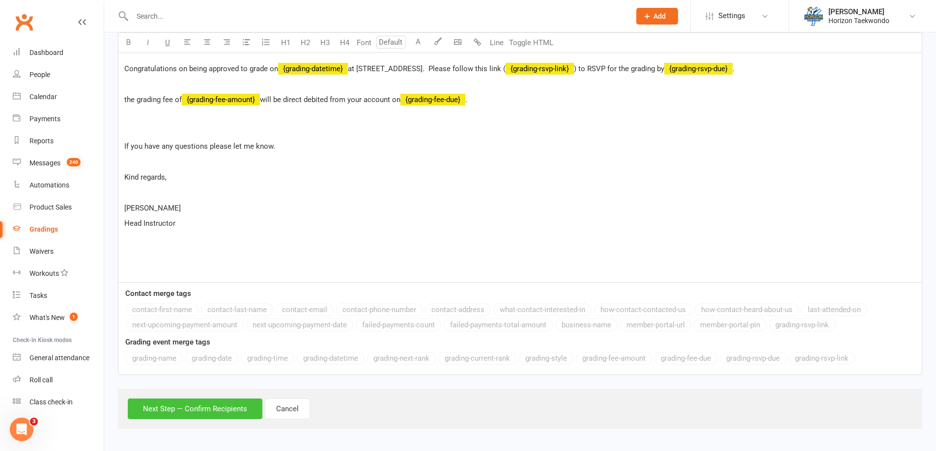
click at [205, 414] on button "Next Step — Confirm Recipients" at bounding box center [195, 409] width 135 height 21
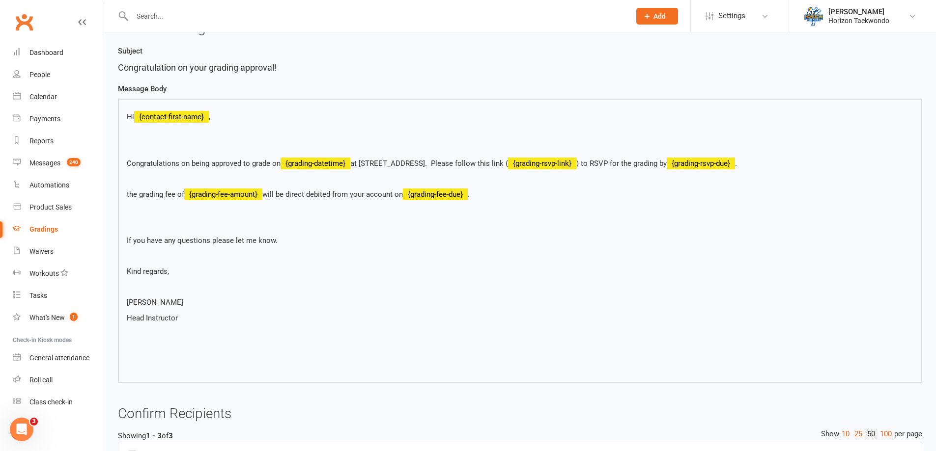
scroll to position [285, 0]
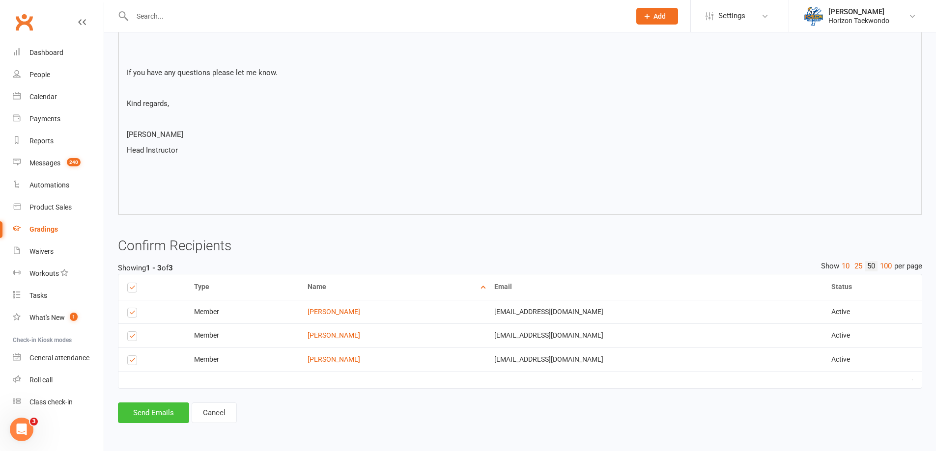
click at [159, 410] on button "Send Emails" at bounding box center [153, 413] width 71 height 21
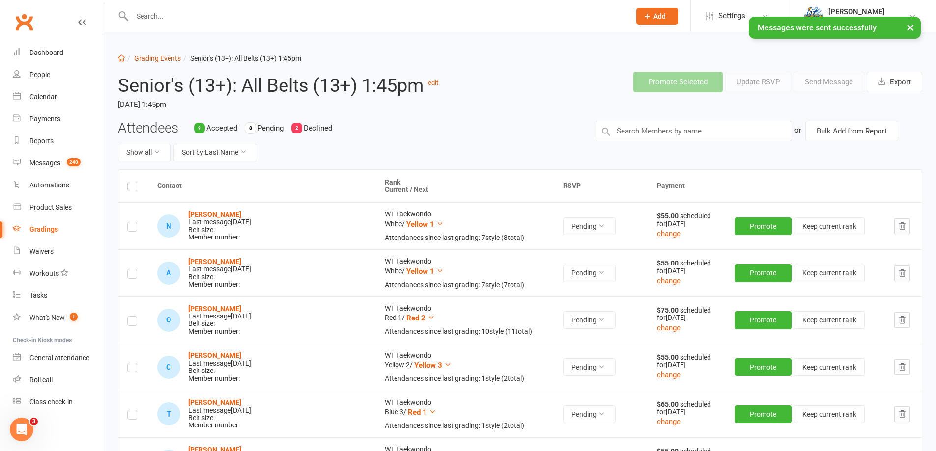
click at [158, 58] on link "Grading Events" at bounding box center [157, 59] width 47 height 8
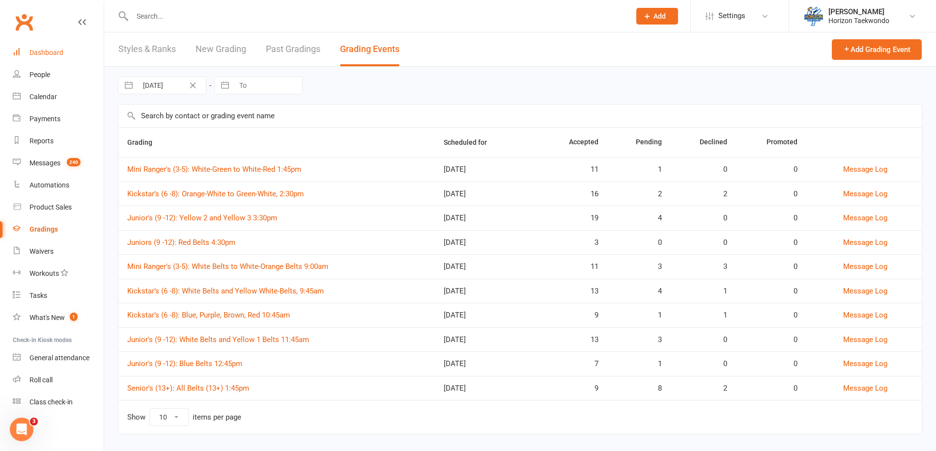
click at [45, 47] on link "Dashboard" at bounding box center [58, 53] width 91 height 22
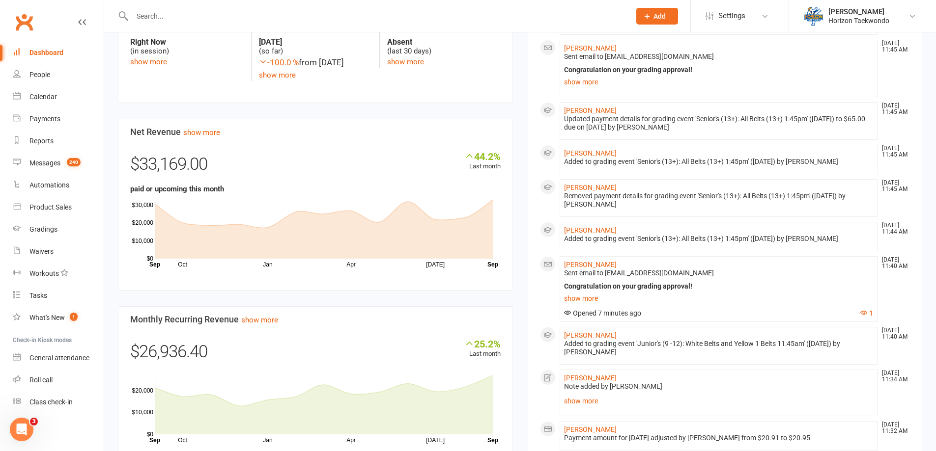
scroll to position [197, 0]
